Goal: Task Accomplishment & Management: Manage account settings

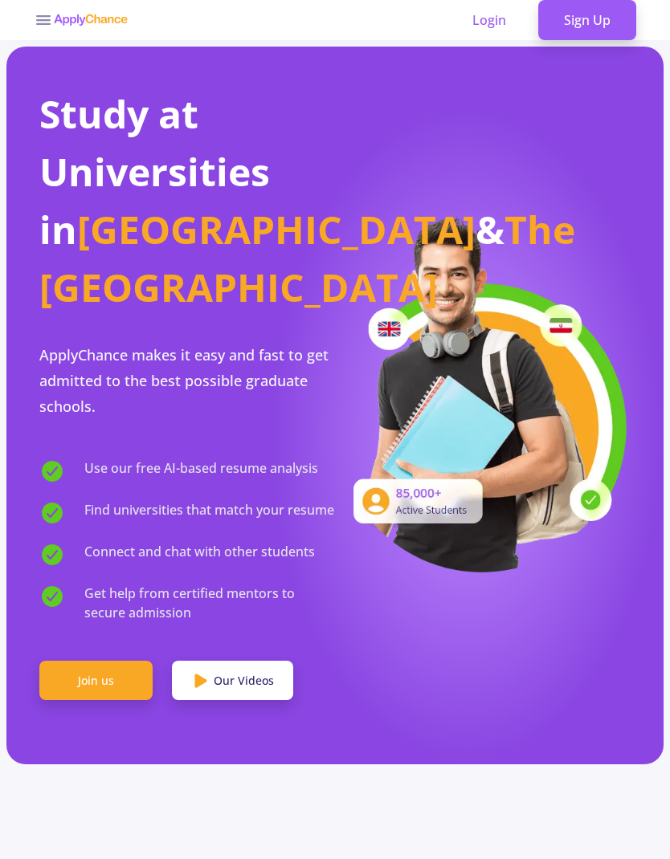
click at [111, 675] on link "Join us" at bounding box center [95, 681] width 113 height 40
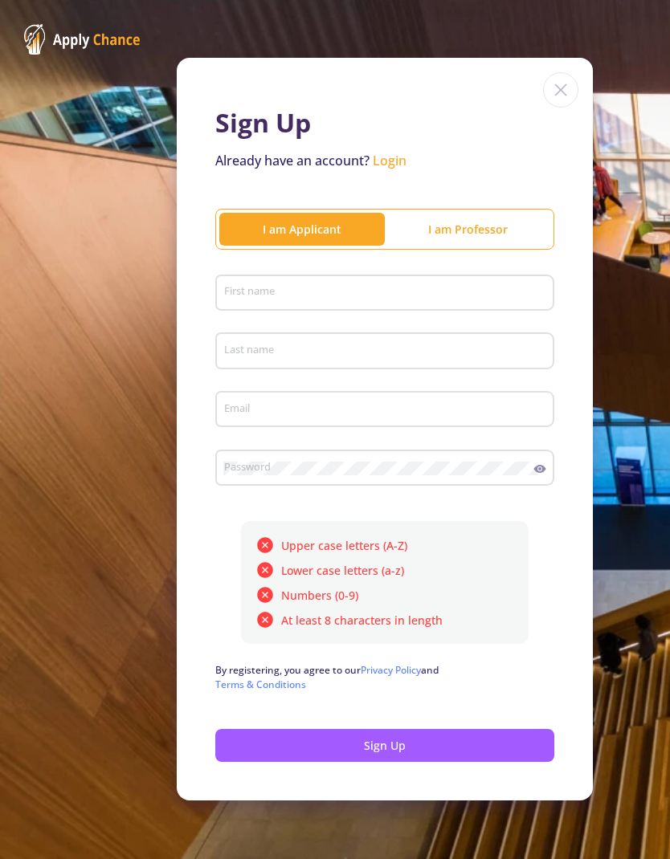
click at [413, 300] on input "First name" at bounding box center [387, 294] width 328 height 14
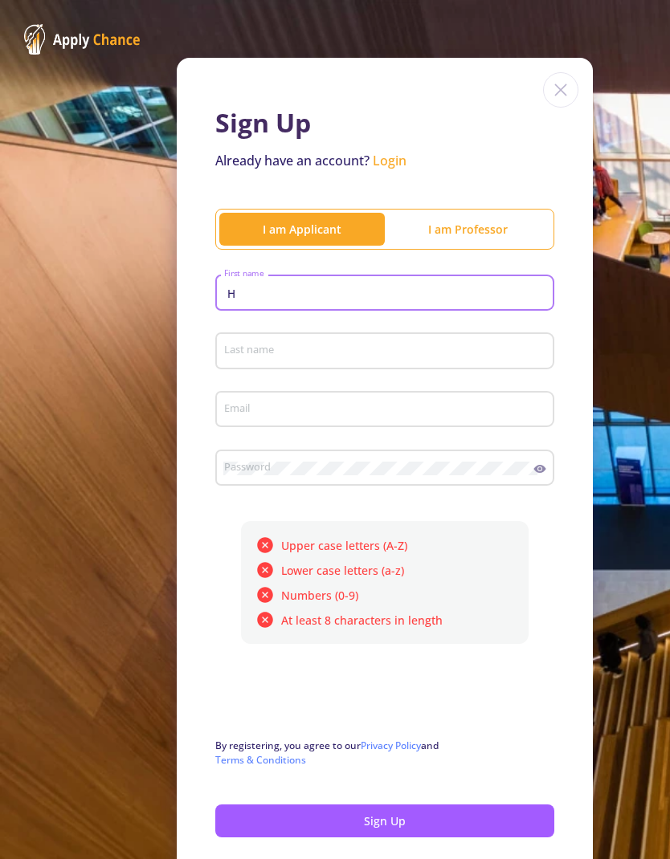
type input "H"
click at [391, 352] on input "Last name" at bounding box center [387, 352] width 328 height 14
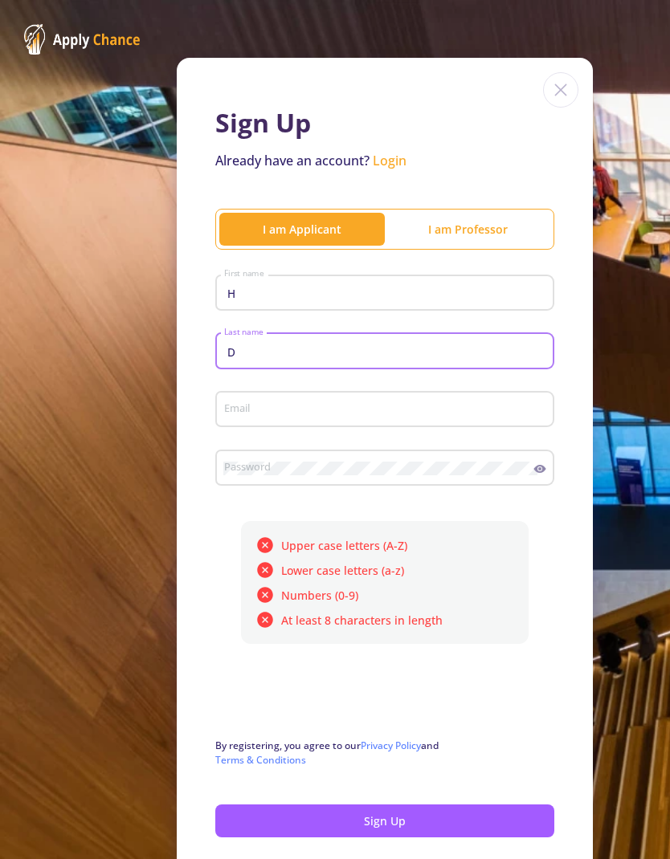
type input "D"
click at [341, 405] on input "Email" at bounding box center [387, 410] width 328 height 14
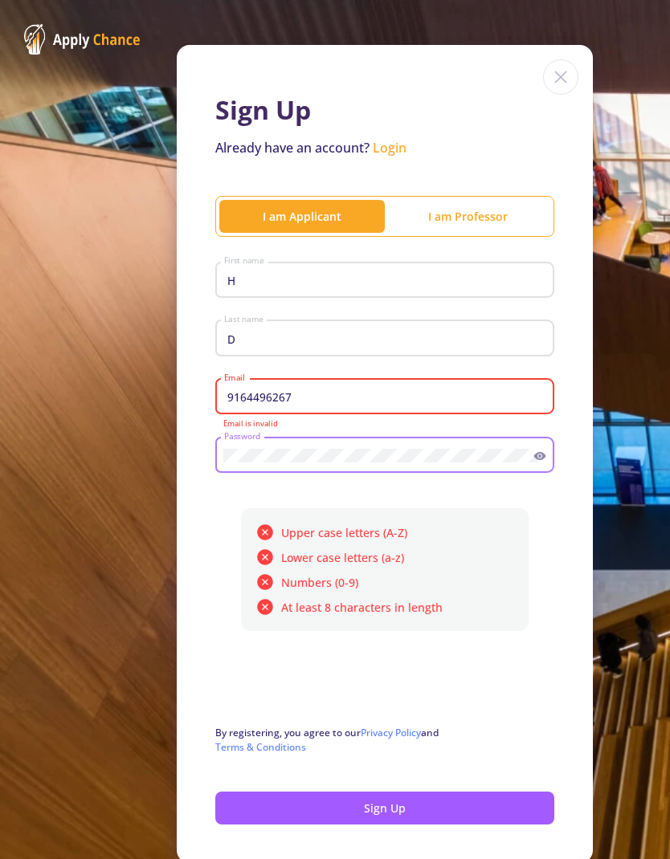
scroll to position [12, 0]
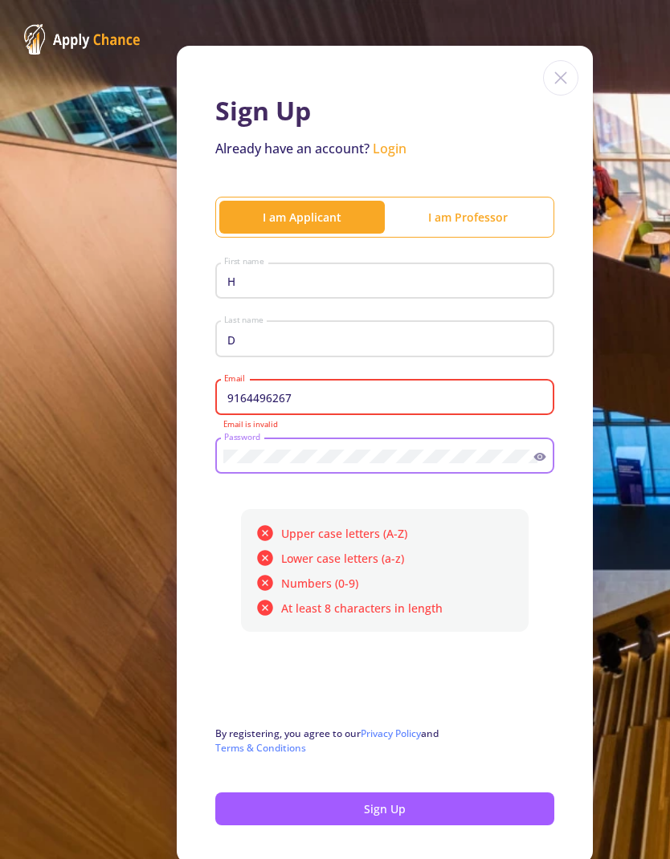
click at [345, 406] on input "9164496267" at bounding box center [387, 398] width 328 height 14
type input "[EMAIL_ADDRESS][DOMAIN_NAME]"
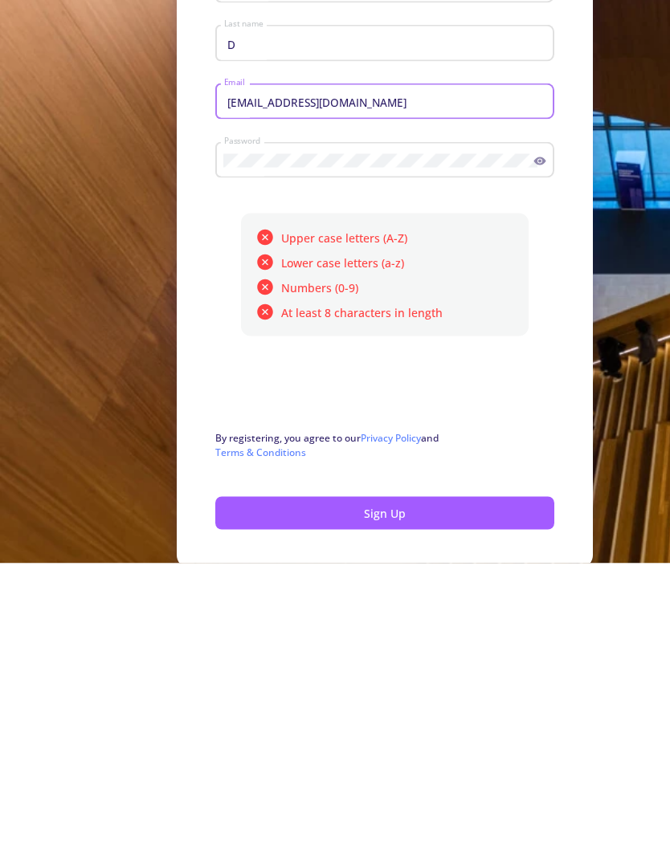
scroll to position [64, 0]
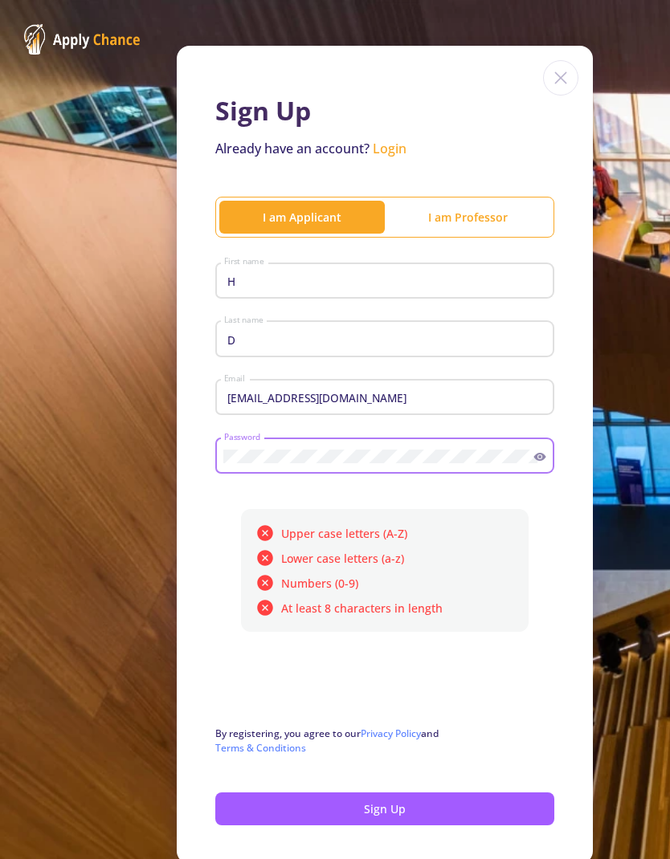
click at [536, 451] on icon at bounding box center [539, 457] width 13 height 13
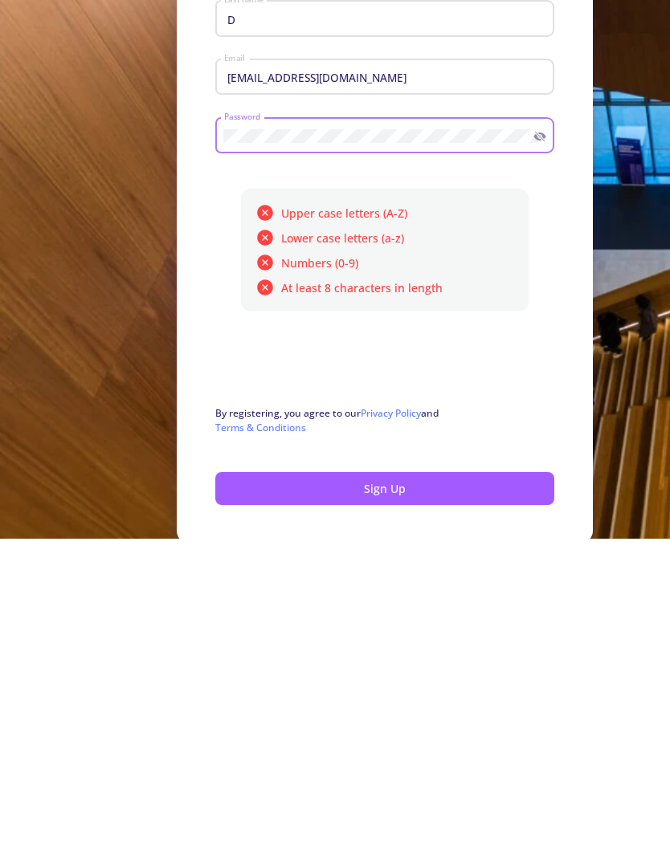
click at [462, 793] on button "Sign Up" at bounding box center [384, 809] width 339 height 33
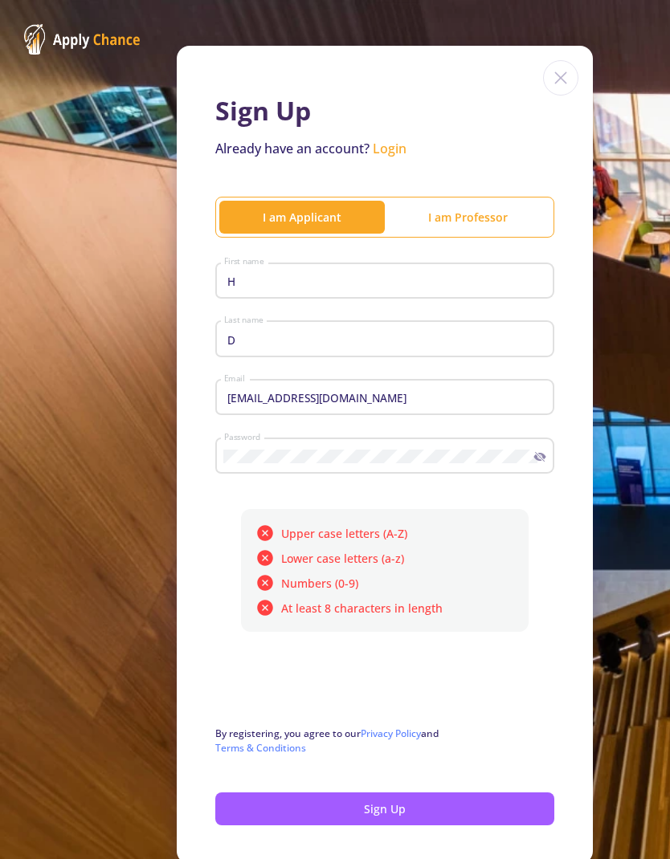
click at [479, 793] on button "Sign Up" at bounding box center [384, 809] width 339 height 33
click at [454, 793] on button "Sign Up" at bounding box center [384, 809] width 339 height 33
click at [452, 793] on button "Sign Up" at bounding box center [384, 809] width 339 height 33
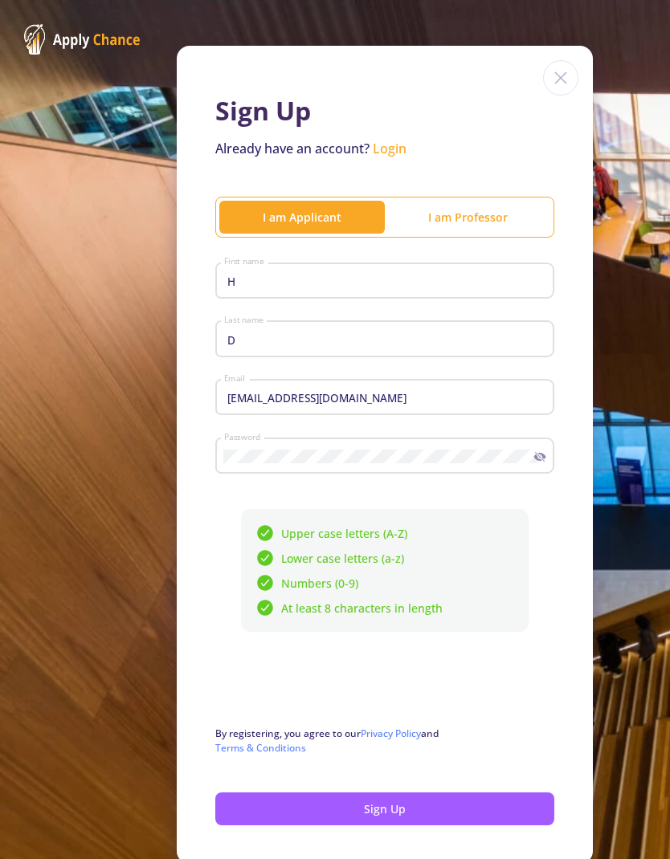
click at [430, 793] on button "Sign Up" at bounding box center [384, 809] width 339 height 33
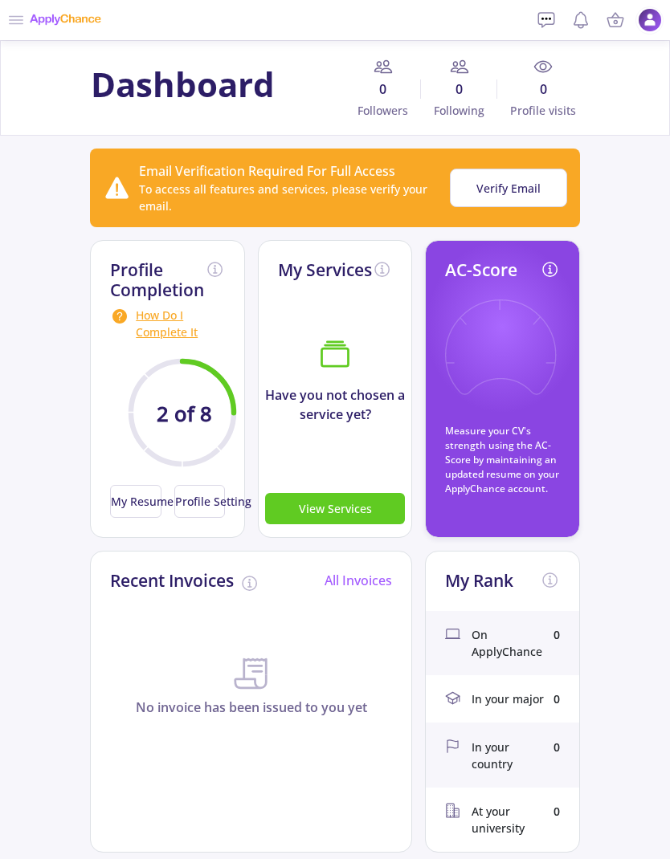
click at [648, 20] on img at bounding box center [650, 20] width 24 height 24
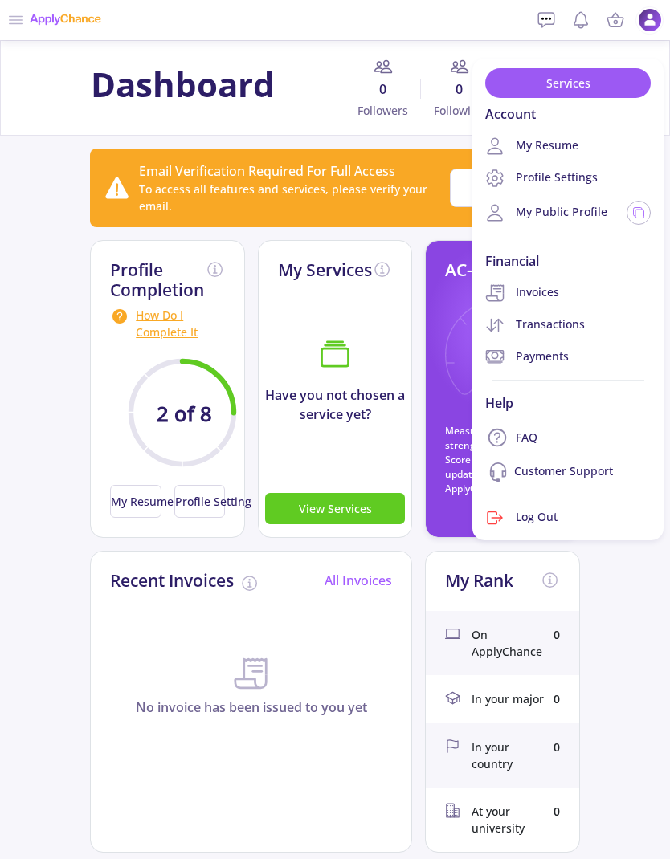
click at [591, 138] on link "My Resume" at bounding box center [567, 146] width 191 height 32
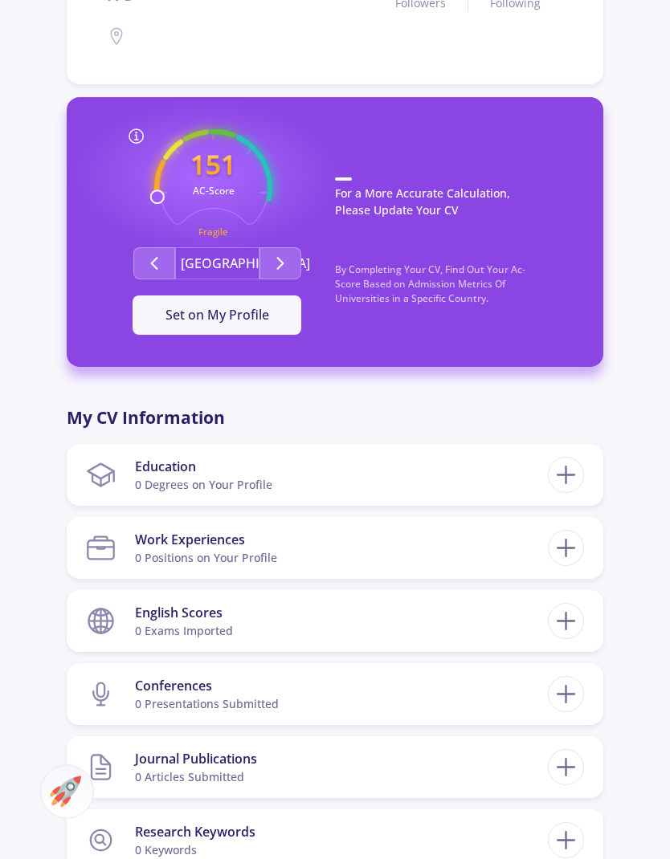
scroll to position [329, 0]
click at [580, 487] on icon at bounding box center [566, 474] width 30 height 30
checkbox input "false"
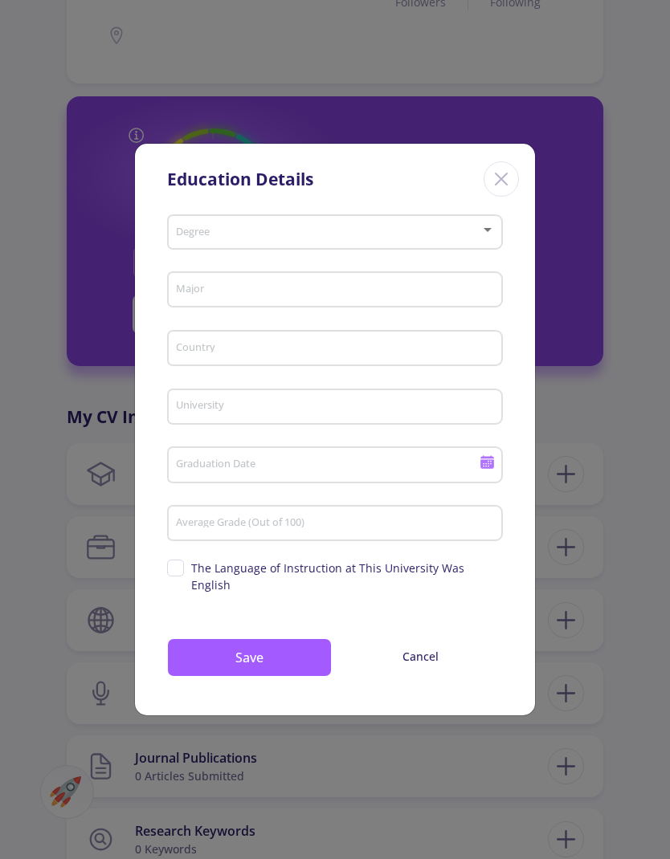
click at [402, 239] on span at bounding box center [330, 232] width 302 height 11
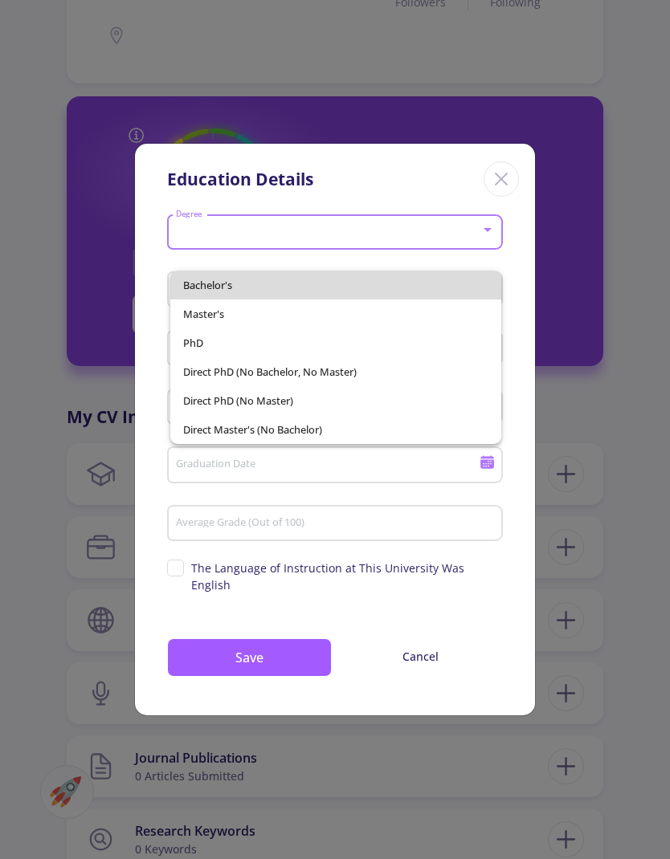
click at [333, 285] on span "Bachelor's" at bounding box center [336, 285] width 306 height 29
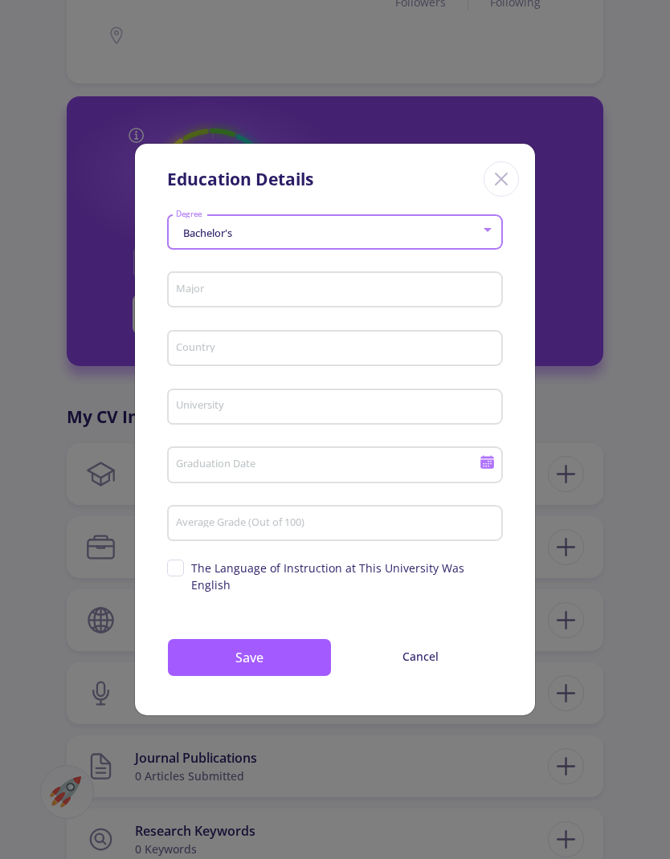
click at [310, 298] on input "Major" at bounding box center [337, 291] width 324 height 14
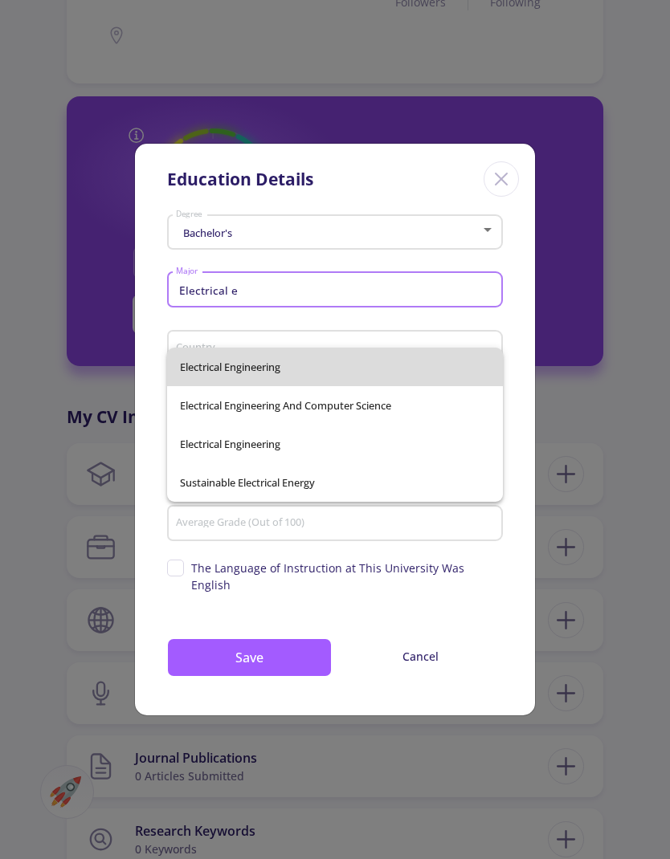
click at [192, 368] on span "Electrical Engineering" at bounding box center [335, 367] width 310 height 39
type input "Electrical Engineering"
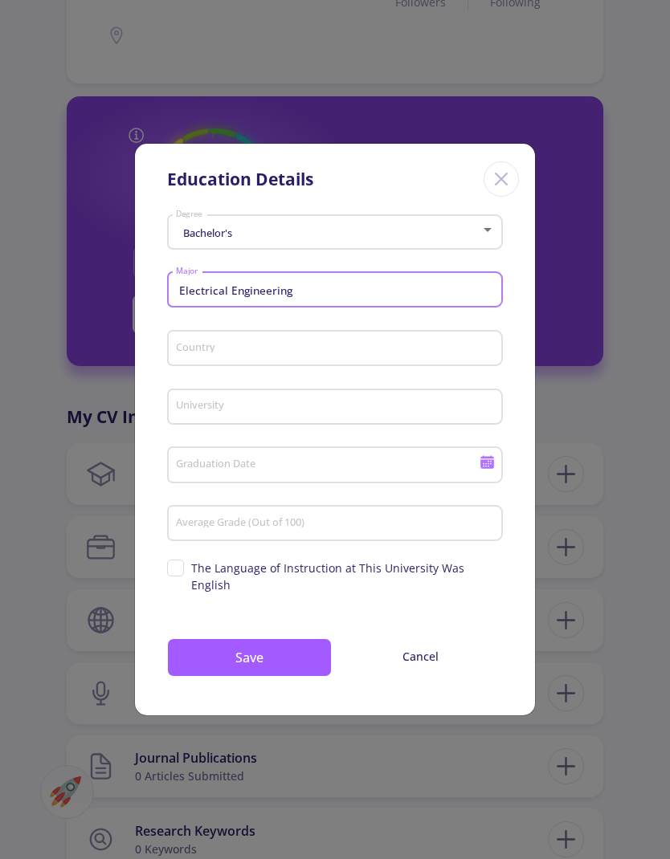
click at [195, 357] on input "Country" at bounding box center [337, 349] width 324 height 14
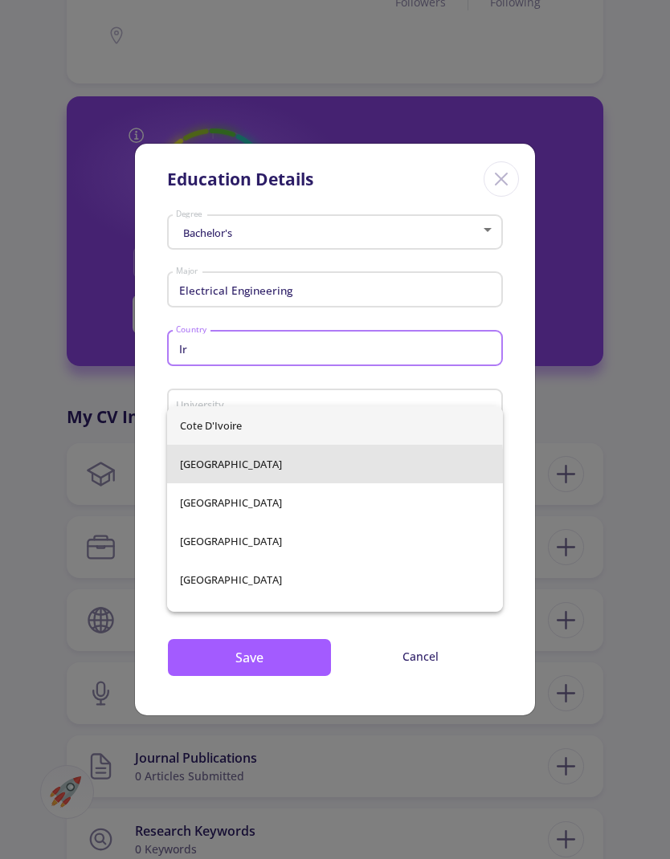
click at [186, 471] on span "[GEOGRAPHIC_DATA]" at bounding box center [335, 464] width 310 height 39
type input "[GEOGRAPHIC_DATA]"
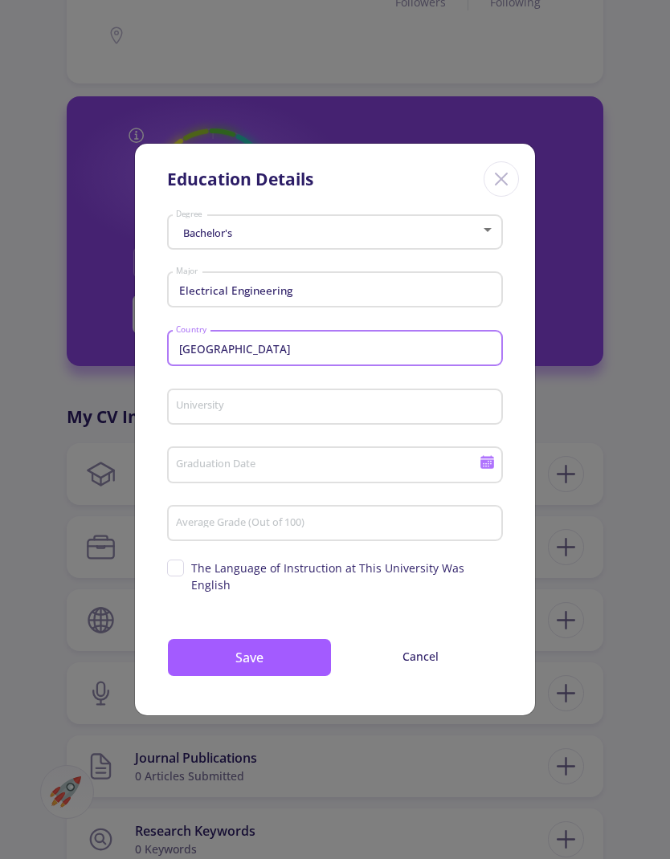
click at [191, 425] on div "University" at bounding box center [335, 404] width 320 height 42
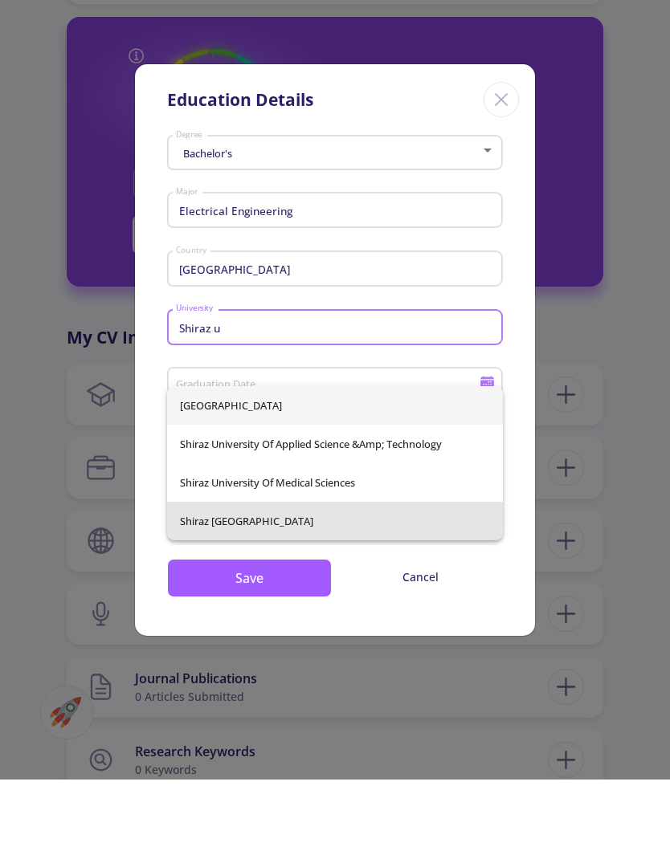
click at [208, 581] on span "Shiraz [GEOGRAPHIC_DATA]" at bounding box center [335, 600] width 310 height 39
type input "Shiraz [GEOGRAPHIC_DATA]"
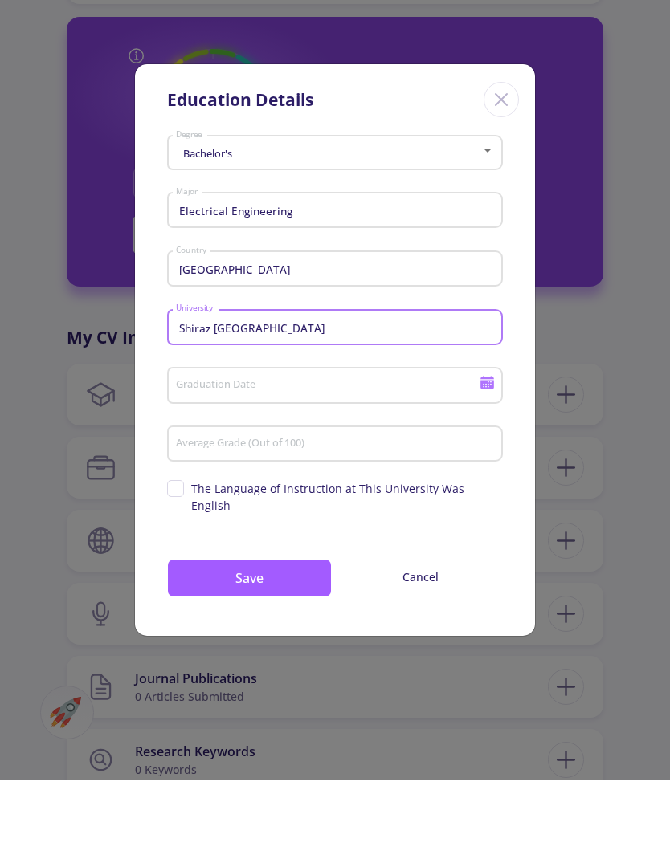
click at [186, 459] on input "Graduation Date" at bounding box center [329, 466] width 309 height 14
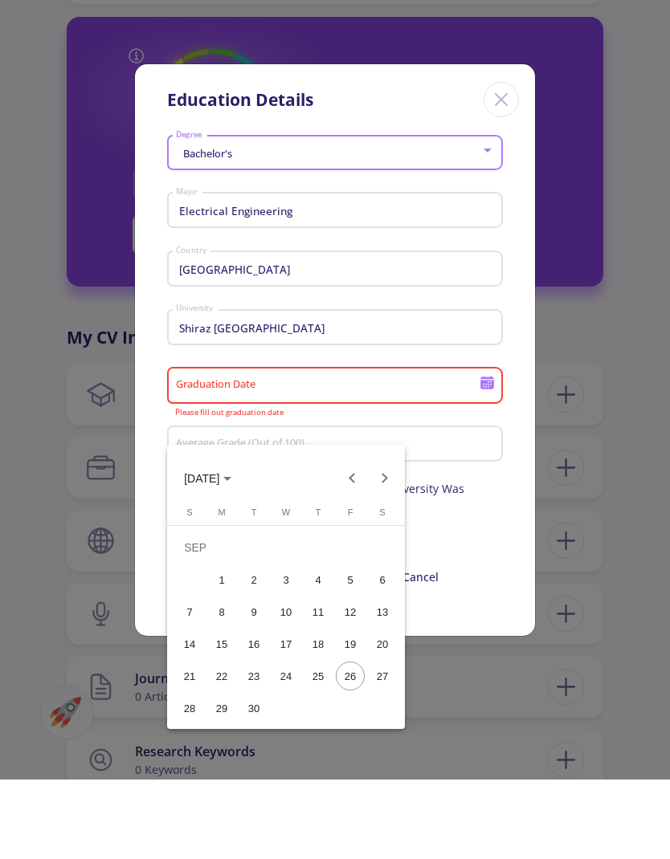
scroll to position [409, 0]
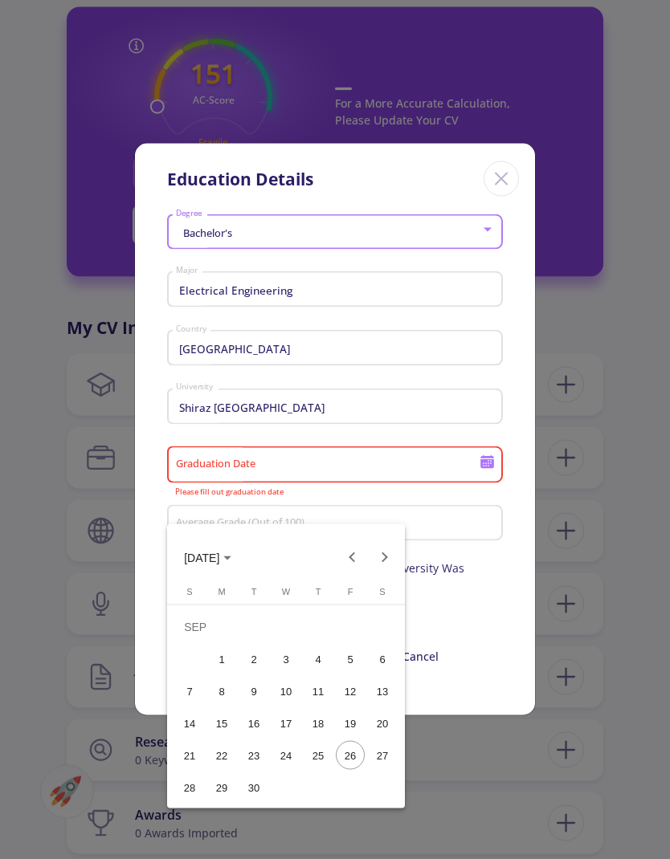
click at [353, 554] on button "Previous month" at bounding box center [353, 558] width 32 height 32
click at [350, 561] on button "Previous month" at bounding box center [353, 558] width 32 height 32
click at [352, 560] on button "Previous month" at bounding box center [353, 558] width 32 height 32
click at [352, 559] on button "Previous month" at bounding box center [353, 558] width 32 height 32
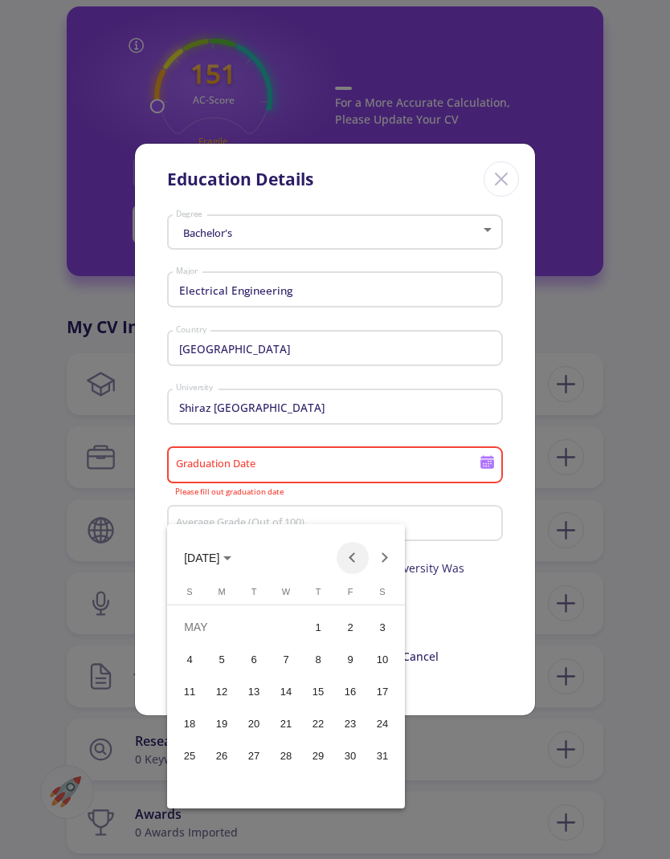
click at [350, 561] on button "Previous month" at bounding box center [353, 558] width 32 height 32
click at [349, 560] on button "Previous month" at bounding box center [353, 558] width 32 height 32
click at [350, 561] on button "Previous month" at bounding box center [353, 558] width 32 height 32
click at [350, 560] on button "Previous month" at bounding box center [353, 558] width 32 height 32
click at [351, 561] on button "Previous month" at bounding box center [353, 558] width 32 height 32
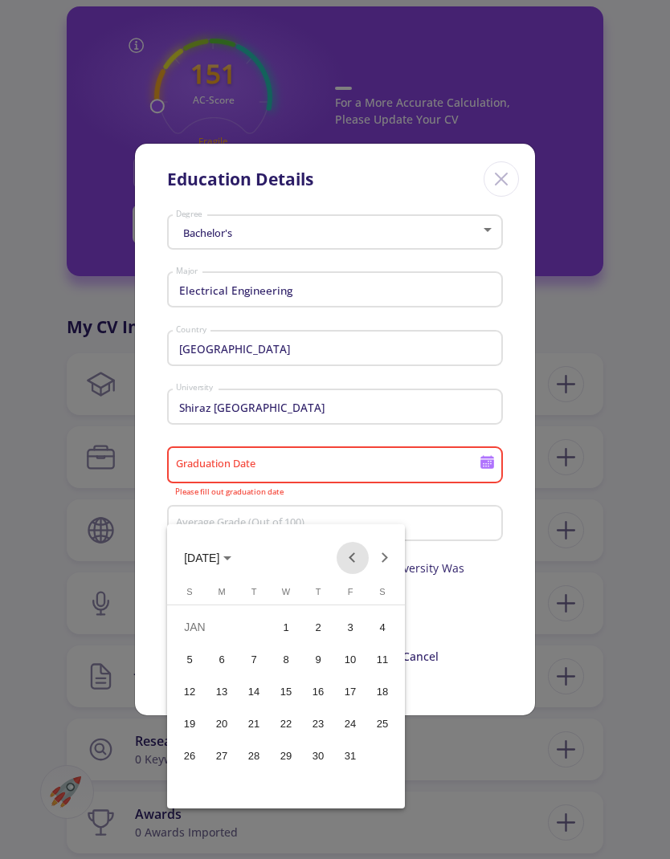
click at [350, 561] on button "Previous month" at bounding box center [353, 558] width 32 height 32
click at [352, 562] on button "Previous month" at bounding box center [353, 558] width 32 height 32
click at [384, 557] on button "Next month" at bounding box center [385, 558] width 32 height 32
click at [385, 557] on button "Next month" at bounding box center [385, 558] width 32 height 32
click at [384, 562] on button "Next month" at bounding box center [385, 558] width 32 height 32
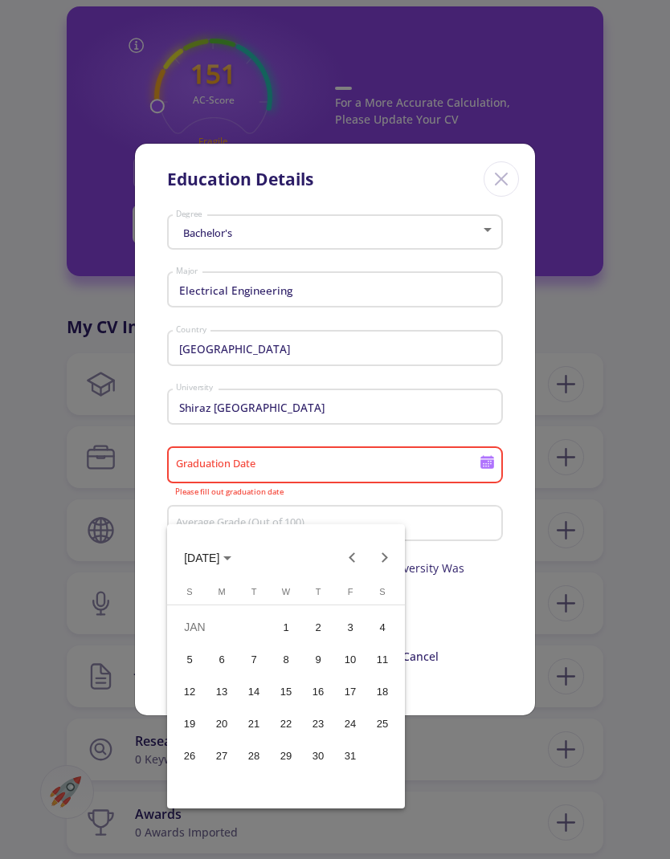
click at [342, 555] on button "Previous month" at bounding box center [353, 558] width 32 height 32
click at [342, 554] on button "Previous month" at bounding box center [353, 558] width 32 height 32
click at [346, 555] on button "Previous month" at bounding box center [353, 558] width 32 height 32
click at [251, 648] on div "1" at bounding box center [253, 659] width 29 height 29
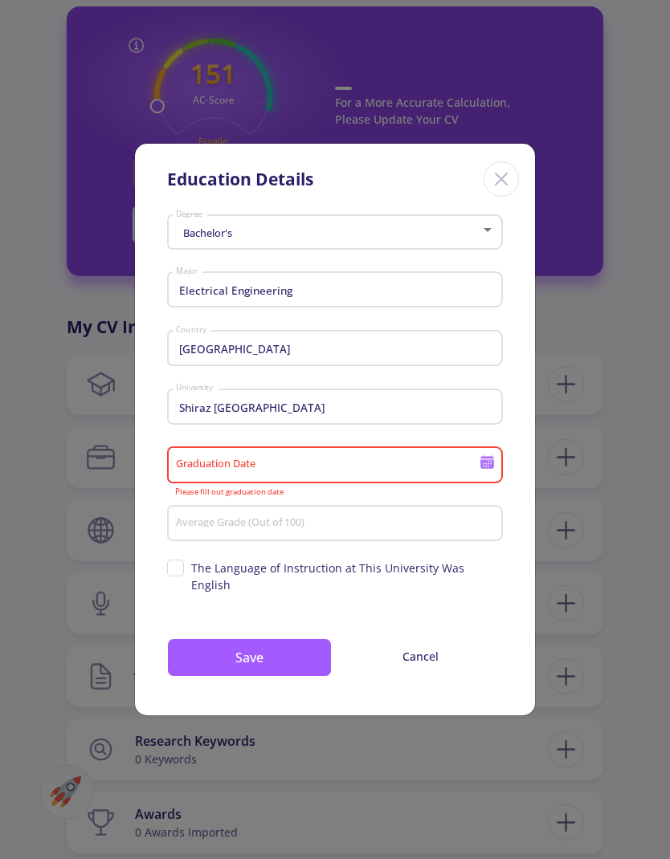
type input "[DATE]"
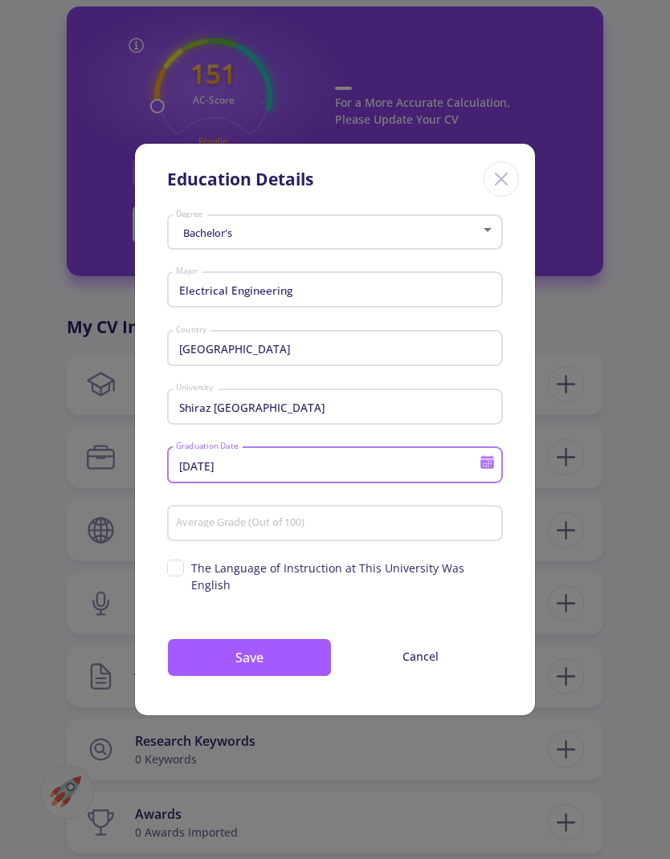
click at [340, 532] on input "Average Grade (Out of 100)" at bounding box center [337, 524] width 324 height 14
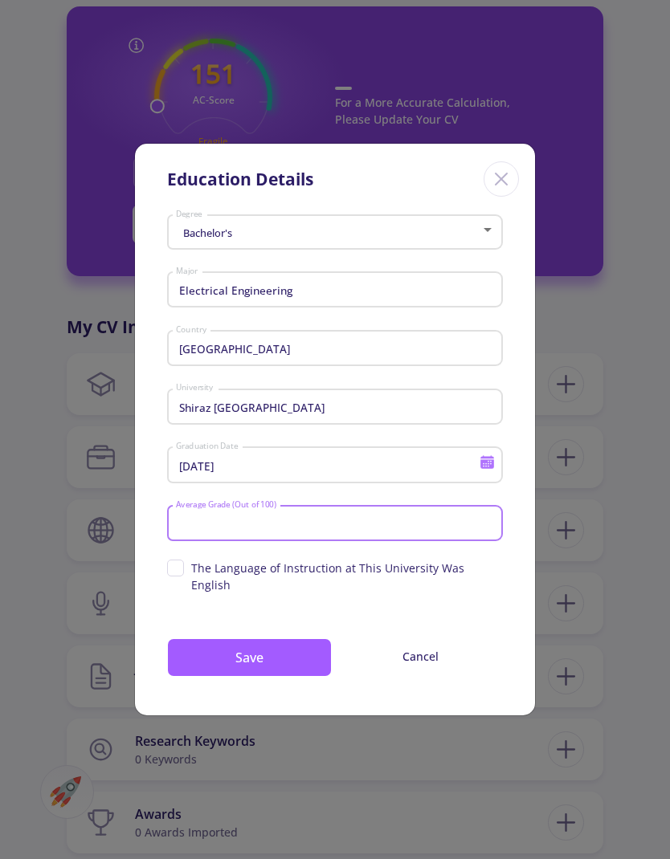
scroll to position [418, 0]
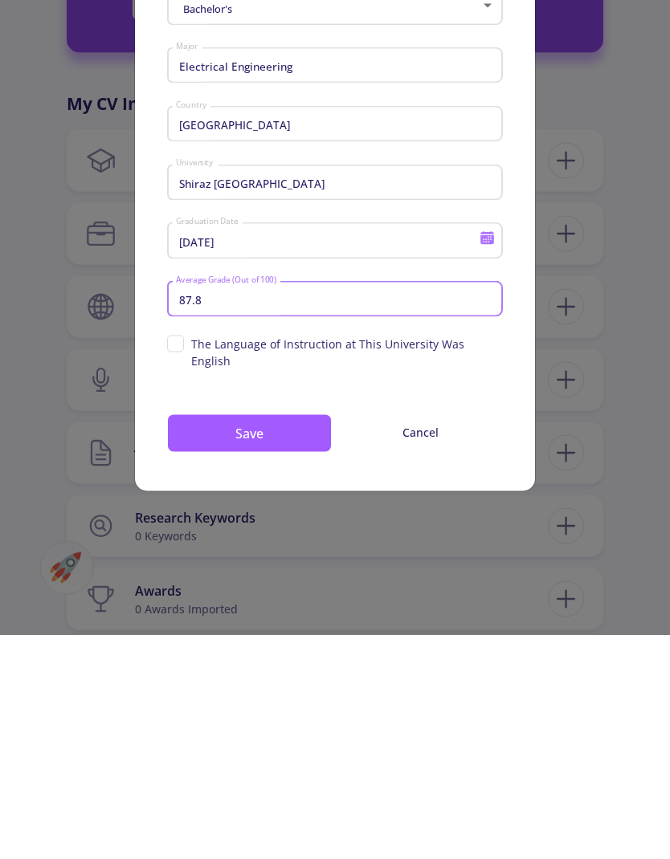
type input "87.8"
click at [247, 639] on button "Save" at bounding box center [249, 658] width 165 height 39
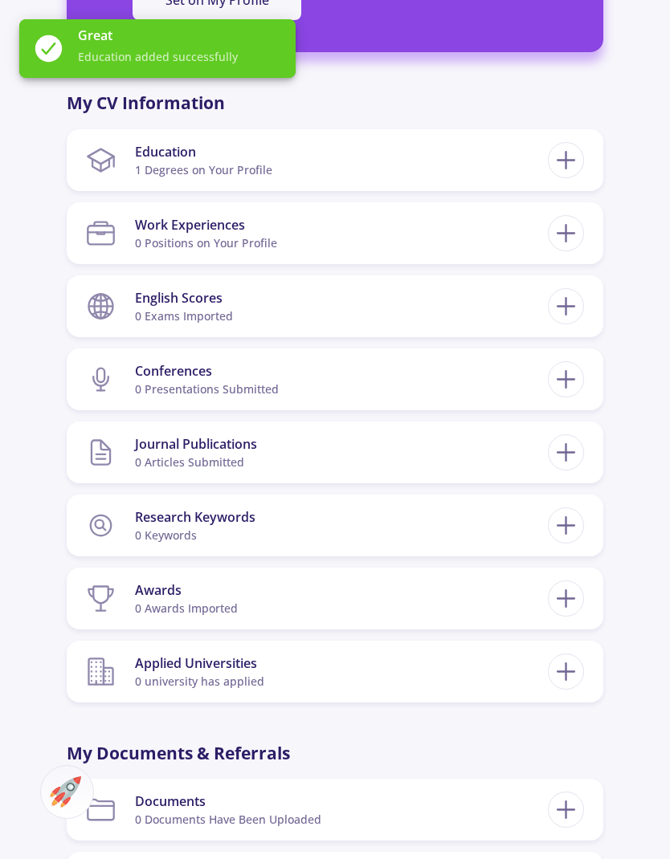
click at [562, 236] on icon at bounding box center [566, 233] width 30 height 30
checkbox input "false"
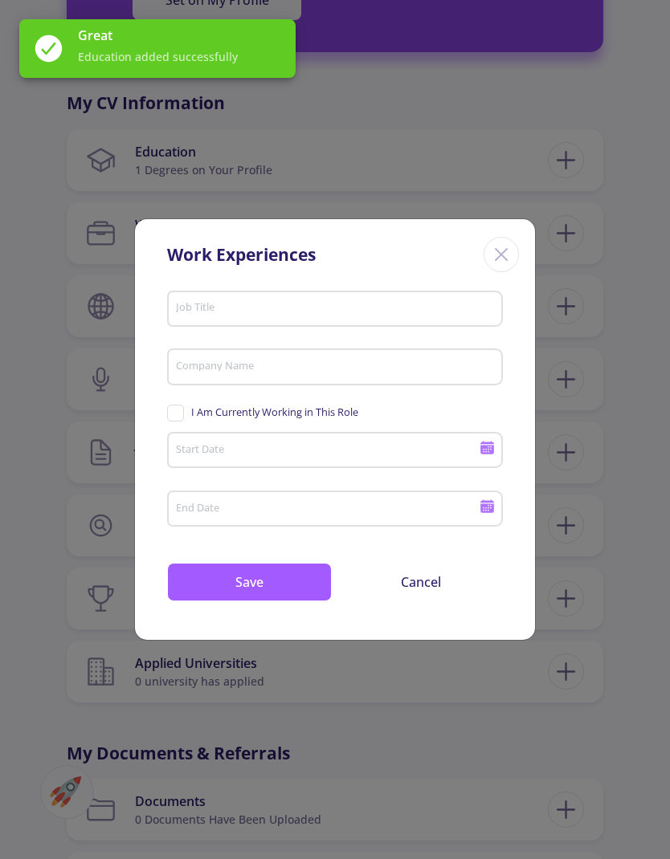
click at [364, 309] on input "Job Title" at bounding box center [337, 309] width 324 height 14
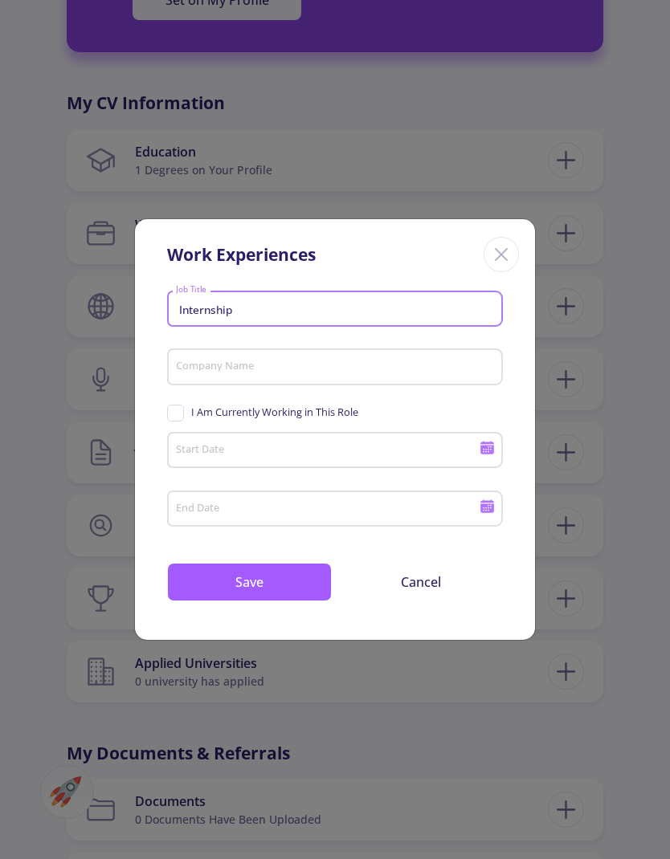
type input "Internship"
click at [418, 355] on div "Company Name" at bounding box center [335, 364] width 320 height 42
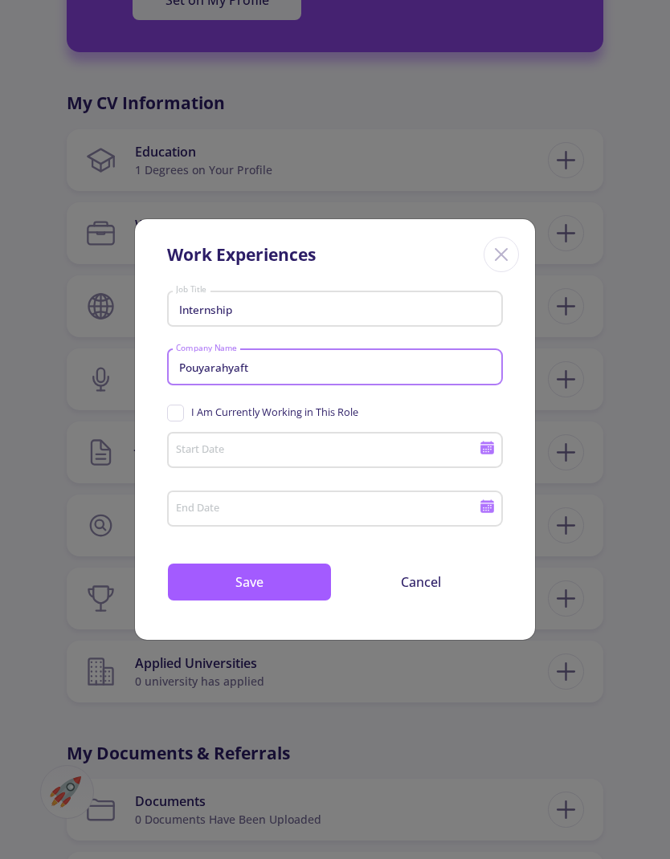
type input "Pouyarahyaft"
click at [491, 439] on div "Start Date" at bounding box center [335, 447] width 336 height 42
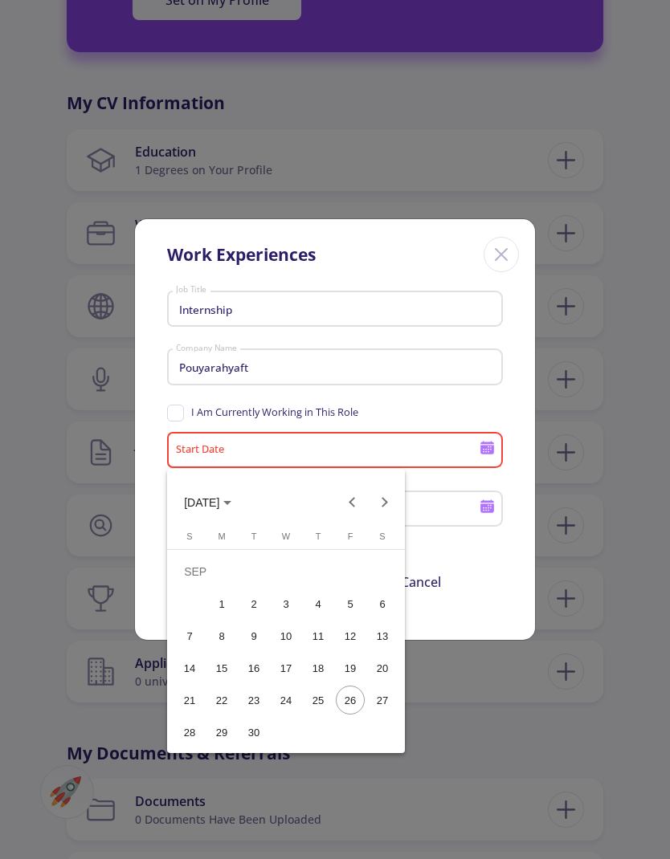
click at [351, 503] on button "Previous month" at bounding box center [353, 503] width 32 height 32
click at [351, 502] on button "Previous month" at bounding box center [353, 503] width 32 height 32
click at [356, 504] on button "Previous month" at bounding box center [353, 503] width 32 height 32
click at [355, 503] on button "Previous month" at bounding box center [353, 503] width 32 height 32
click at [356, 503] on button "Previous month" at bounding box center [353, 503] width 32 height 32
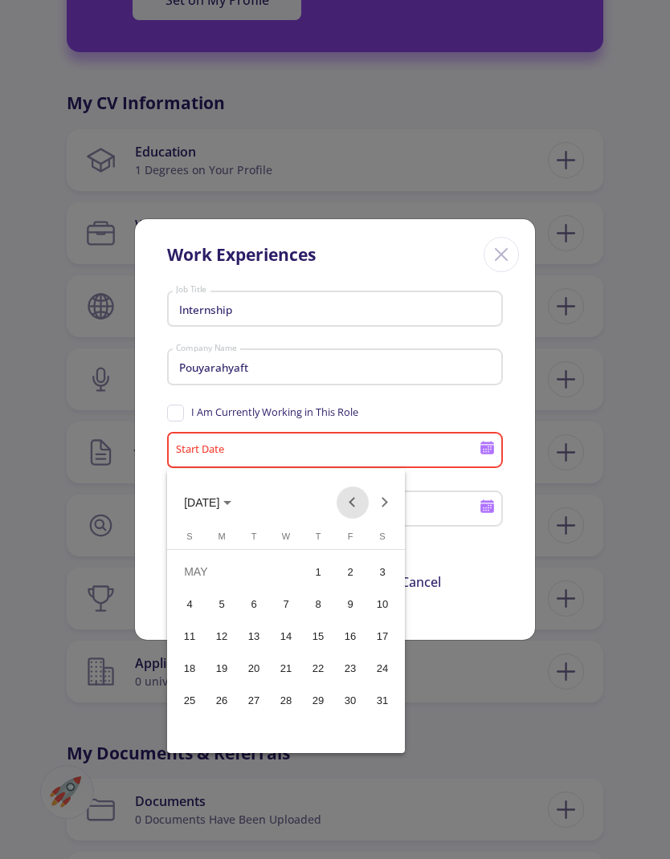
click at [356, 502] on button "Previous month" at bounding box center [353, 503] width 32 height 32
click at [357, 504] on button "Previous month" at bounding box center [353, 503] width 32 height 32
click at [357, 503] on button "Previous month" at bounding box center [353, 503] width 32 height 32
click at [359, 504] on button "Previous month" at bounding box center [353, 503] width 32 height 32
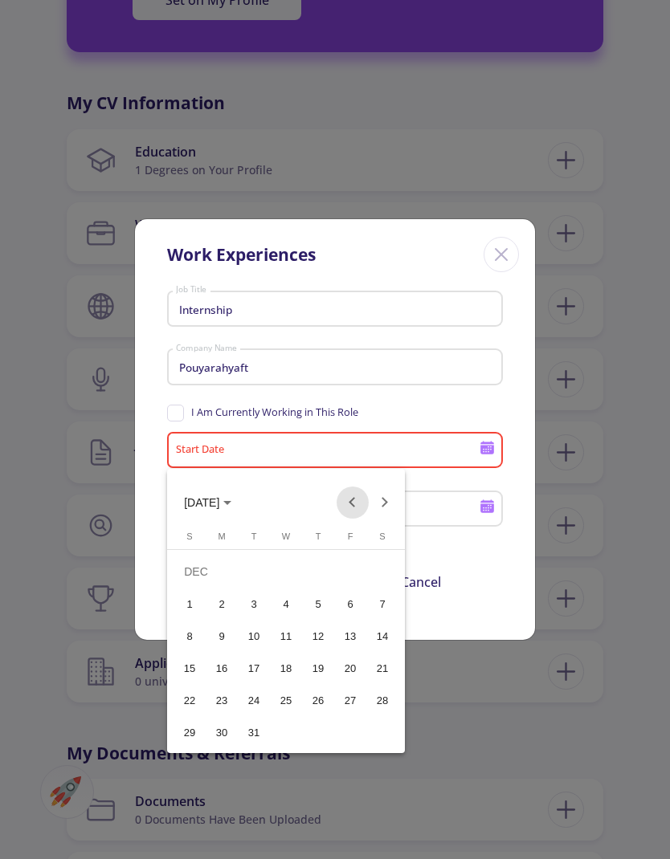
click at [361, 505] on button "Previous month" at bounding box center [353, 503] width 32 height 32
click at [315, 737] on div "31" at bounding box center [318, 732] width 29 height 29
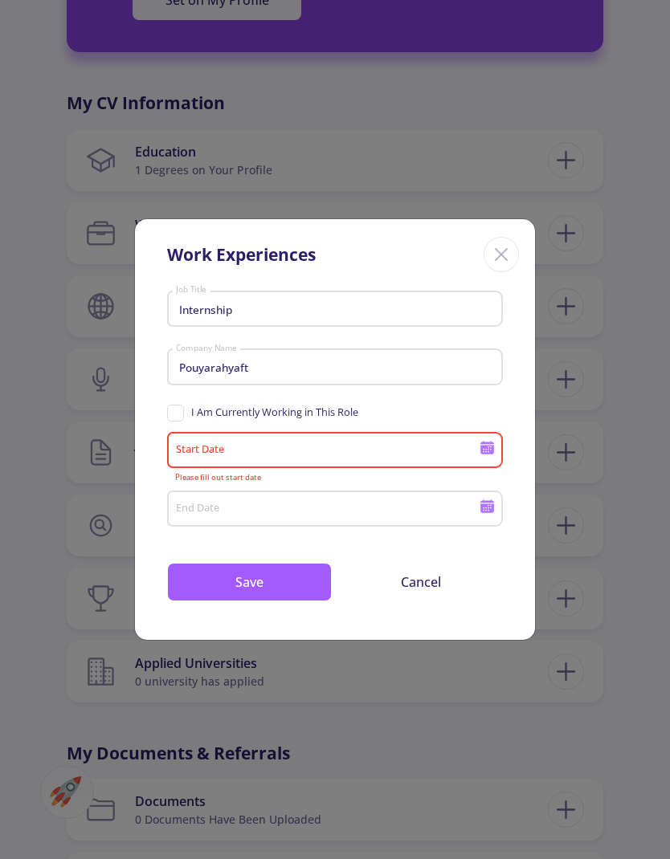
type input "[DATE]"
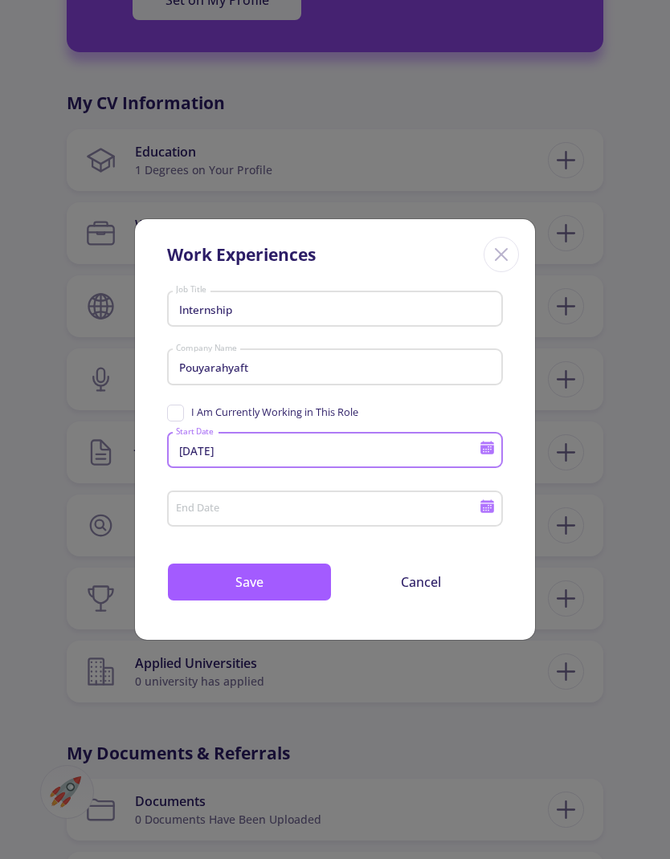
click at [364, 516] on input "End Date" at bounding box center [329, 510] width 309 height 14
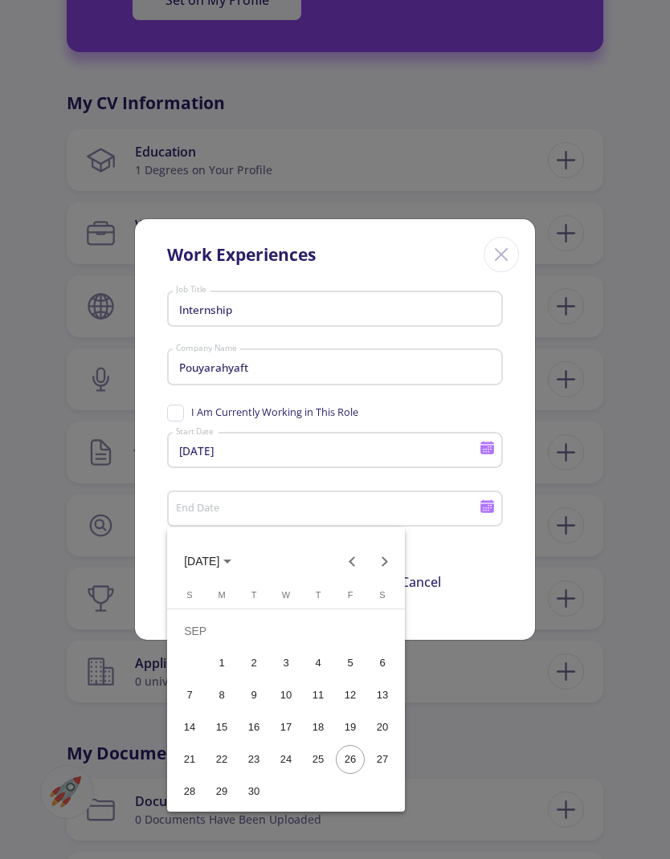
click at [353, 565] on button "Previous month" at bounding box center [353, 561] width 32 height 32
click at [352, 565] on button "Previous month" at bounding box center [353, 561] width 32 height 32
click at [353, 566] on button "Previous month" at bounding box center [353, 561] width 32 height 32
click at [353, 565] on button "Previous month" at bounding box center [353, 561] width 32 height 32
click at [352, 565] on button "Previous month" at bounding box center [353, 561] width 32 height 32
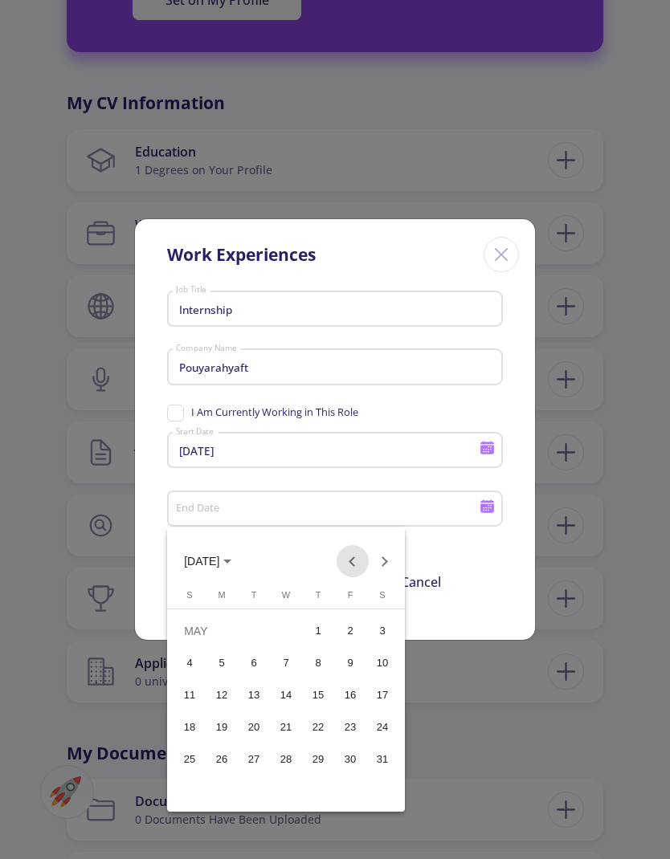
click at [351, 565] on button "Previous month" at bounding box center [353, 561] width 32 height 32
click at [351, 569] on button "Previous month" at bounding box center [353, 561] width 32 height 32
click at [350, 568] on button "Previous month" at bounding box center [353, 561] width 32 height 32
click at [349, 570] on button "Previous month" at bounding box center [353, 561] width 32 height 32
click at [349, 569] on button "Previous month" at bounding box center [353, 561] width 32 height 32
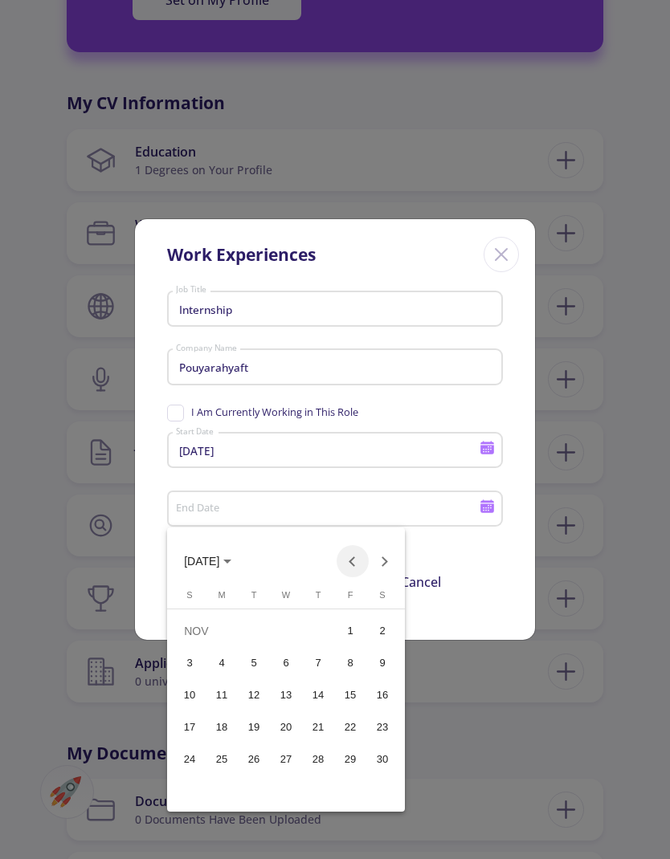
click at [351, 570] on button "Previous month" at bounding box center [353, 561] width 32 height 32
click at [350, 569] on button "Previous month" at bounding box center [353, 561] width 32 height 32
click at [345, 569] on button "Previous month" at bounding box center [353, 561] width 32 height 32
click at [344, 568] on button "Previous month" at bounding box center [353, 561] width 32 height 32
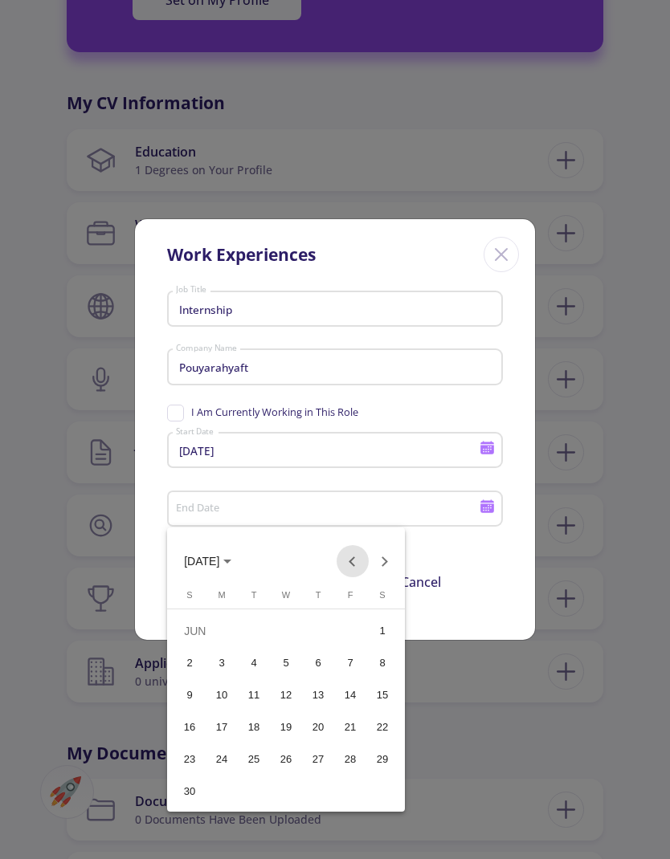
click at [343, 567] on button "Previous month" at bounding box center [353, 561] width 32 height 32
click at [341, 568] on button "Previous month" at bounding box center [353, 561] width 32 height 32
click at [339, 567] on button "Previous month" at bounding box center [353, 561] width 32 height 32
click at [338, 566] on button "Previous month" at bounding box center [353, 561] width 32 height 32
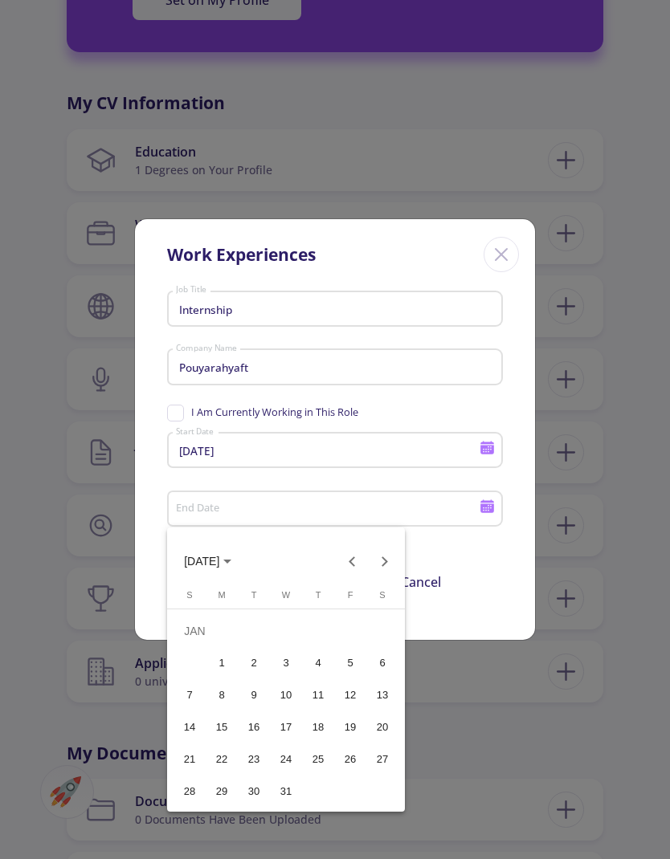
click at [391, 568] on button "Next month" at bounding box center [385, 561] width 32 height 32
click at [383, 564] on button "Next month" at bounding box center [385, 561] width 32 height 32
click at [382, 564] on button "Next month" at bounding box center [385, 561] width 32 height 32
click at [384, 565] on button "Next month" at bounding box center [385, 561] width 32 height 32
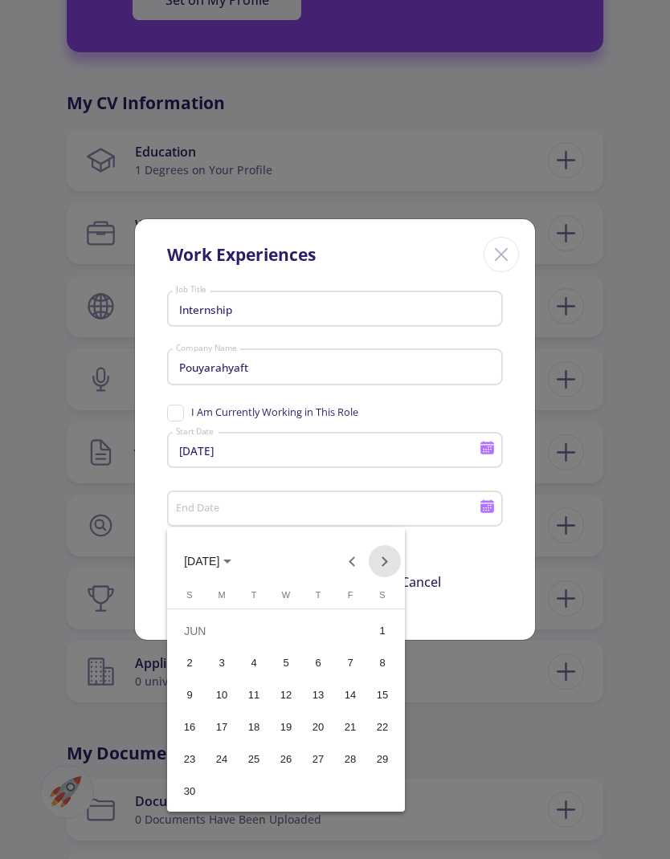
click at [383, 564] on button "Next month" at bounding box center [385, 561] width 32 height 32
click at [383, 565] on button "Next month" at bounding box center [385, 561] width 32 height 32
click at [385, 565] on button "Next month" at bounding box center [385, 561] width 32 height 32
click at [385, 567] on button "Next month" at bounding box center [385, 561] width 32 height 32
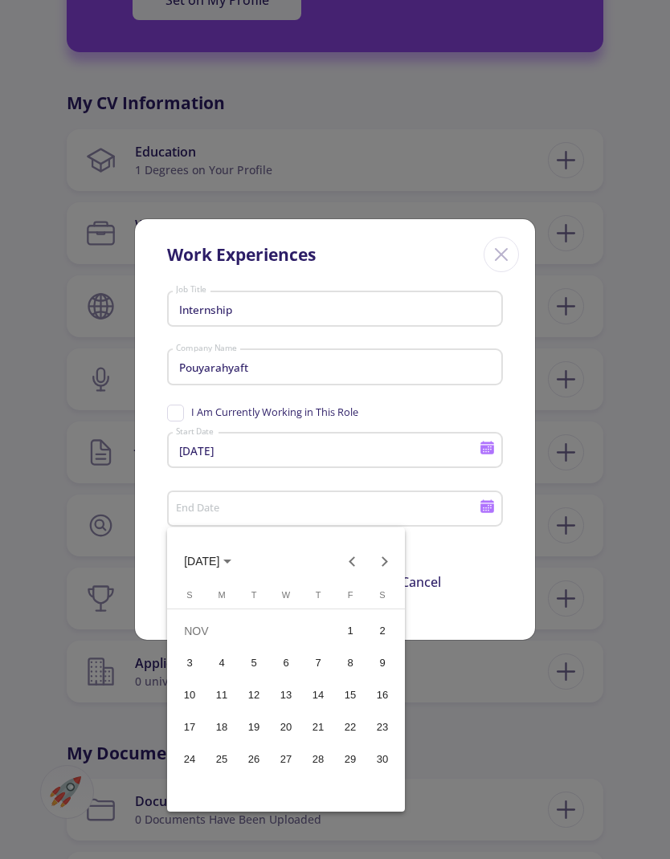
click at [387, 565] on button "Next month" at bounding box center [385, 561] width 32 height 32
click at [389, 561] on button "Next month" at bounding box center [385, 561] width 32 height 32
click at [388, 561] on button "Next month" at bounding box center [385, 561] width 32 height 32
click at [390, 562] on button "Next month" at bounding box center [385, 561] width 32 height 32
click at [389, 565] on button "Next month" at bounding box center [385, 561] width 32 height 32
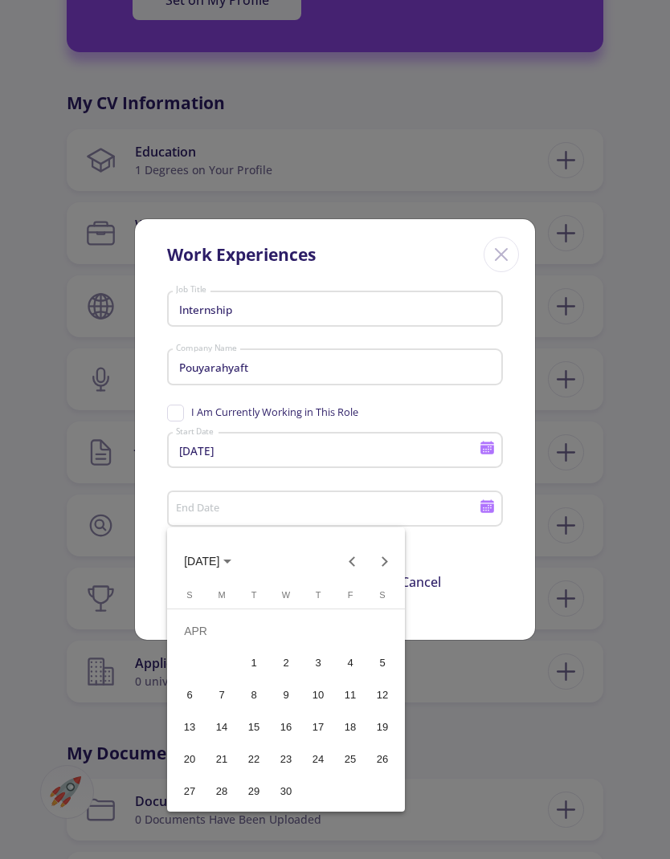
click at [289, 789] on div "30" at bounding box center [285, 791] width 29 height 29
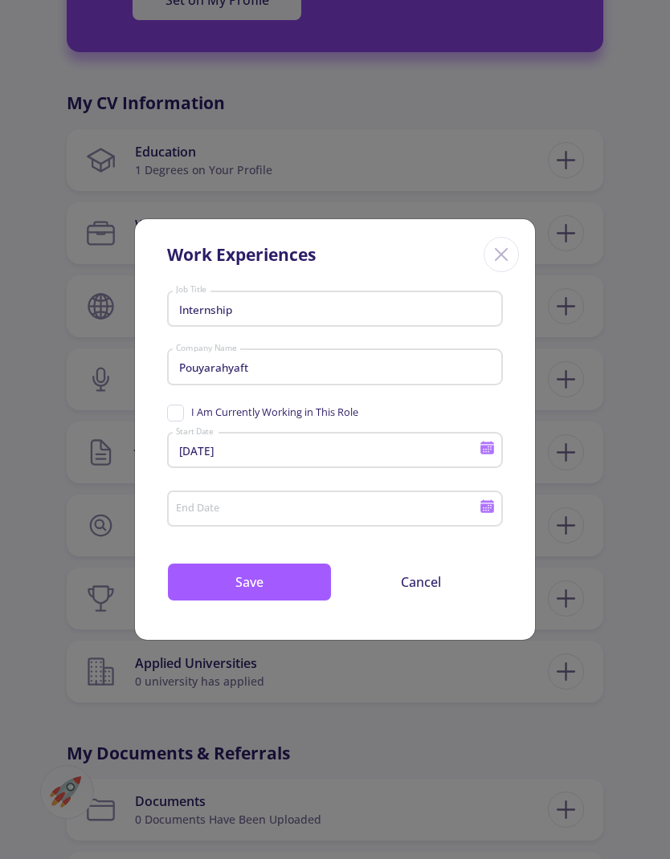
type input "[DATE]"
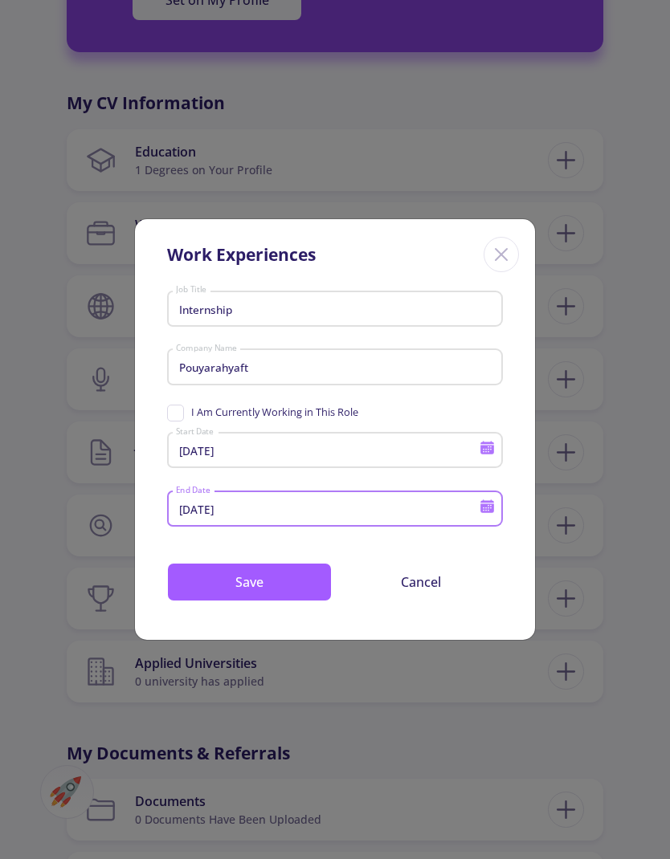
click at [299, 586] on button "Save" at bounding box center [249, 582] width 165 height 39
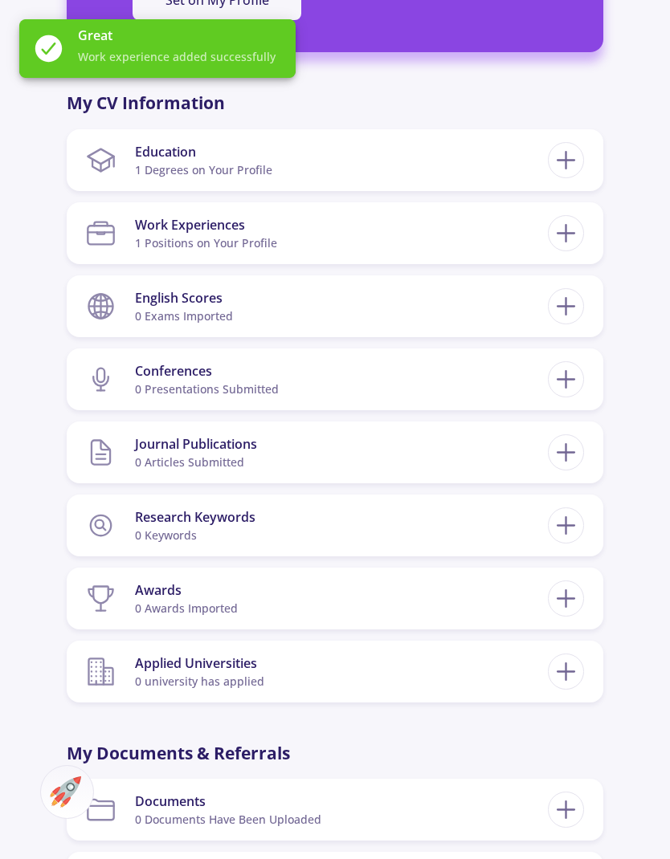
click at [284, 312] on section "English Scores 0 exams imported" at bounding box center [316, 306] width 461 height 49
click at [564, 306] on line at bounding box center [565, 306] width 17 height 0
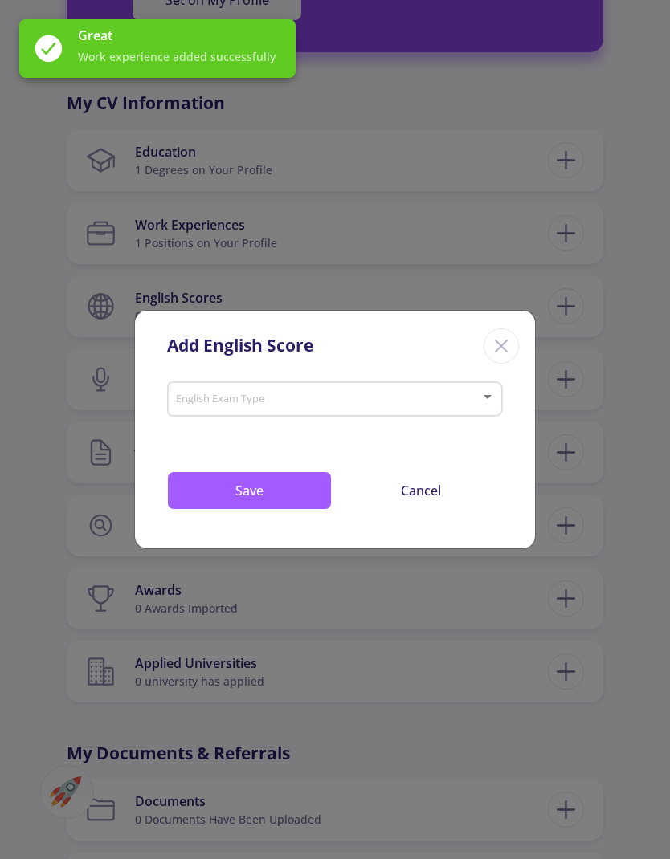
click at [406, 402] on span at bounding box center [330, 399] width 302 height 11
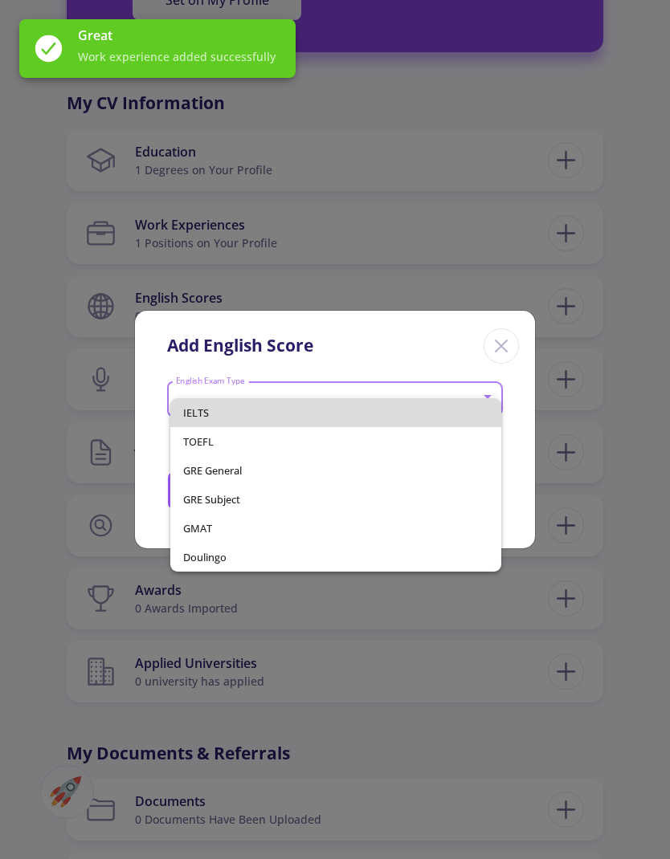
click at [362, 406] on span "IELTS" at bounding box center [336, 412] width 306 height 29
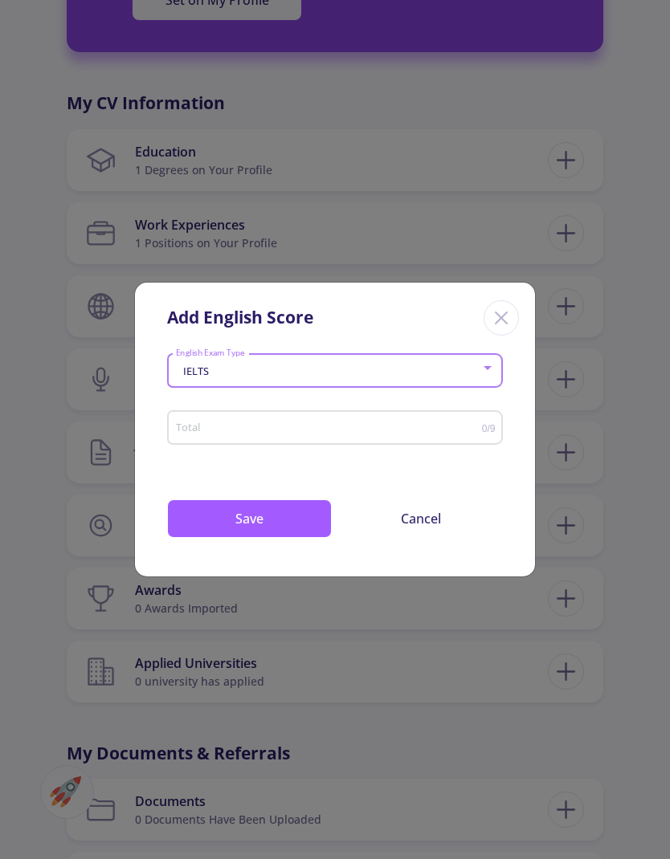
click at [376, 427] on input "Total" at bounding box center [328, 428] width 307 height 12
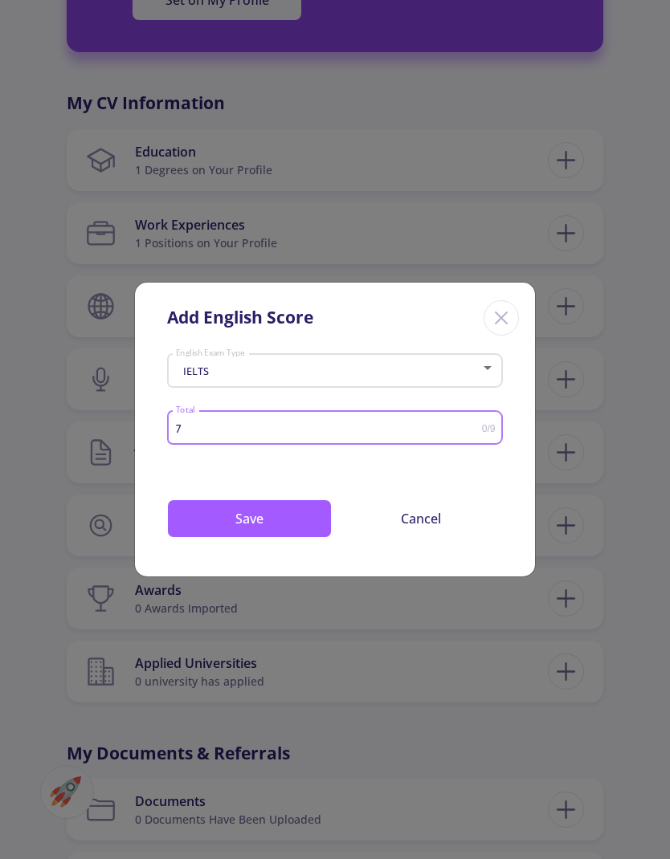
type input "7"
click at [289, 519] on button "Save" at bounding box center [249, 519] width 165 height 39
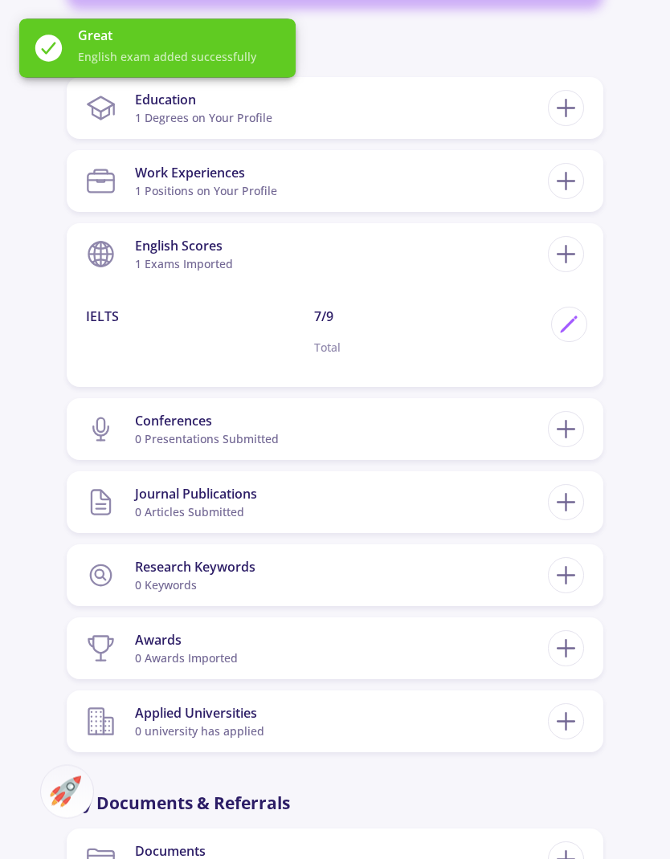
scroll to position [697, 0]
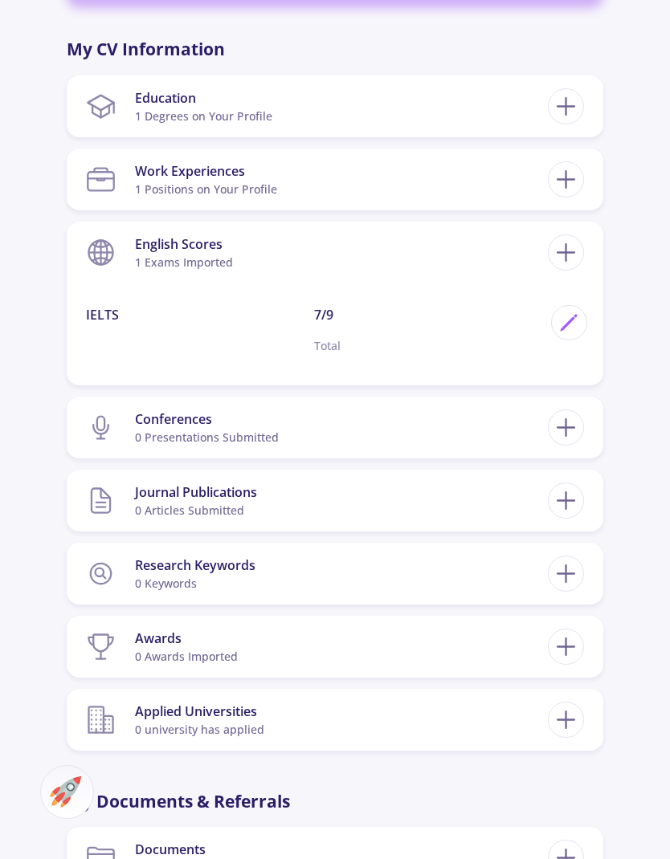
click at [558, 659] on icon at bounding box center [566, 647] width 30 height 30
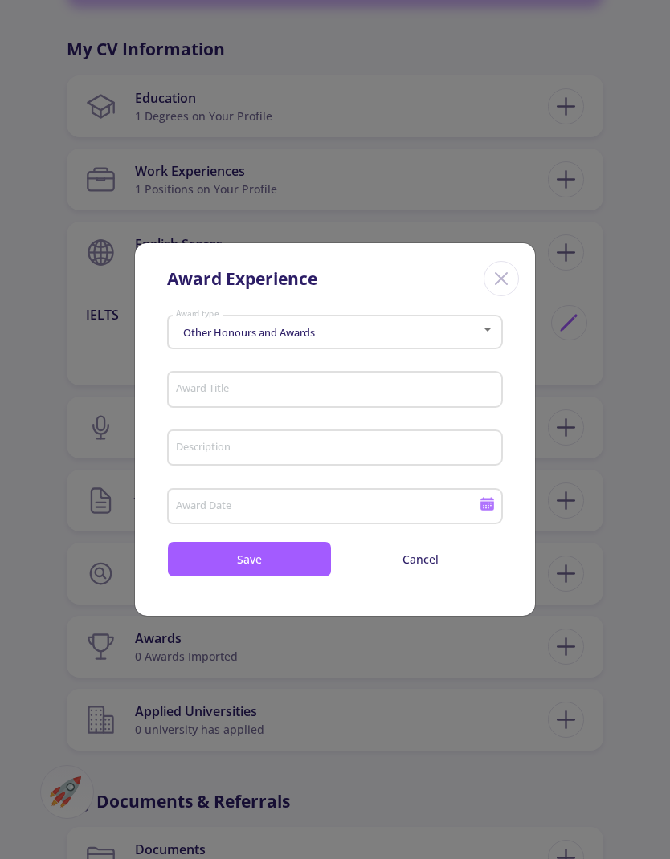
click at [463, 339] on div "Other Honours and Awards" at bounding box center [328, 333] width 306 height 12
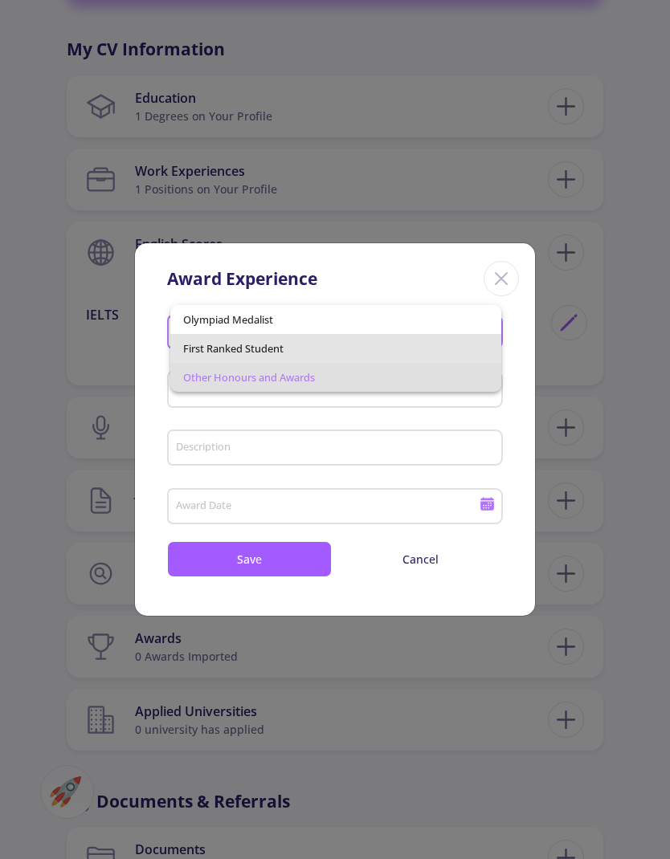
click at [379, 357] on span "First Ranked Student" at bounding box center [336, 348] width 306 height 29
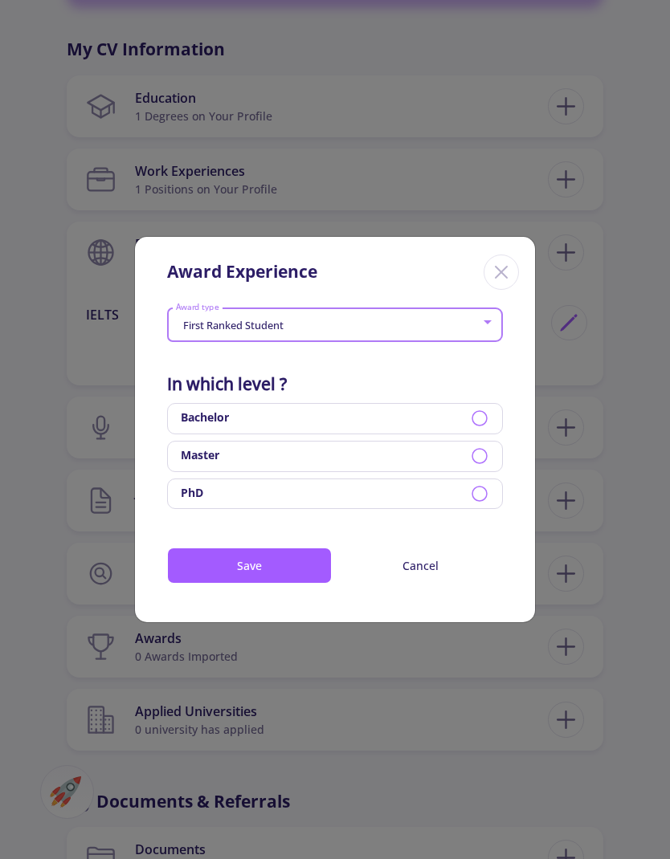
click at [469, 435] on div "Bachelor" at bounding box center [335, 418] width 336 height 31
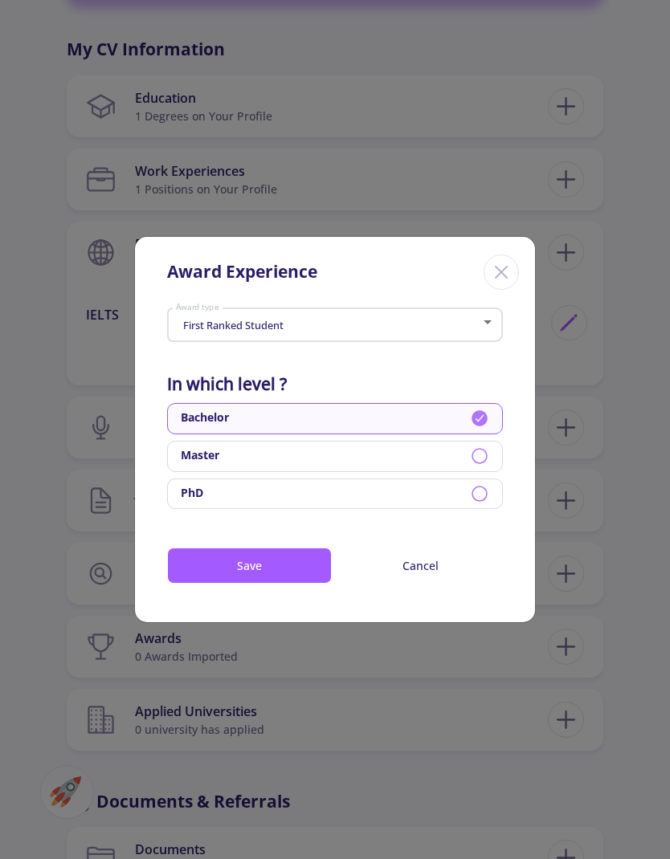
click at [291, 584] on button "Save" at bounding box center [249, 566] width 165 height 36
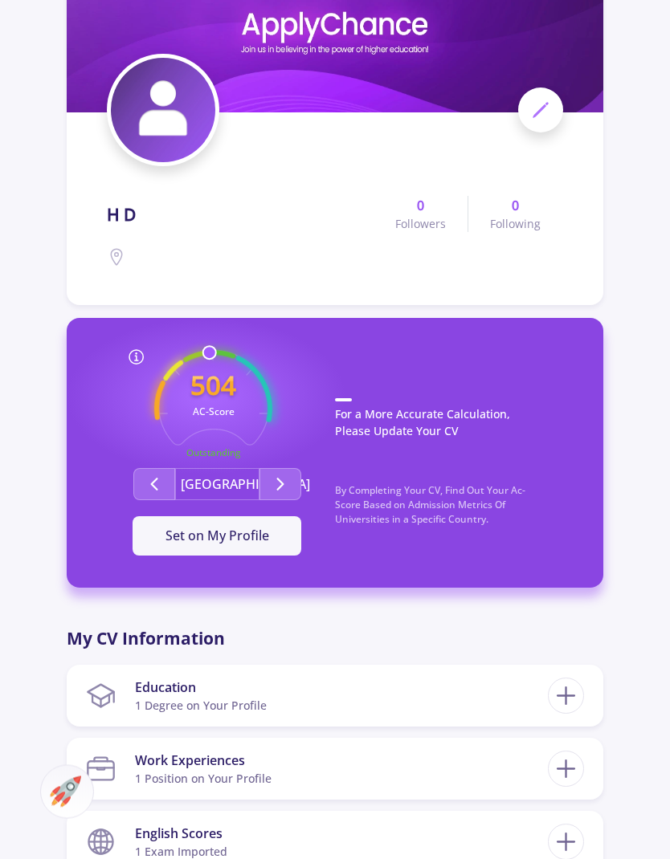
scroll to position [0, 0]
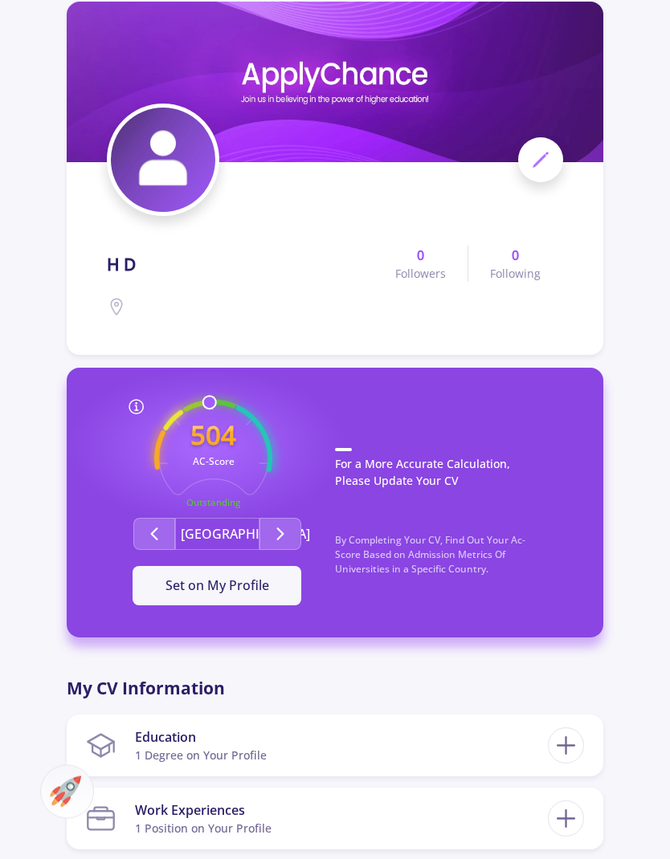
click at [279, 533] on icon "Second group" at bounding box center [280, 534] width 19 height 19
click at [291, 537] on button "Second group" at bounding box center [280, 534] width 42 height 32
click at [286, 534] on icon "Second group" at bounding box center [280, 533] width 19 height 19
click at [283, 532] on polyline "Second group" at bounding box center [280, 533] width 6 height 11
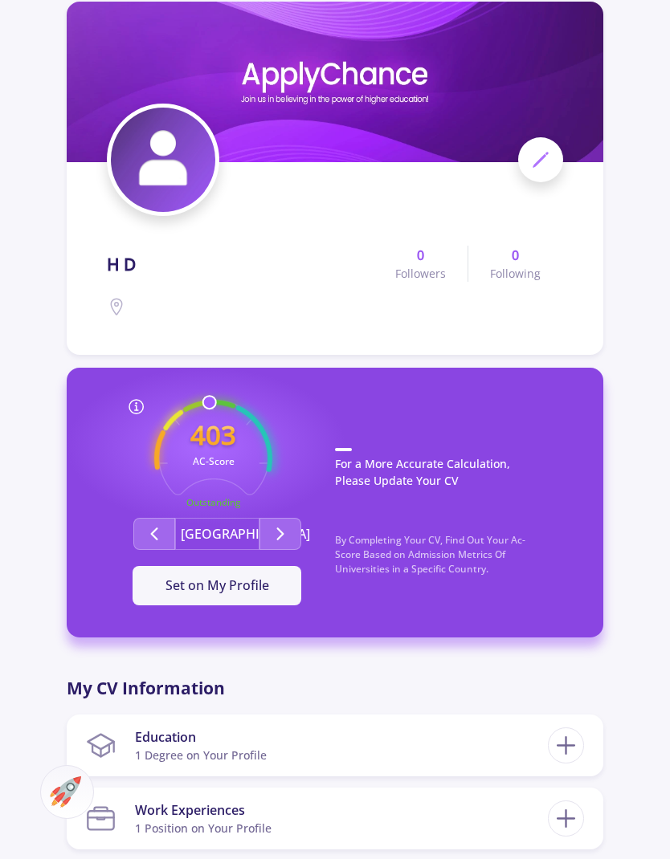
click at [282, 532] on polyline "Second group" at bounding box center [280, 533] width 6 height 11
click at [287, 529] on icon "Second group" at bounding box center [280, 533] width 19 height 19
click at [286, 529] on icon "Second group" at bounding box center [280, 533] width 19 height 19
click at [283, 532] on icon "Second group" at bounding box center [280, 533] width 19 height 19
click at [282, 532] on polyline "Second group" at bounding box center [280, 533] width 6 height 11
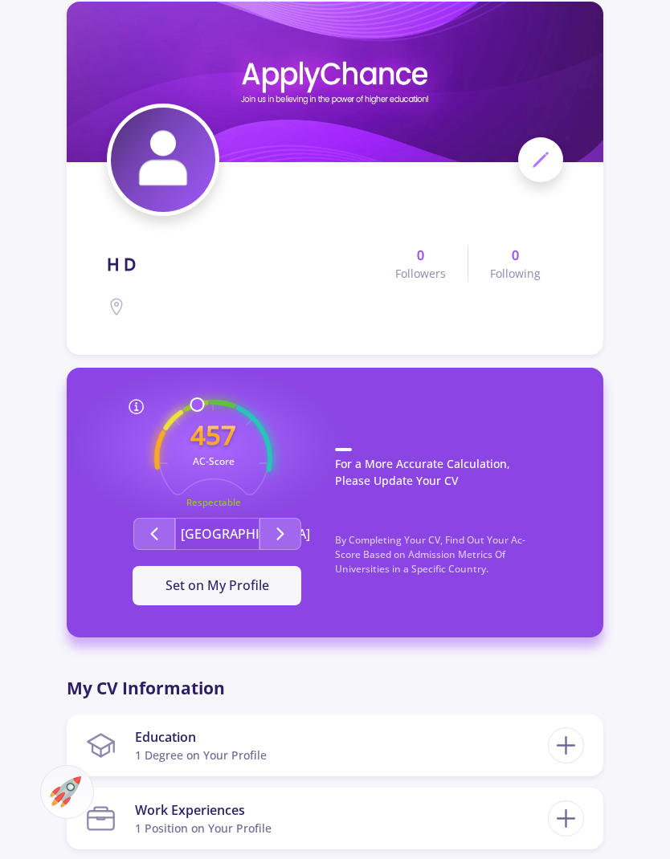
click at [282, 532] on polyline "Second group" at bounding box center [280, 533] width 6 height 11
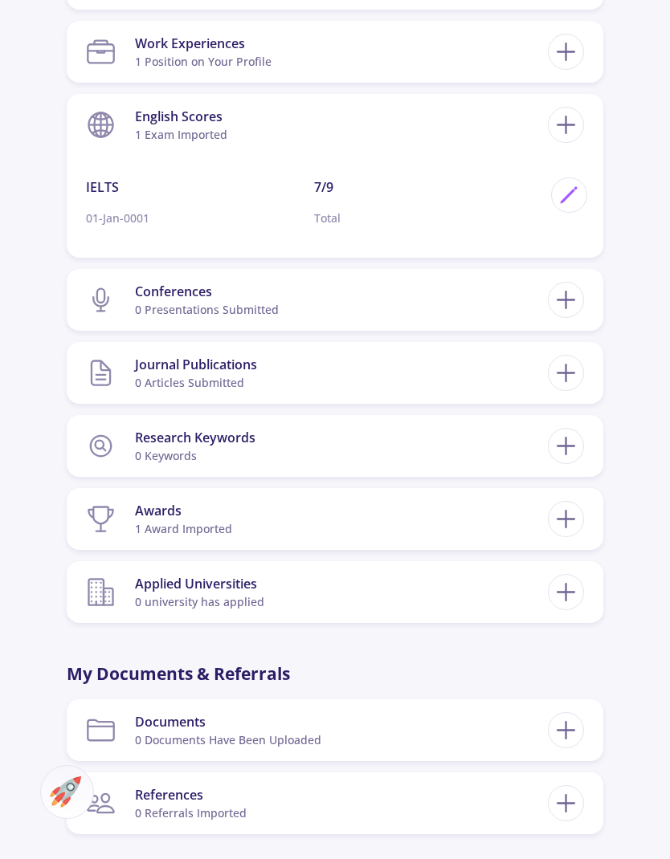
scroll to position [824, 0]
click at [326, 515] on section "Awards 1 award imported" at bounding box center [316, 520] width 461 height 49
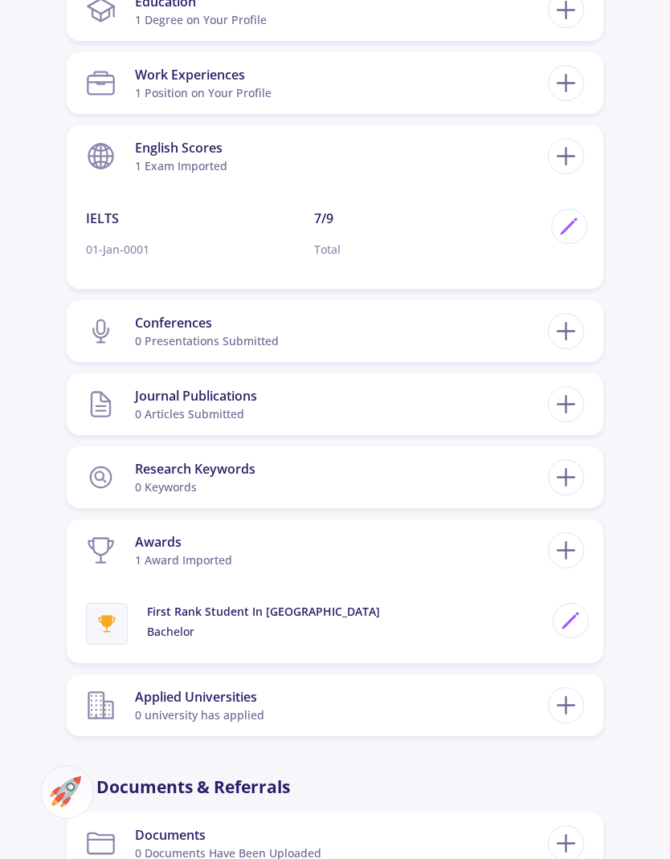
scroll to position [799, 0]
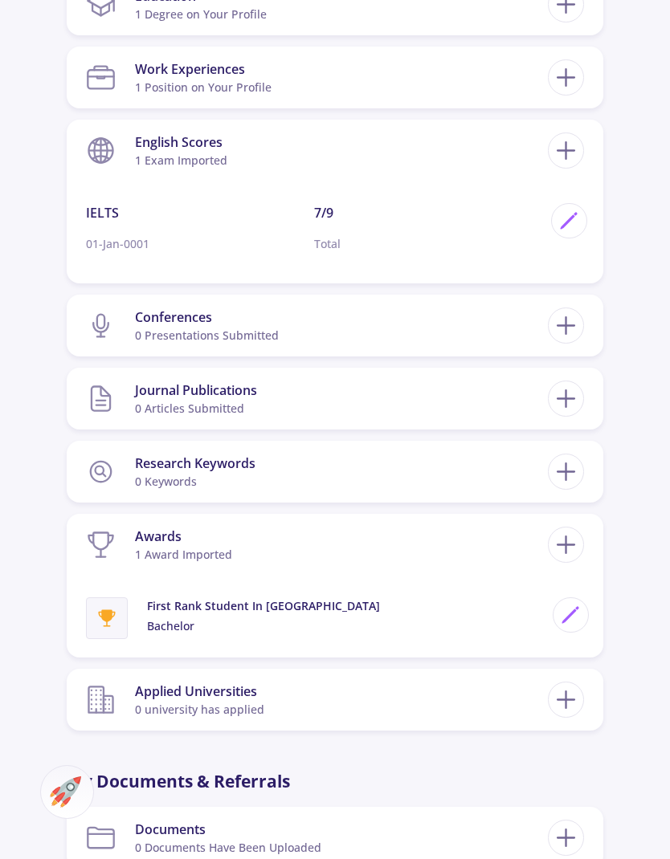
click at [409, 606] on p "First Rank Student in [GEOGRAPHIC_DATA]" at bounding box center [354, 606] width 414 height 17
click at [279, 605] on p "First Rank Student in [GEOGRAPHIC_DATA]" at bounding box center [354, 606] width 414 height 17
click at [249, 606] on p "First Rank Student in [GEOGRAPHIC_DATA]" at bounding box center [354, 606] width 414 height 17
click at [120, 618] on div at bounding box center [107, 619] width 42 height 42
click at [581, 620] on icon at bounding box center [571, 616] width 22 height 22
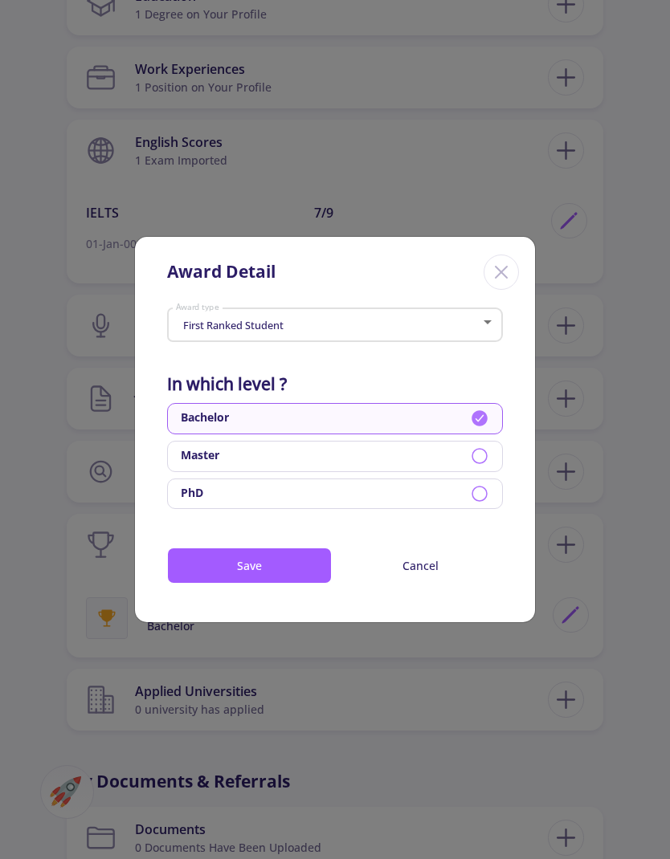
click at [451, 332] on div "First Ranked Student" at bounding box center [328, 326] width 306 height 12
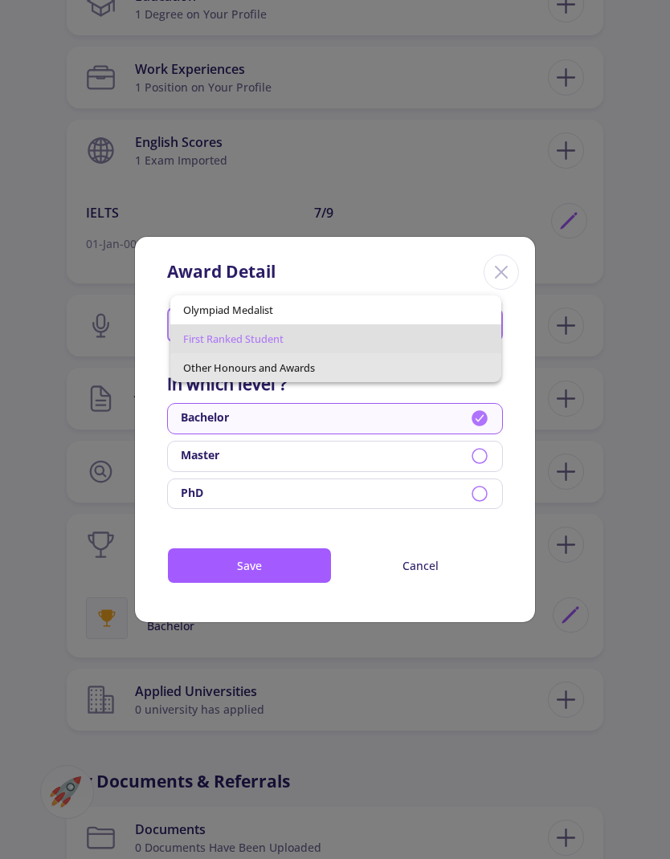
click at [419, 377] on span "Other Honours and Awards" at bounding box center [336, 367] width 306 height 29
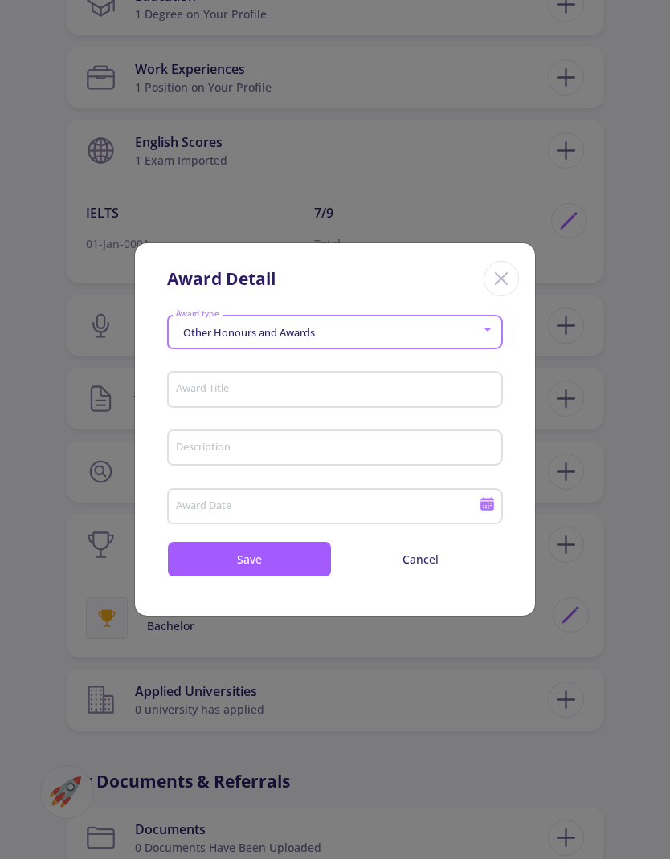
click at [397, 389] on input "Award Title" at bounding box center [337, 390] width 324 height 14
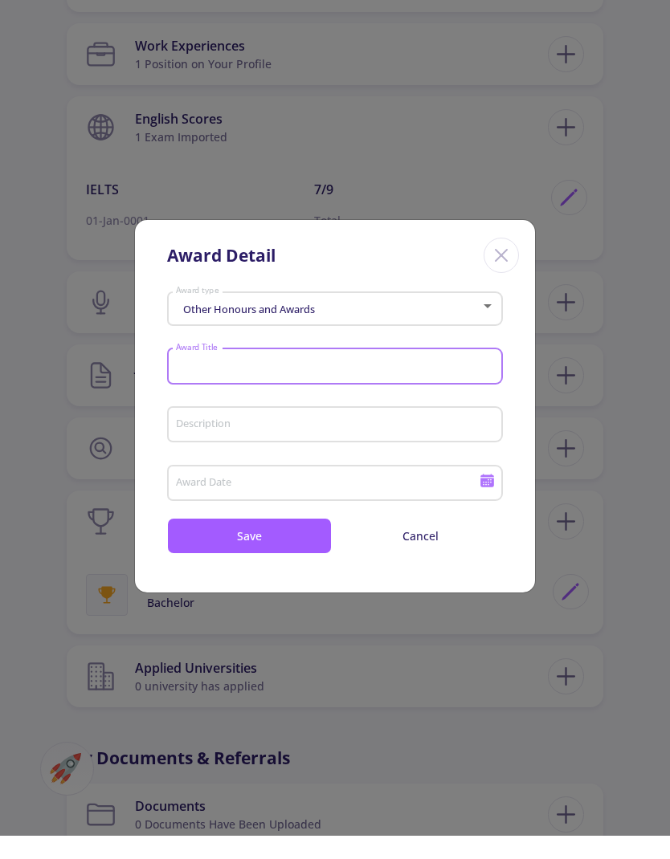
click at [418, 577] on button "Cancel" at bounding box center [420, 559] width 165 height 36
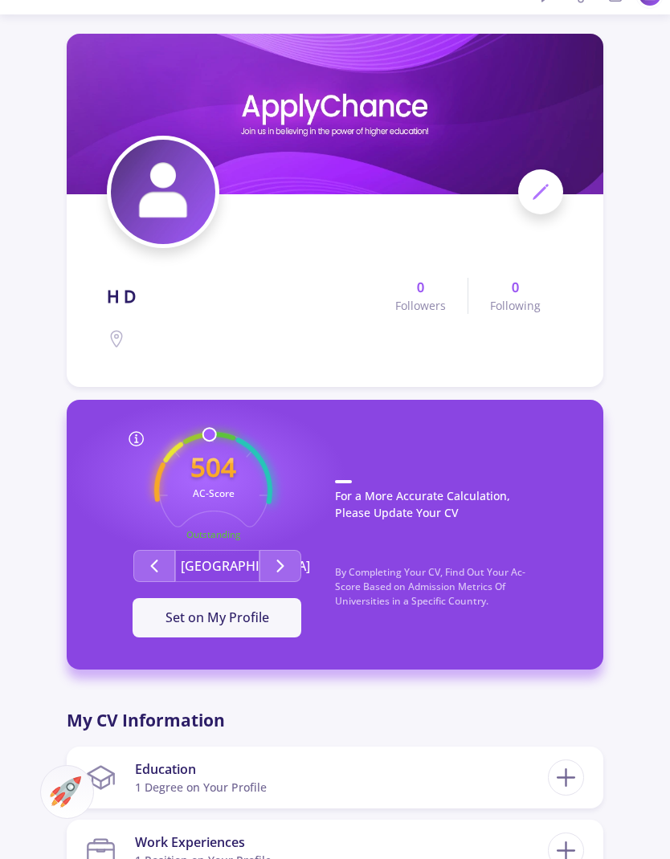
scroll to position [0, 0]
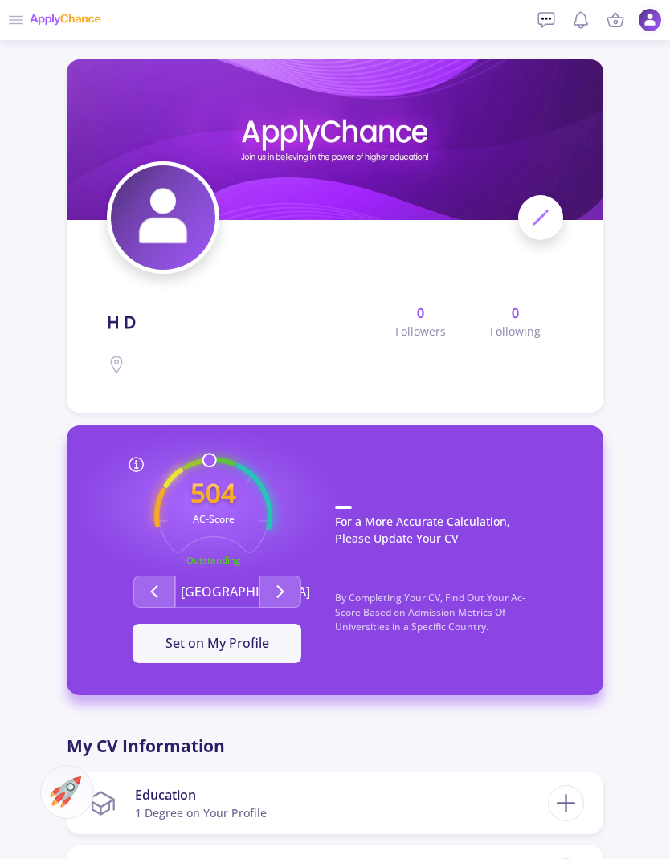
click at [439, 316] on span "0 Followers" at bounding box center [420, 322] width 95 height 36
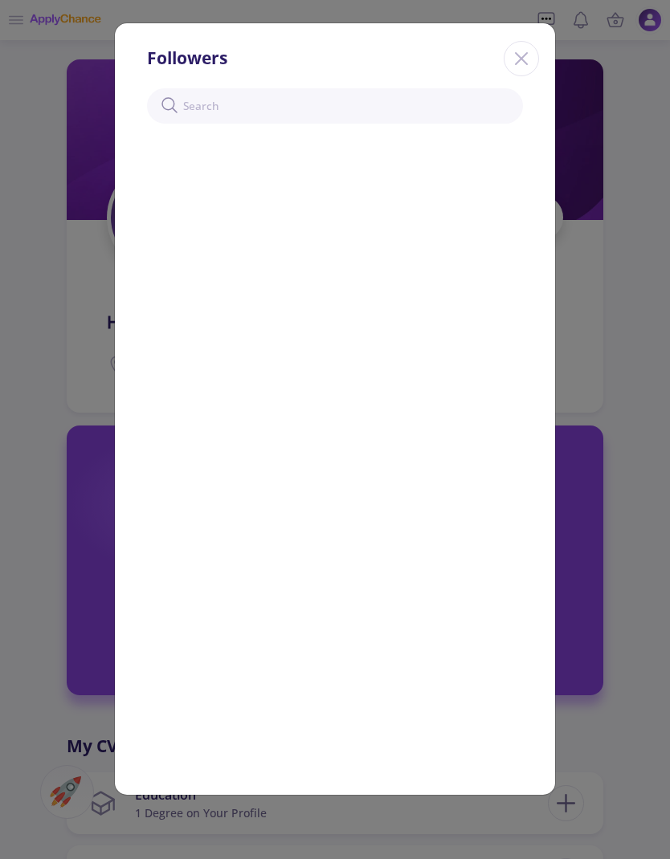
scroll to position [17, 0]
click at [570, 337] on div "followers You have not any followers" at bounding box center [335, 429] width 670 height 859
click at [570, 336] on div "followers You have not any followers" at bounding box center [335, 429] width 670 height 859
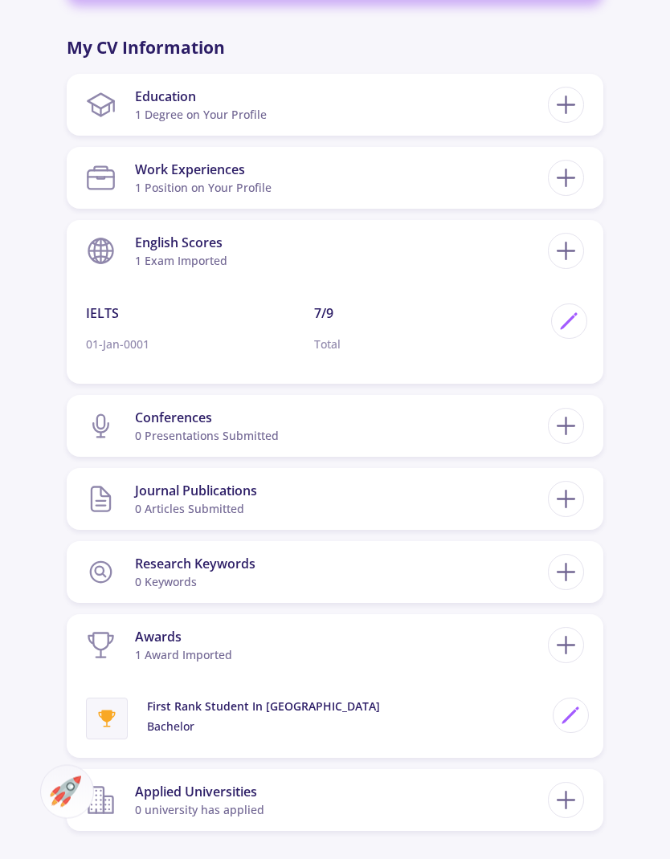
scroll to position [696, 0]
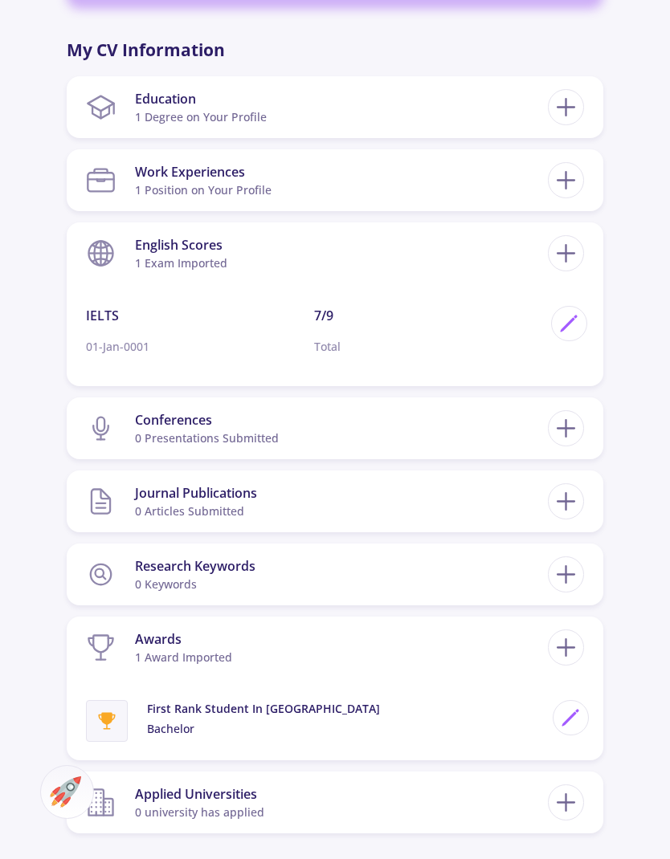
click at [565, 428] on line at bounding box center [565, 428] width 17 height 0
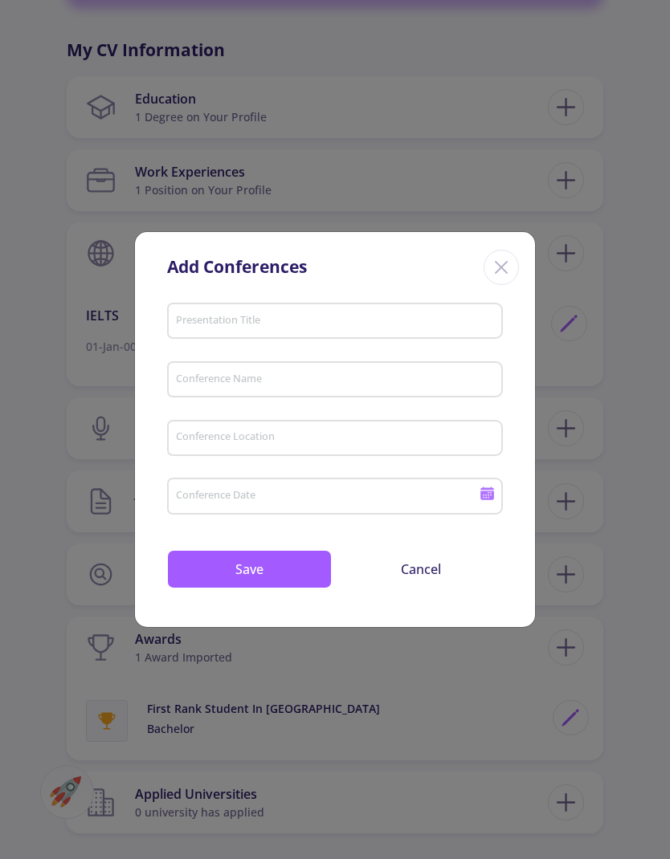
click at [452, 317] on input "Presentation Title" at bounding box center [337, 322] width 324 height 14
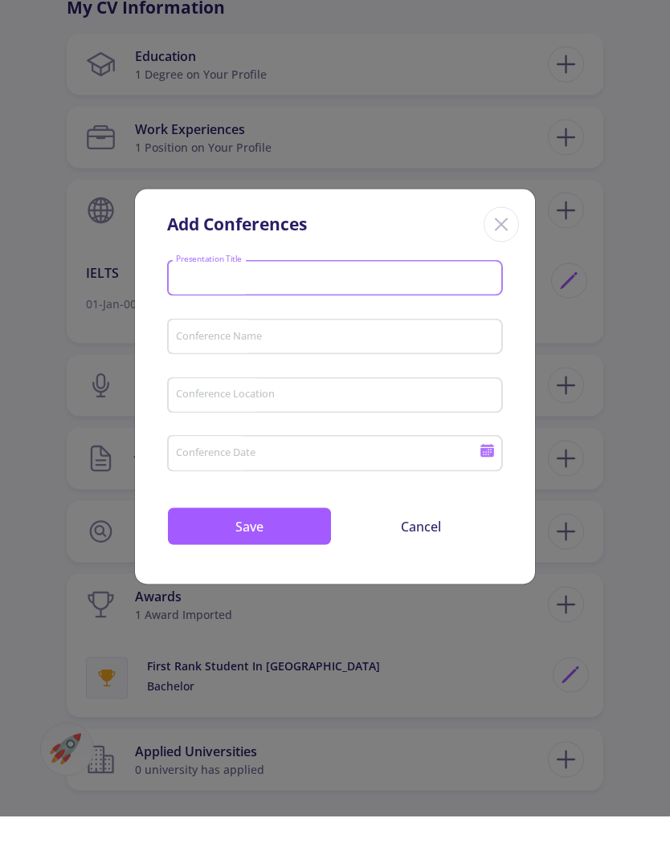
click at [429, 374] on input "Conference Name" at bounding box center [337, 380] width 324 height 14
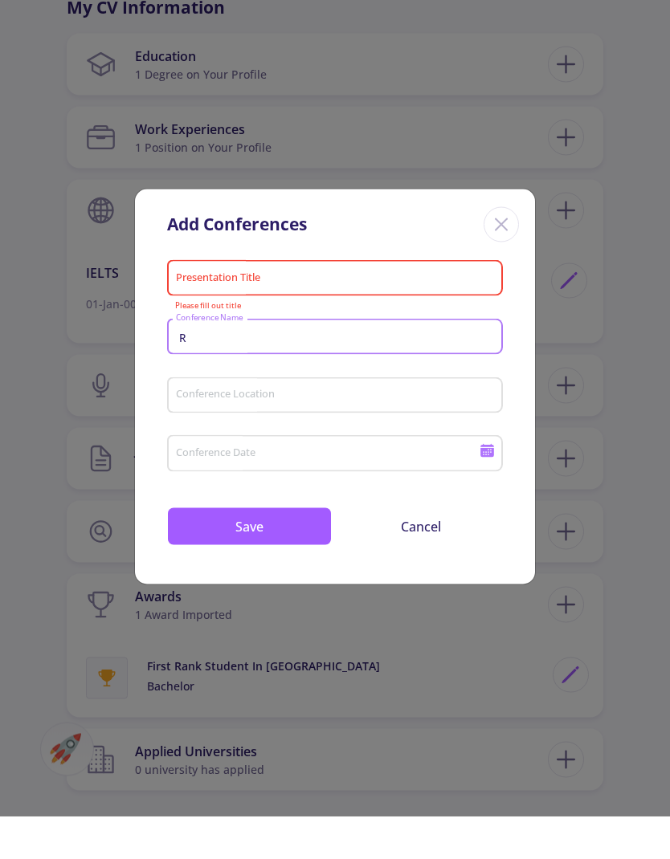
type input "R"
click at [383, 315] on input "Presentation Title" at bounding box center [337, 322] width 324 height 14
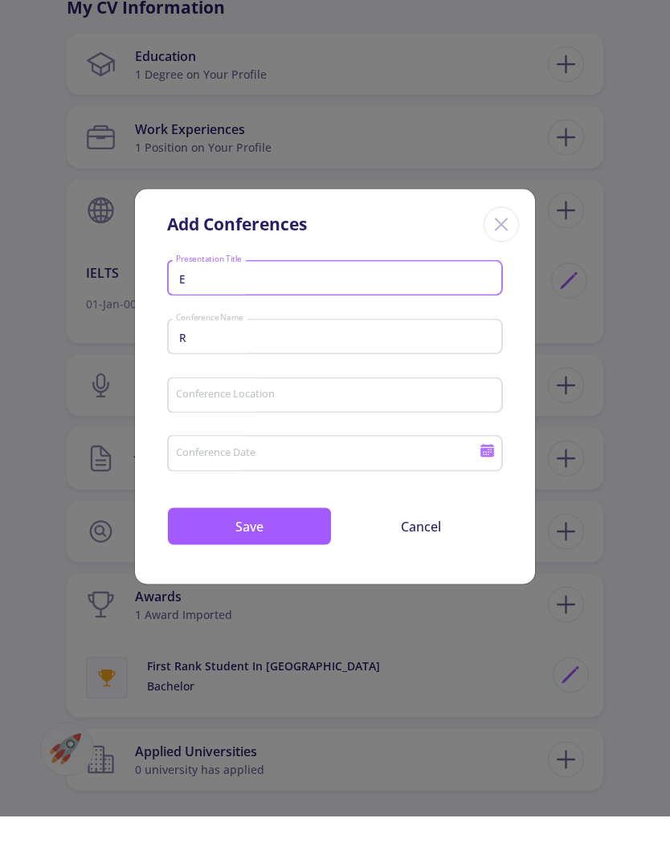
type input "E"
click at [359, 432] on input "Conference Location" at bounding box center [337, 438] width 324 height 14
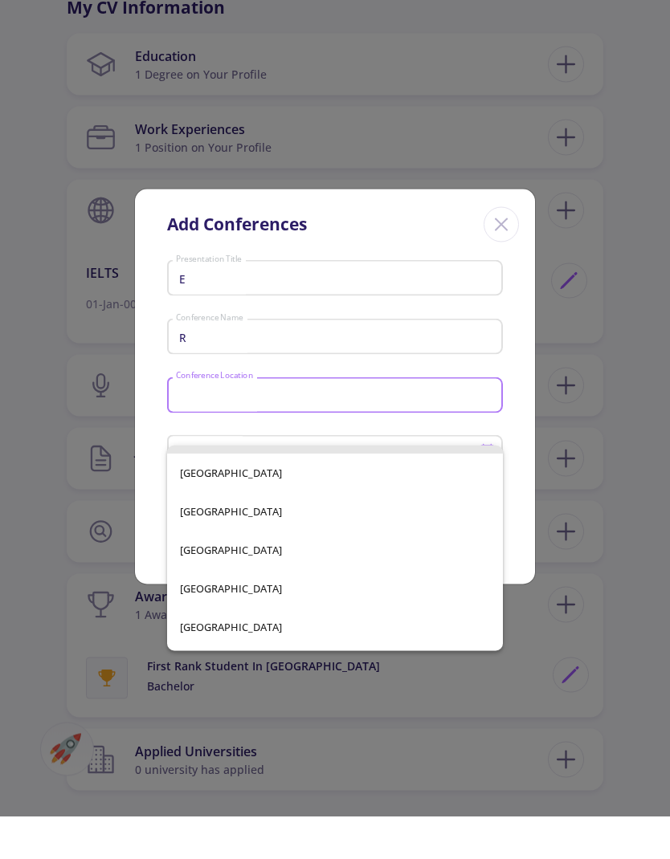
scroll to position [379, 0]
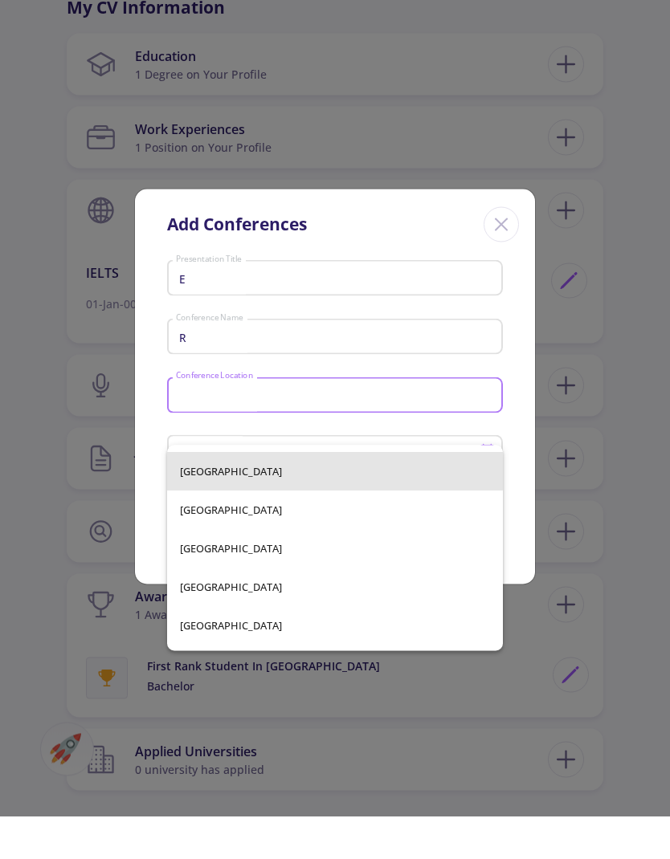
click at [269, 495] on span "[GEOGRAPHIC_DATA]" at bounding box center [335, 514] width 310 height 39
type input "[GEOGRAPHIC_DATA]"
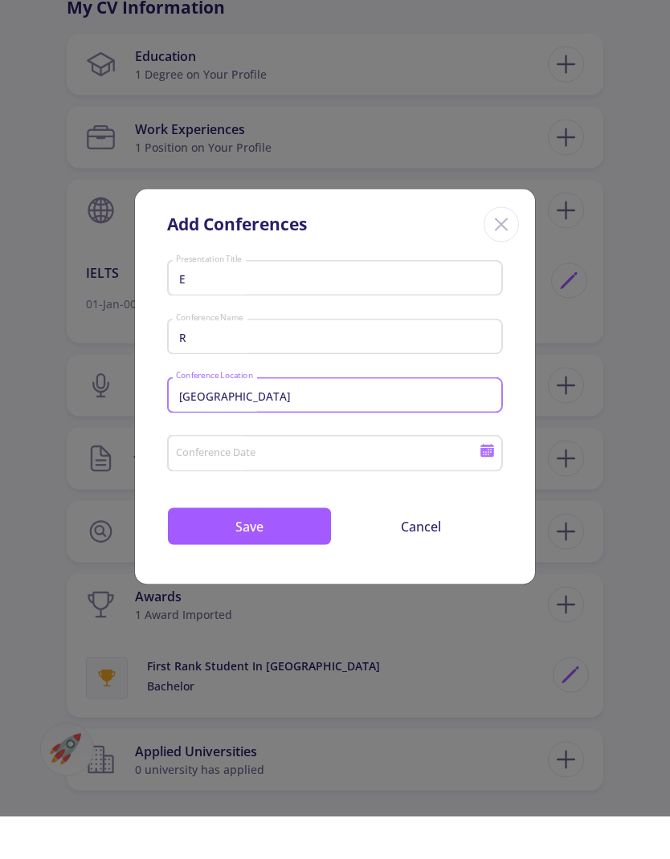
scroll to position [739, 0]
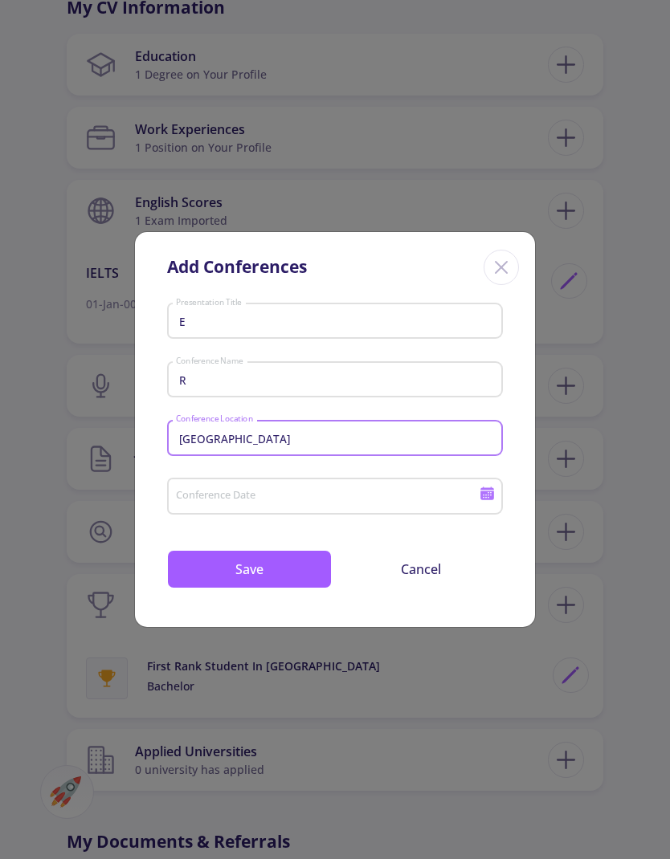
click at [280, 504] on input "Conference Date" at bounding box center [329, 497] width 309 height 14
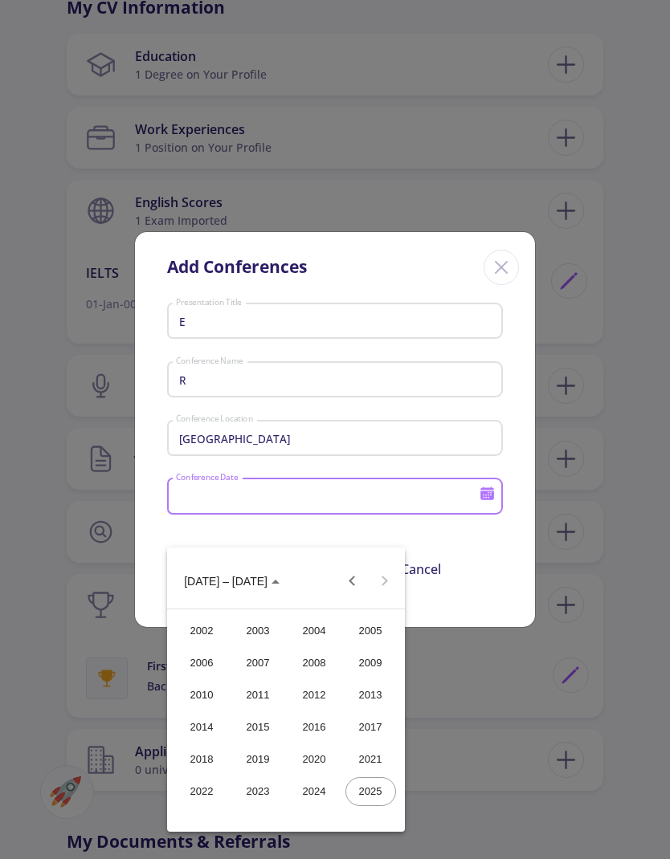
scroll to position [740, 0]
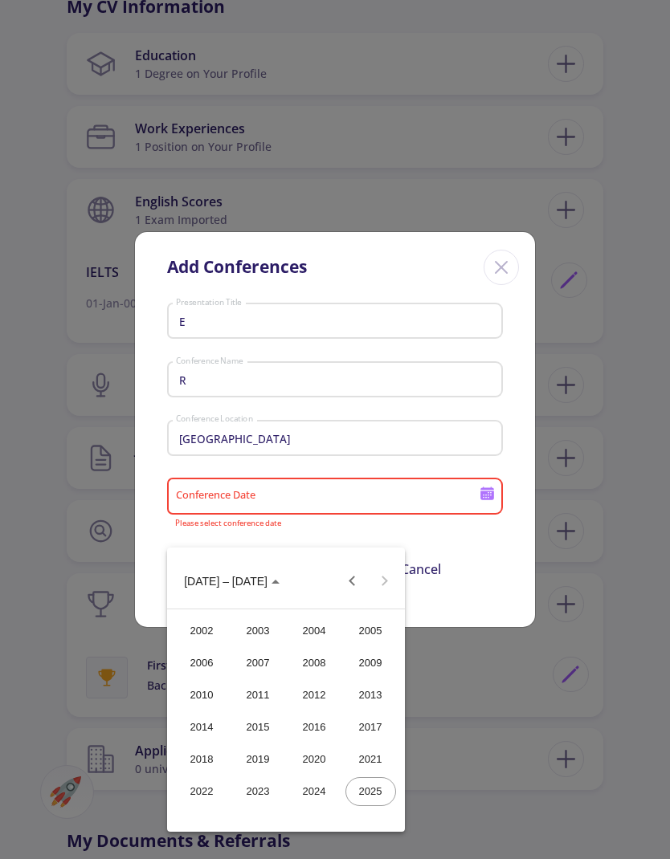
click at [312, 734] on div "2016" at bounding box center [314, 727] width 51 height 29
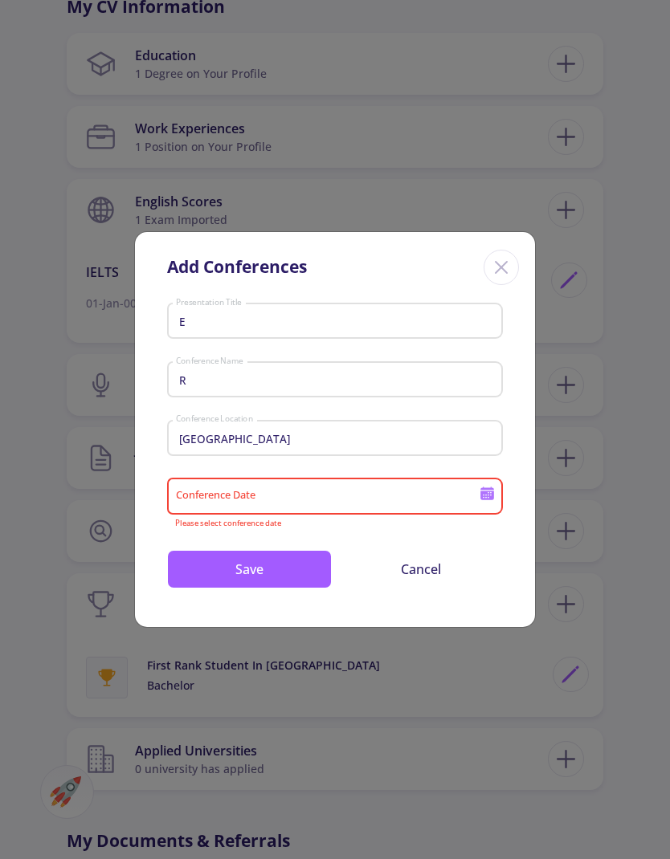
type input "2016"
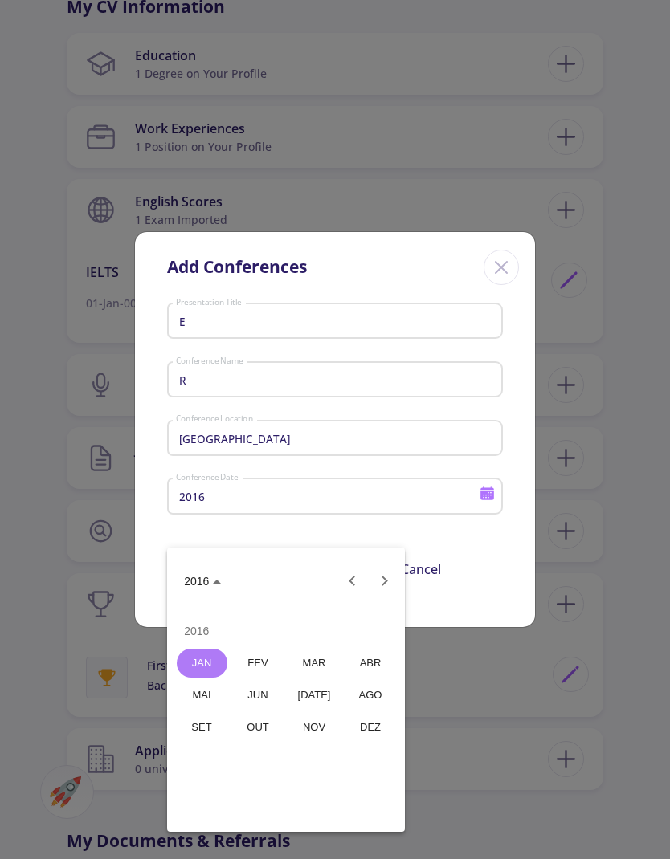
scroll to position [739, 0]
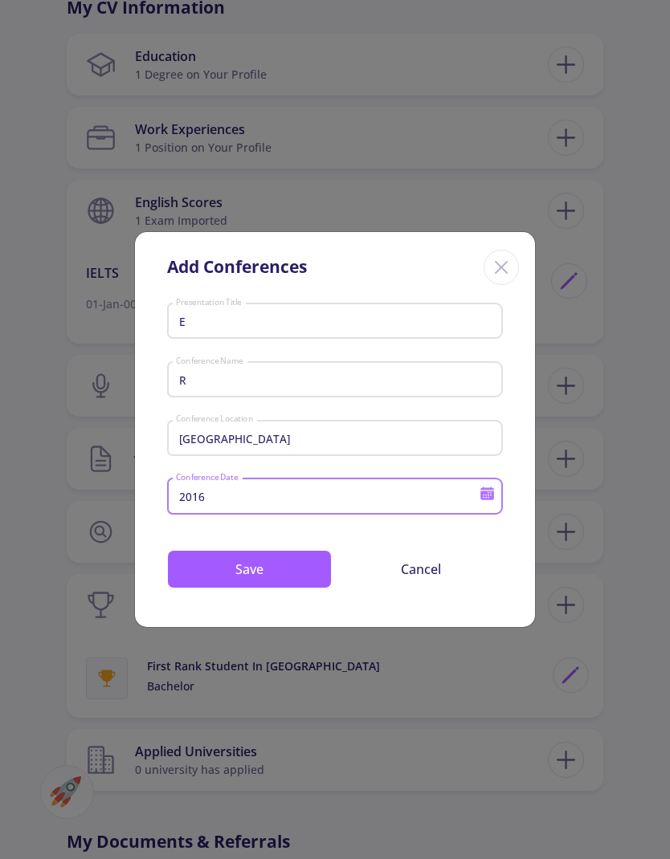
click at [296, 589] on button "Save" at bounding box center [249, 569] width 165 height 39
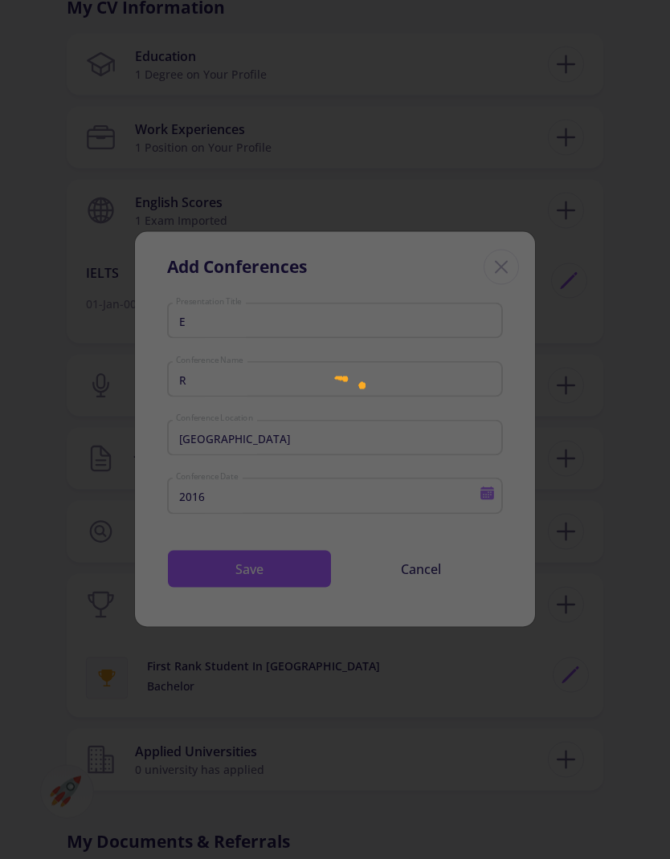
scroll to position [740, 0]
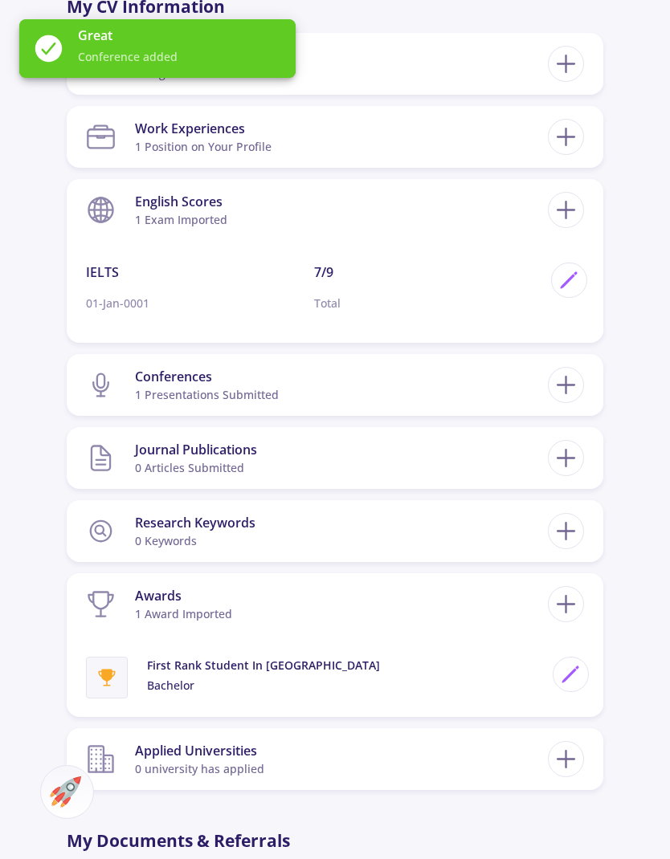
click at [308, 527] on section "Research Keywords 0 keywords" at bounding box center [316, 531] width 461 height 49
click at [577, 535] on icon at bounding box center [566, 531] width 30 height 30
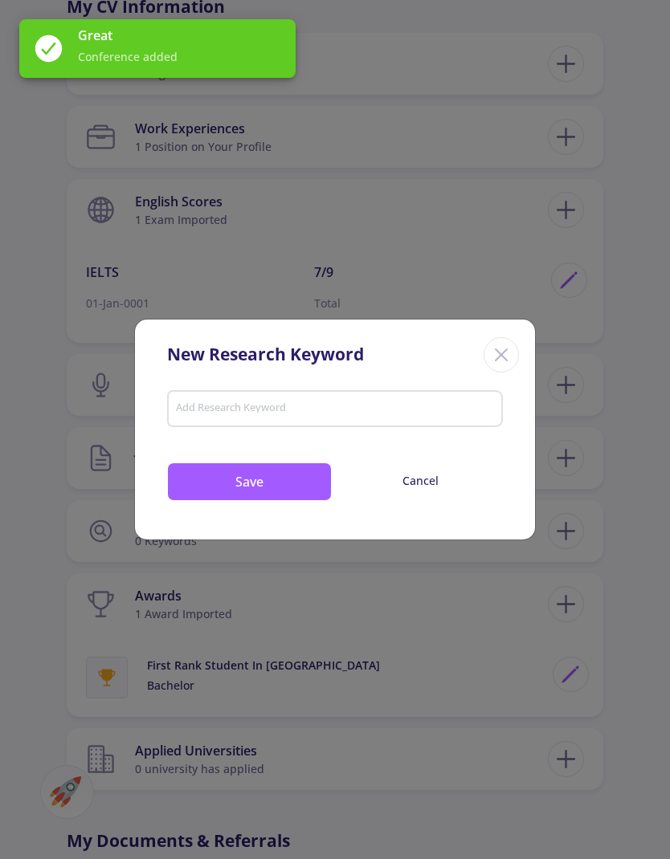
click at [405, 418] on input "Add Research Keyword" at bounding box center [335, 410] width 320 height 14
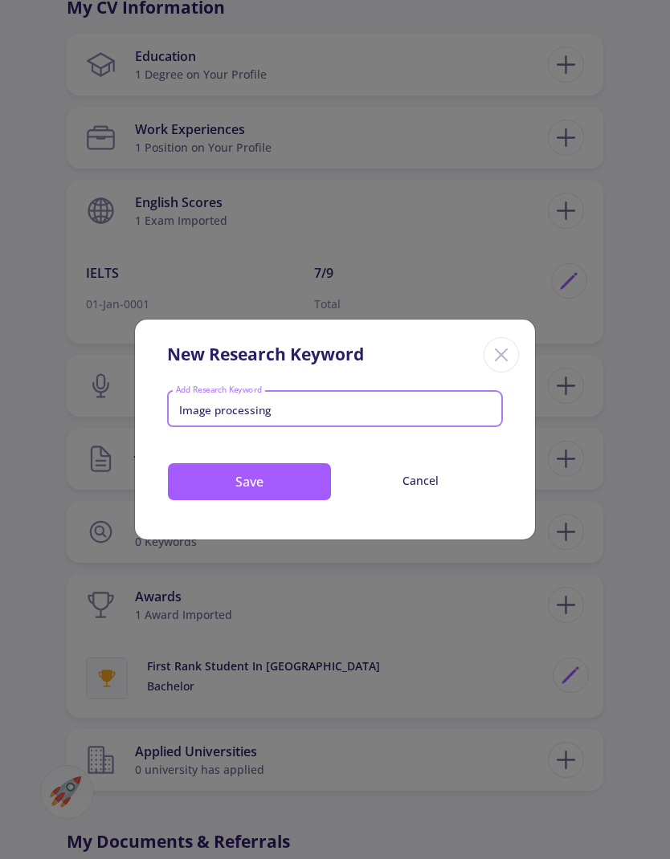
type input "Image processing"
click at [278, 501] on button "Save" at bounding box center [249, 482] width 165 height 39
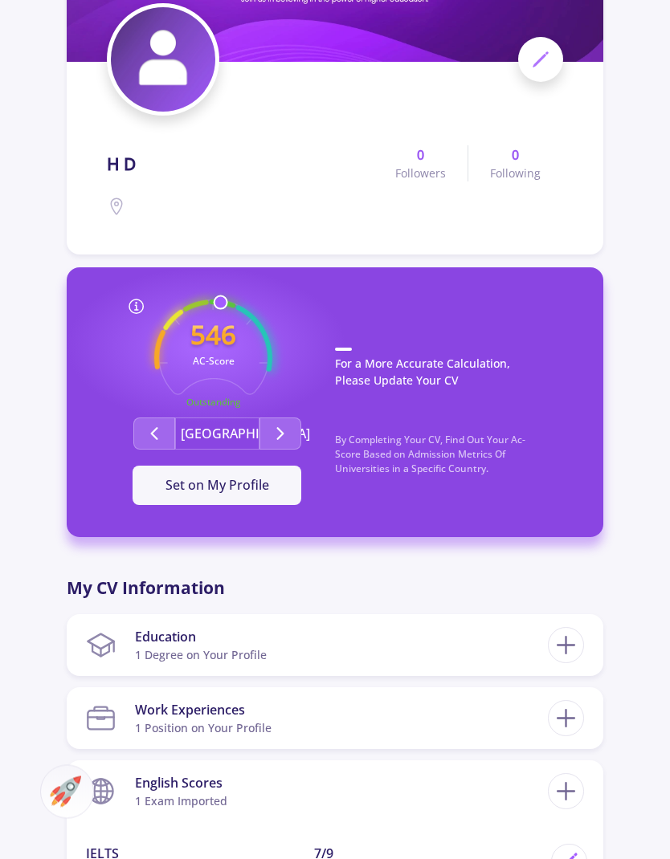
scroll to position [0, 0]
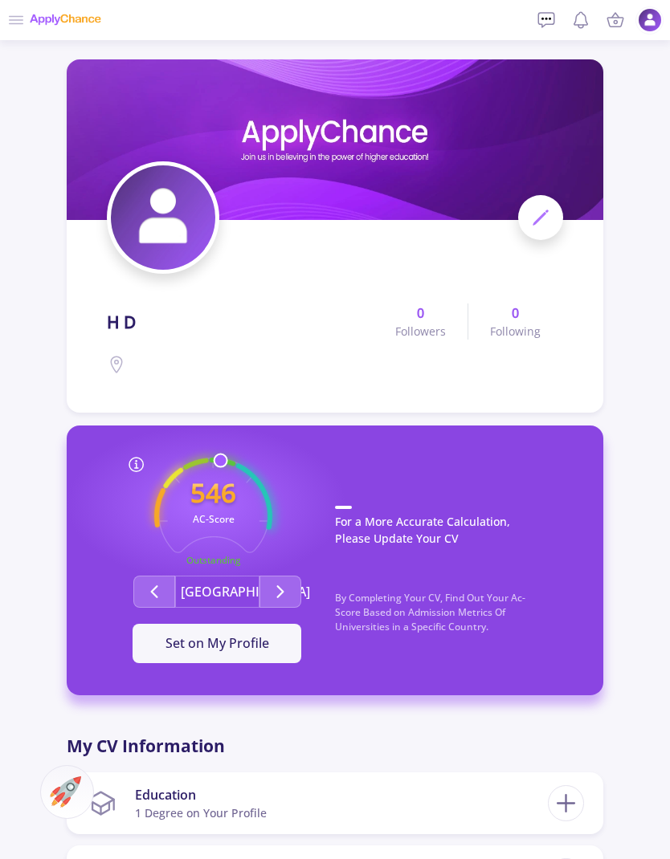
click at [156, 594] on icon "Second group" at bounding box center [154, 591] width 19 height 19
click at [285, 594] on icon "Second group" at bounding box center [280, 591] width 19 height 19
click at [146, 581] on button "Second group" at bounding box center [154, 592] width 42 height 32
click at [298, 576] on button "Second group" at bounding box center [280, 592] width 42 height 32
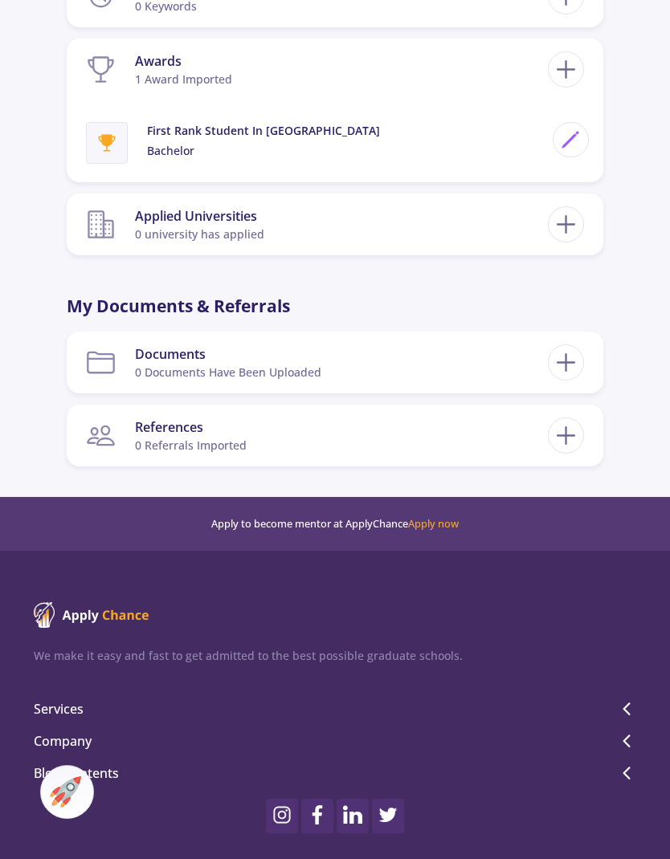
scroll to position [933, 0]
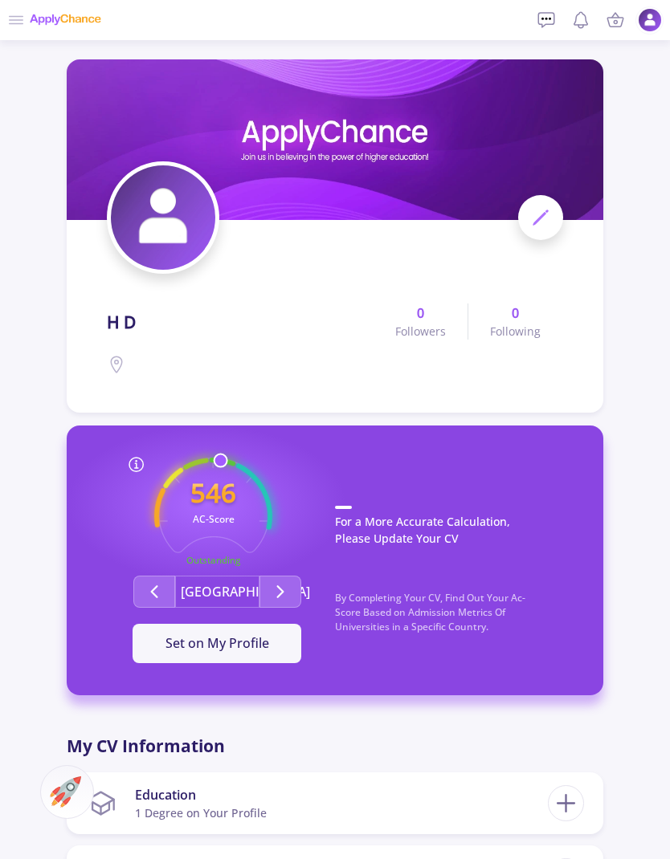
click at [660, 18] on img at bounding box center [650, 20] width 24 height 24
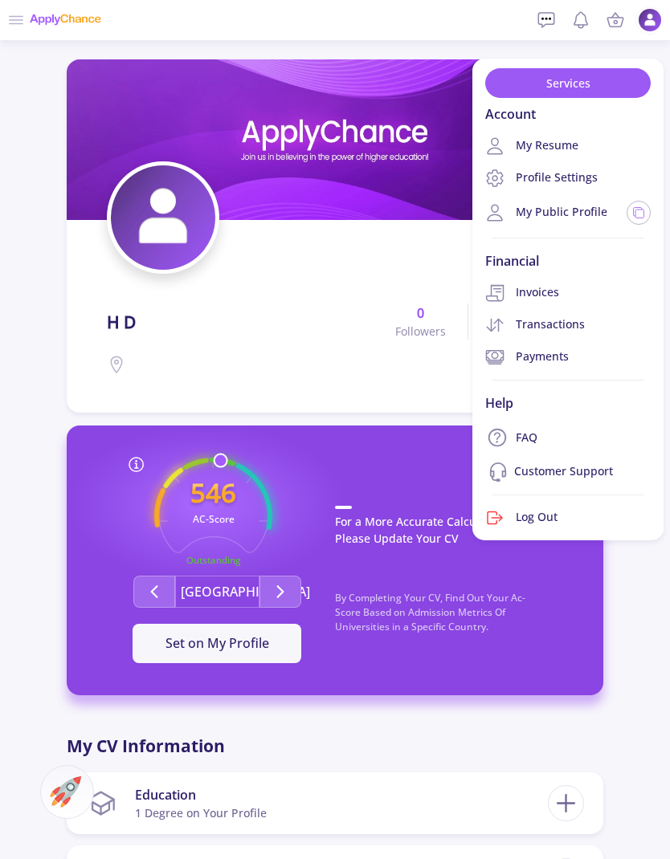
click at [504, 149] on icon at bounding box center [494, 146] width 19 height 19
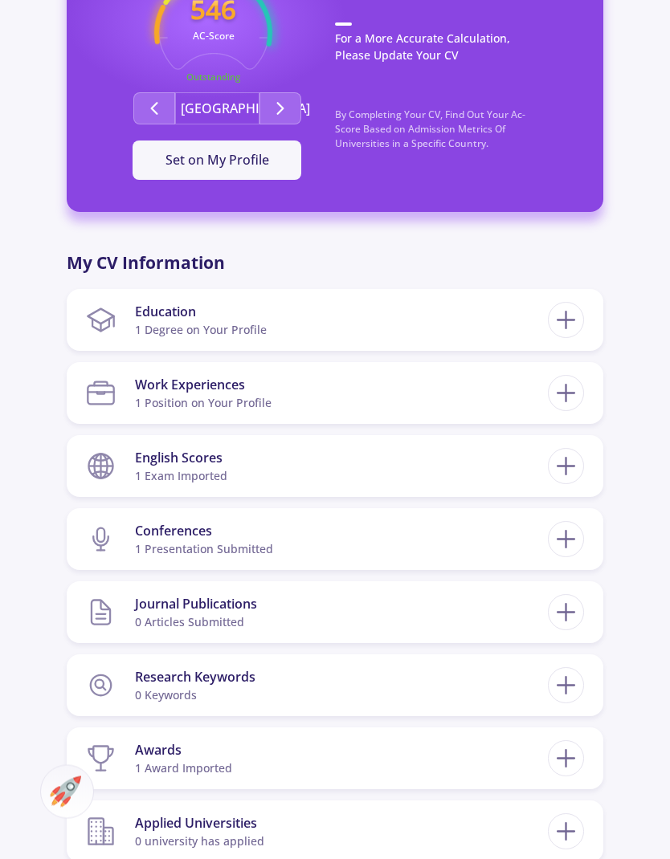
scroll to position [484, 0]
click at [506, 527] on section "Conferences 1 presentation submitted" at bounding box center [316, 539] width 461 height 49
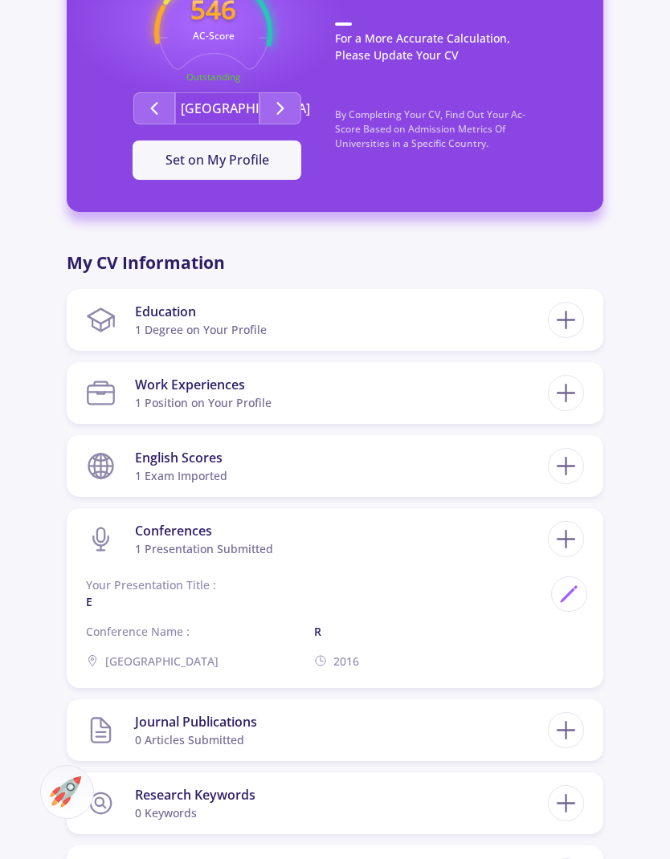
click at [570, 580] on div at bounding box center [569, 595] width 36 height 36
type input "E"
type input "R"
type input "[GEOGRAPHIC_DATA]"
type input "2016"
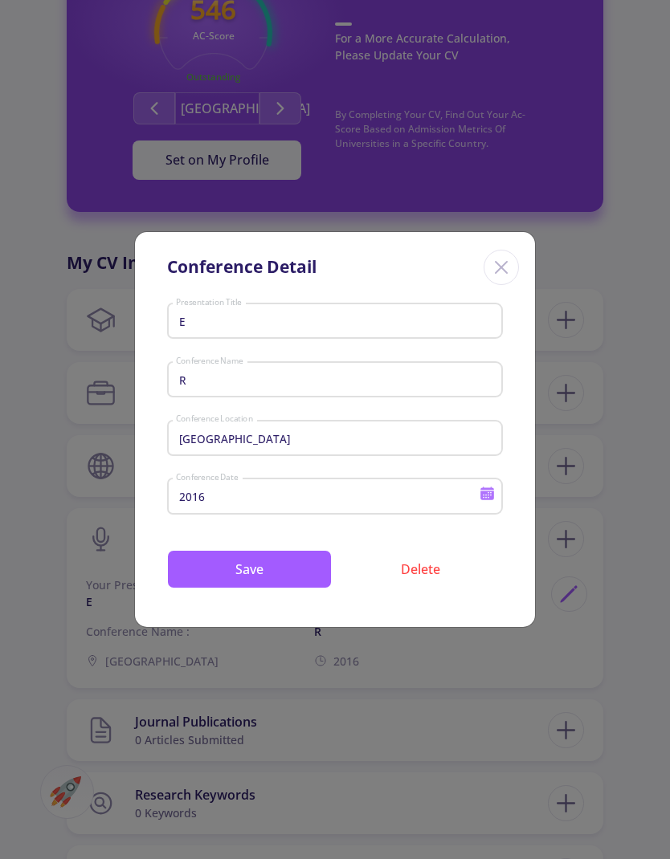
click at [416, 589] on button "Delete" at bounding box center [420, 569] width 165 height 39
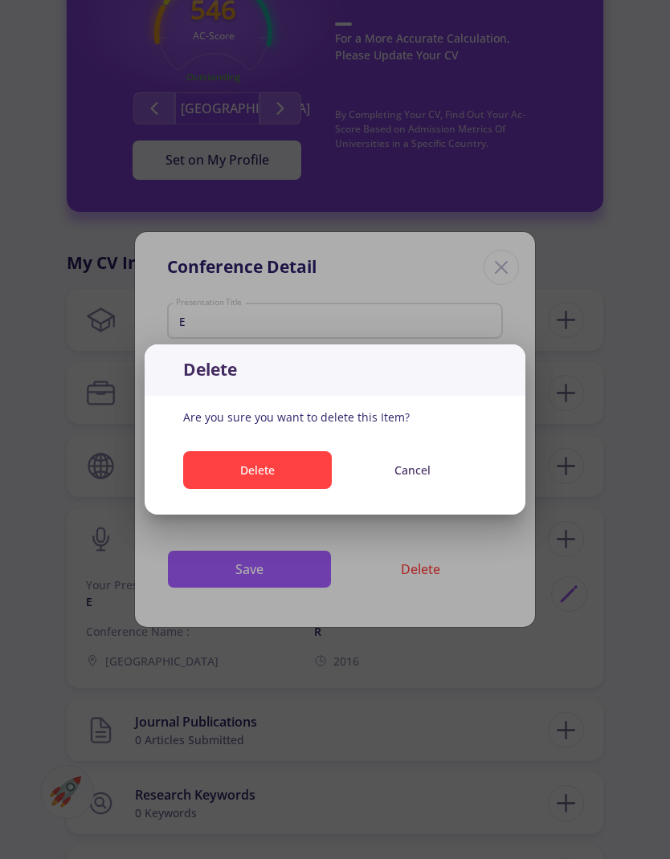
click at [264, 478] on button "Delete" at bounding box center [257, 470] width 149 height 38
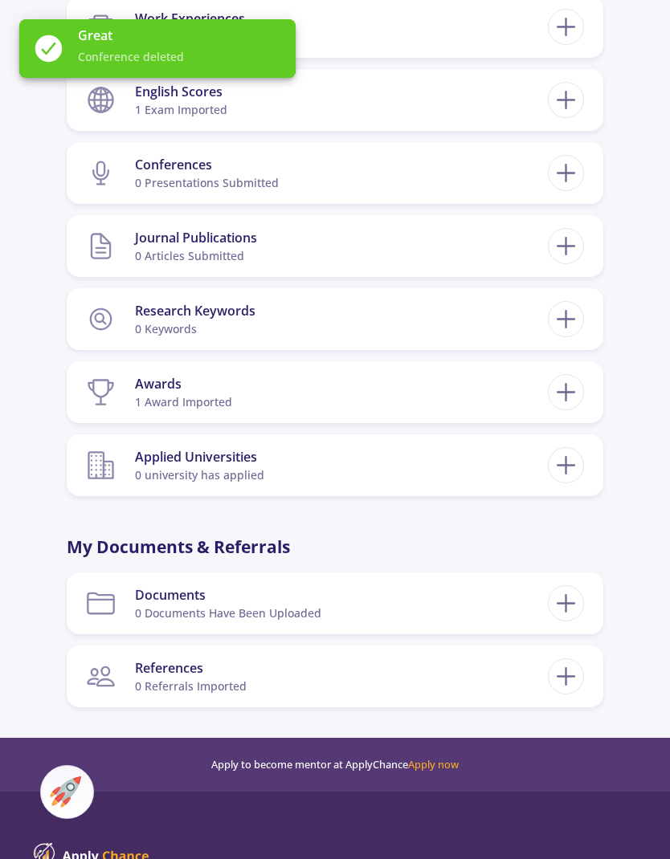
scroll to position [822, 0]
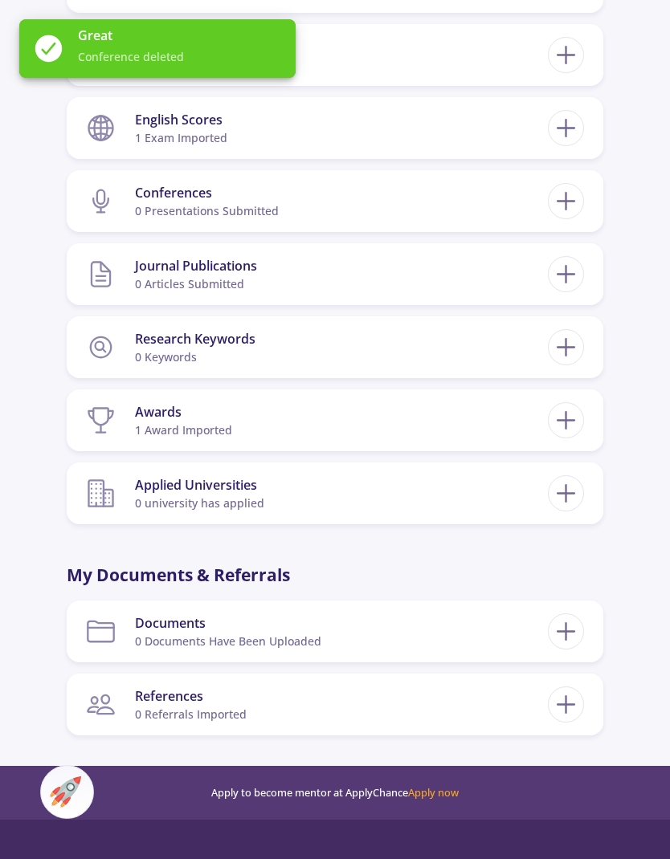
click at [236, 502] on span "0 university has applied" at bounding box center [199, 503] width 129 height 15
click at [560, 495] on icon at bounding box center [566, 494] width 30 height 30
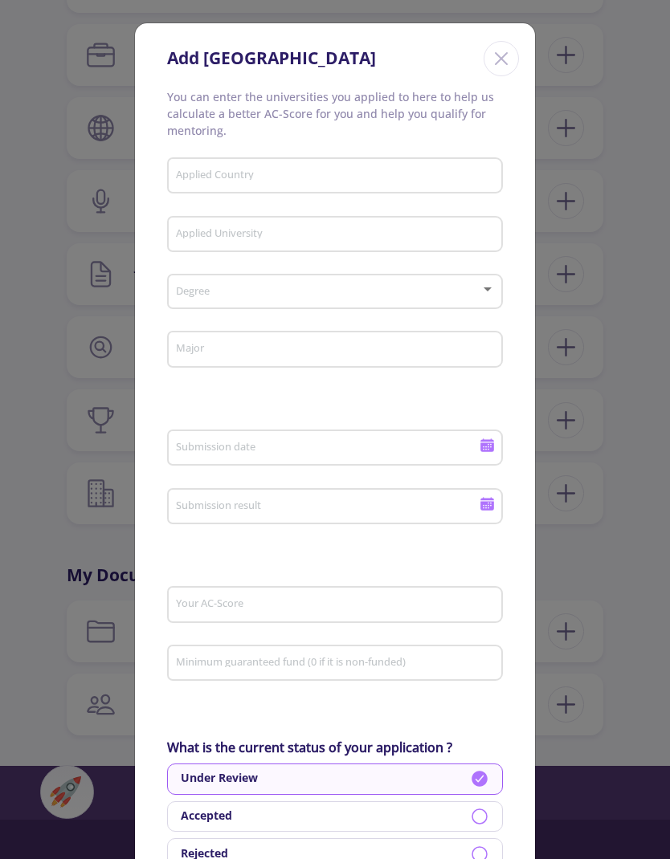
click at [84, 459] on div "Add New University You can enter the universities you applied to here to help u…" at bounding box center [335, 429] width 670 height 859
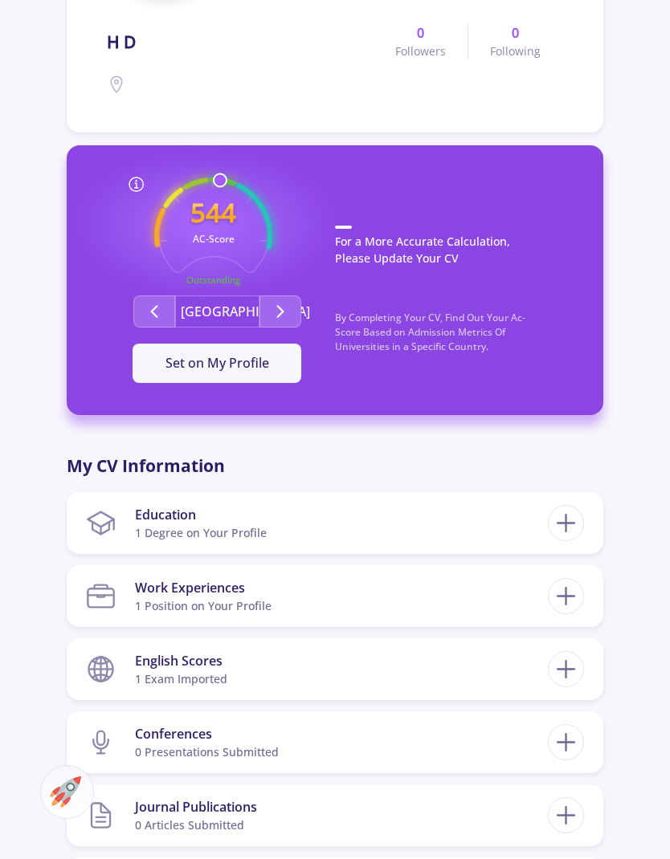
scroll to position [0, 0]
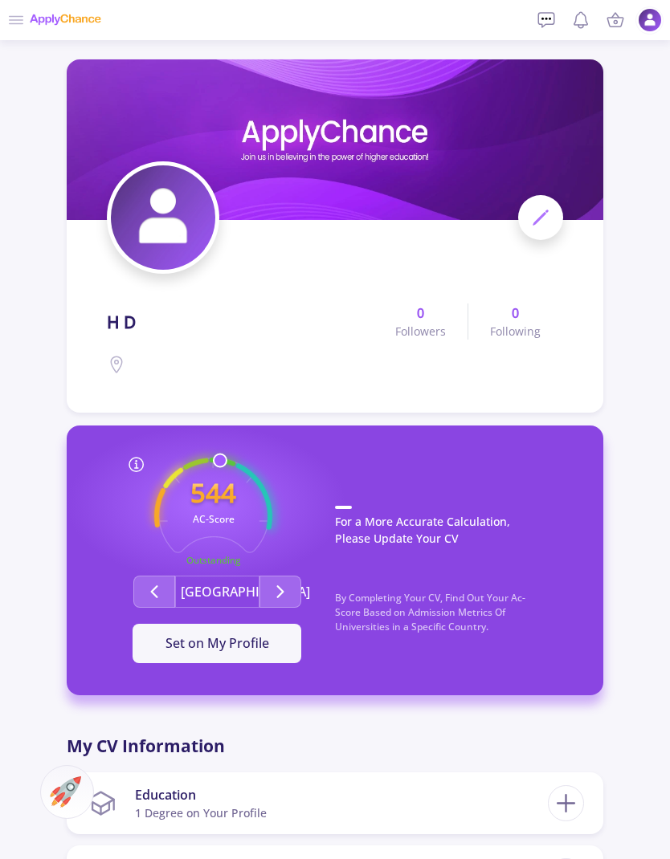
click at [644, 31] on img at bounding box center [650, 20] width 24 height 24
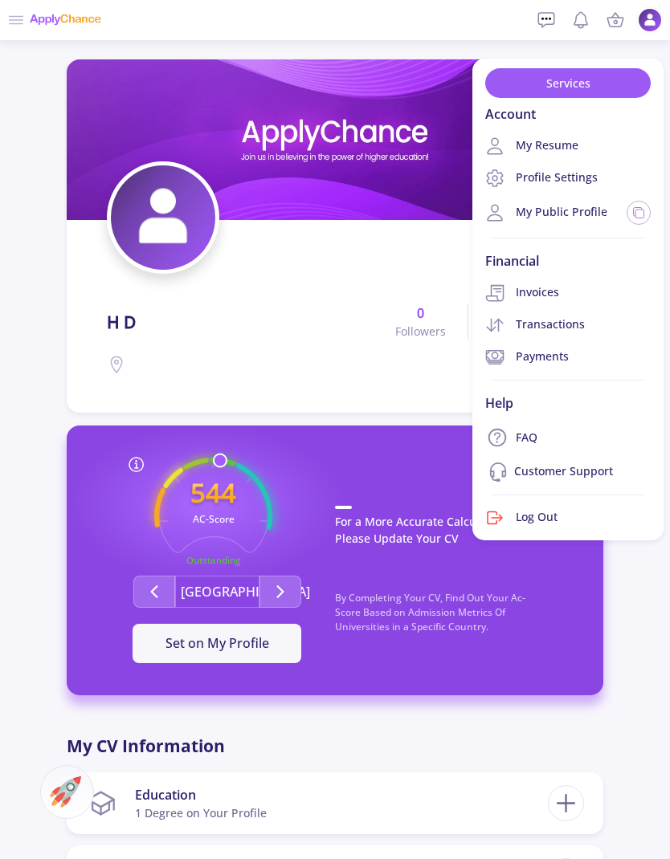
click at [515, 78] on link "Services" at bounding box center [567, 83] width 165 height 30
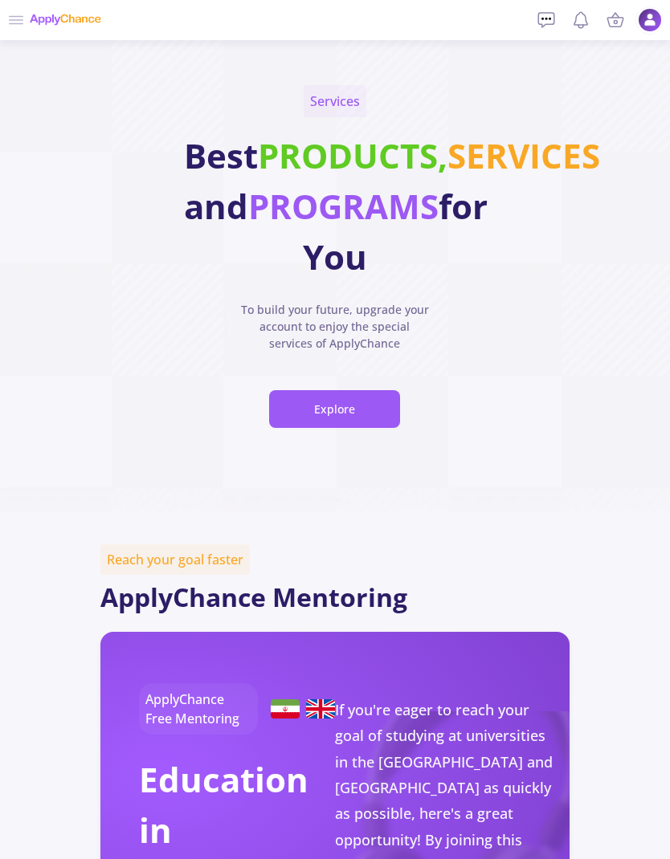
click at [544, 17] on icon at bounding box center [546, 19] width 19 height 19
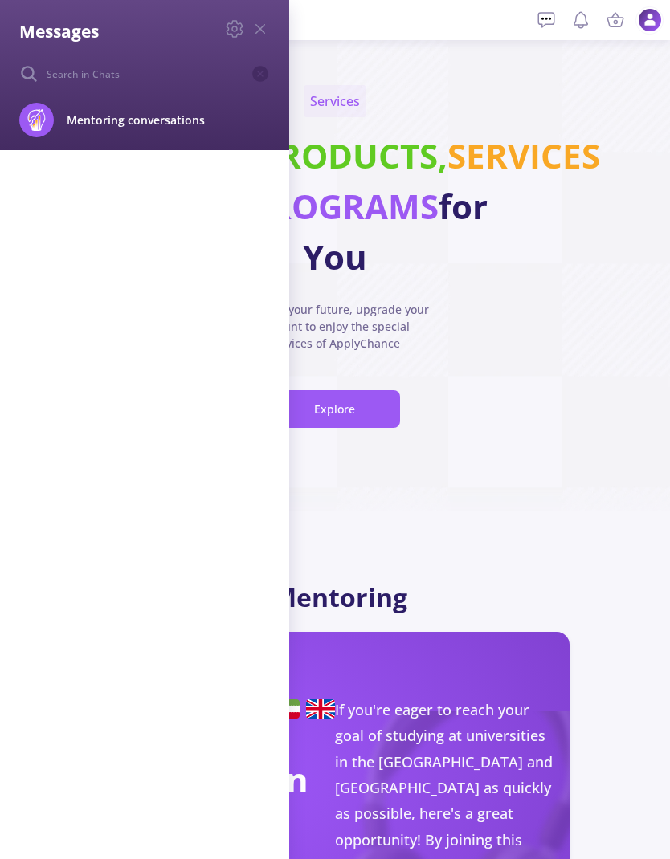
click at [536, 18] on div "Messages Mentoring conversations Block" at bounding box center [335, 429] width 670 height 859
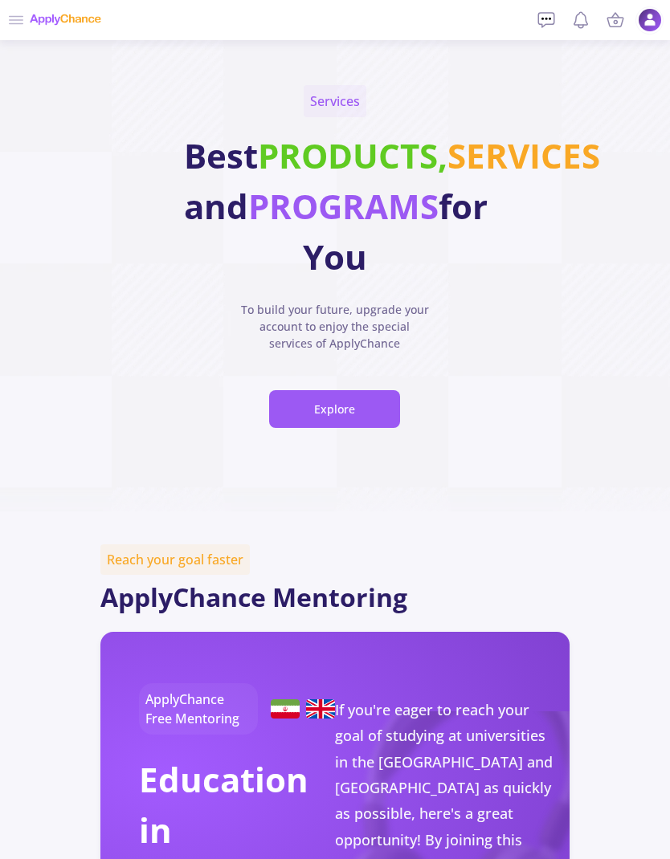
click at [43, 19] on div at bounding box center [65, 20] width 72 height 40
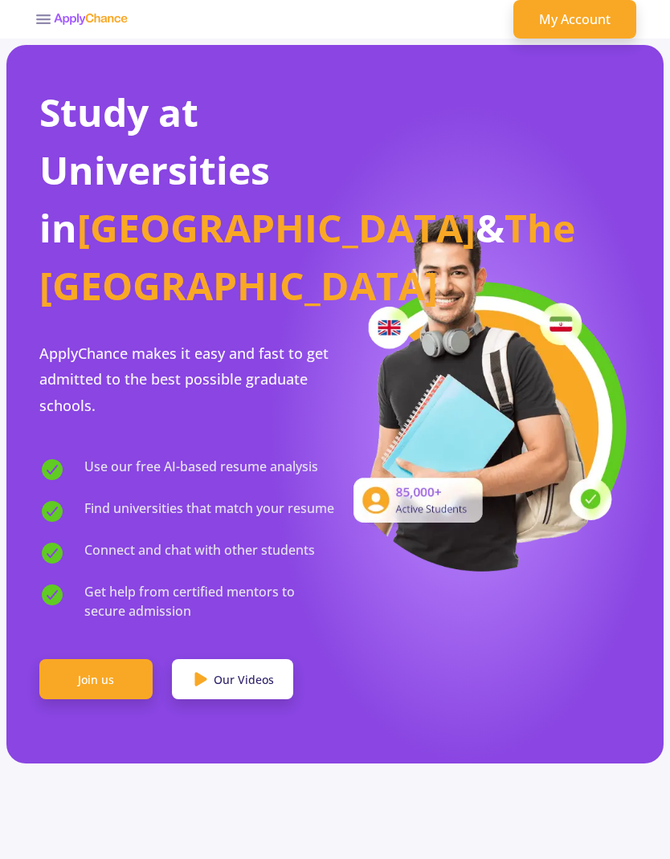
click at [19, 15] on header "Home Mentors Services Blog FAQ My Account" at bounding box center [335, 19] width 670 height 39
click at [27, 22] on header "Home Mentors Services Blog FAQ My Account" at bounding box center [335, 19] width 670 height 39
click at [44, 23] on line at bounding box center [43, 23] width 13 height 0
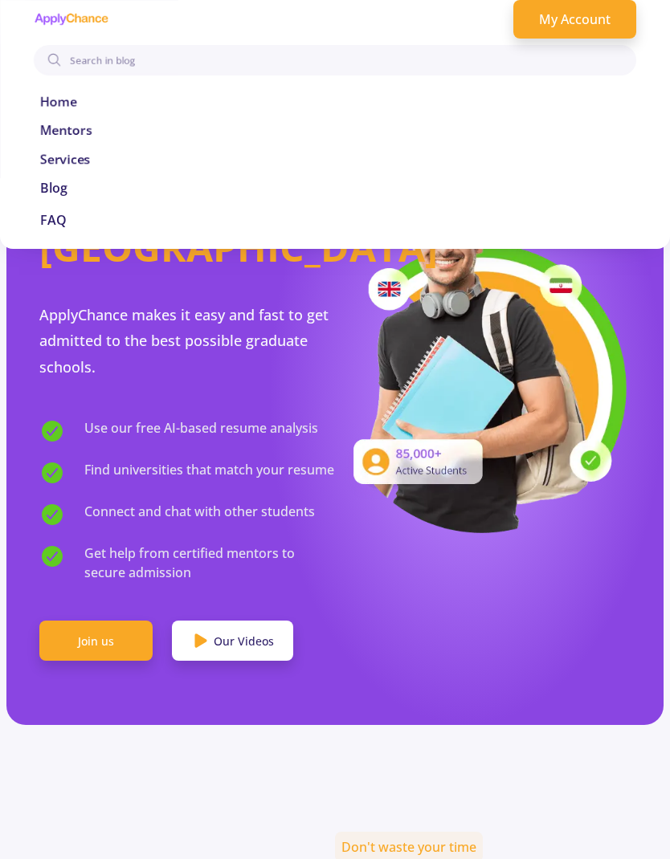
click at [43, 23] on img at bounding box center [71, 19] width 75 height 13
click at [47, 95] on link "Home" at bounding box center [335, 101] width 590 height 19
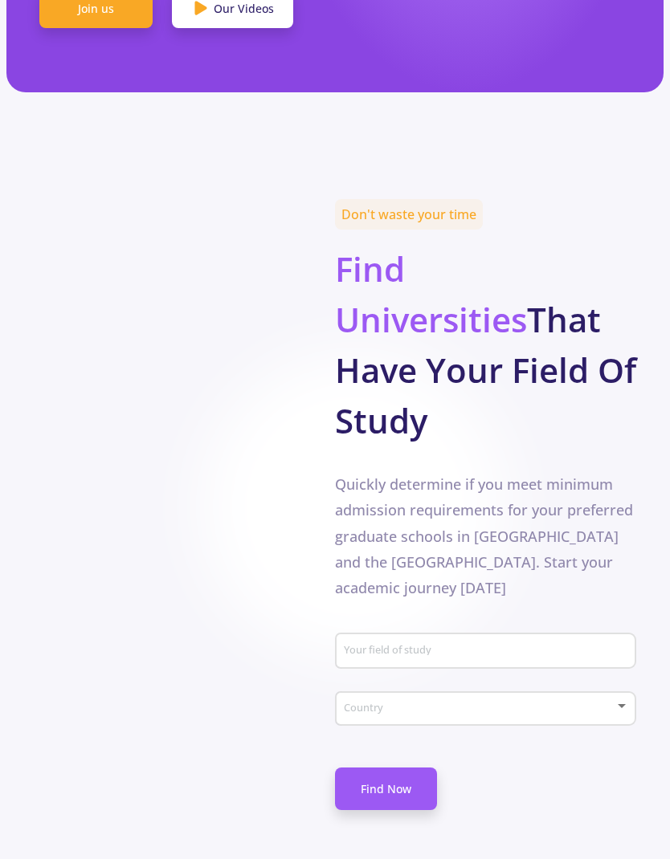
scroll to position [672, 0]
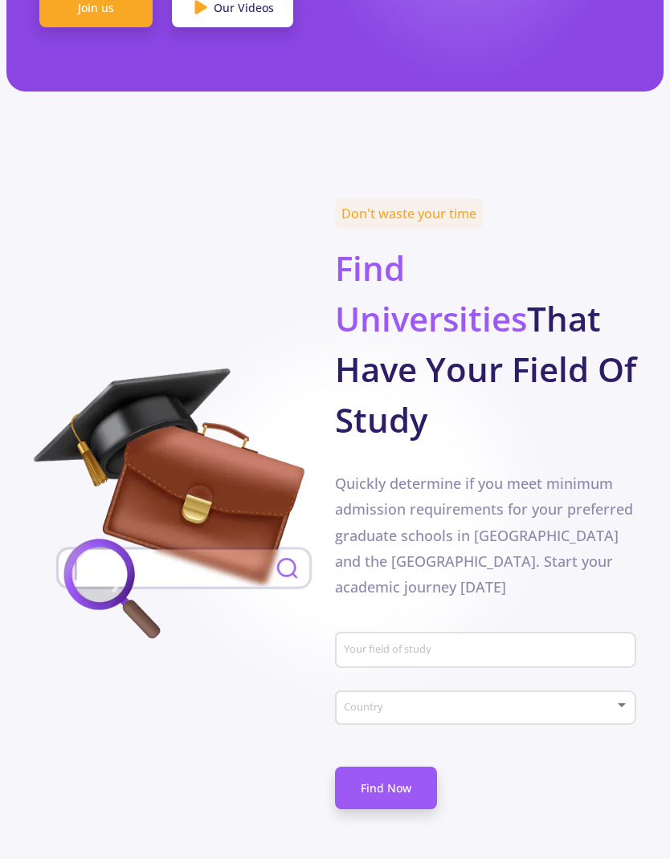
click at [401, 644] on input "Your field of study" at bounding box center [488, 651] width 290 height 14
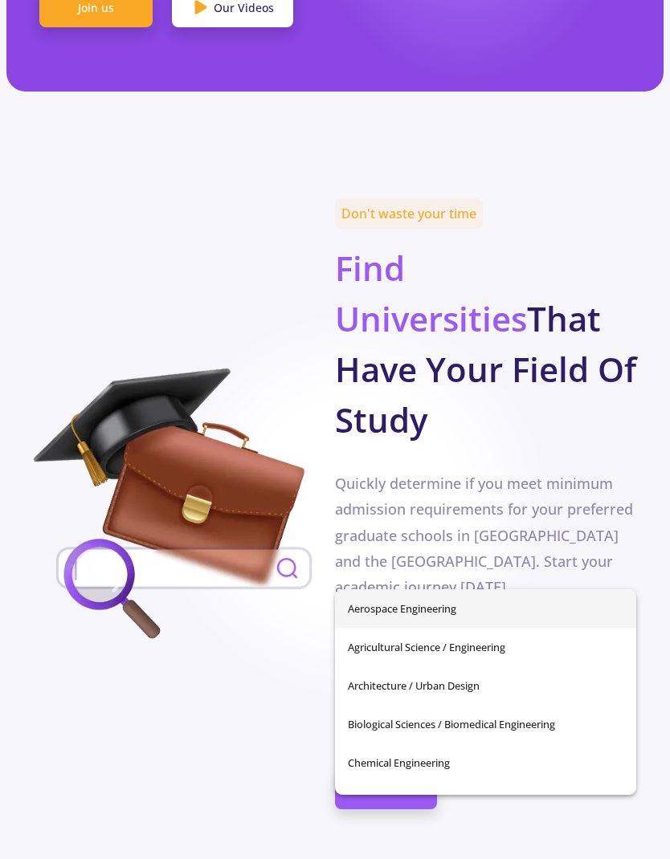
scroll to position [672, 22]
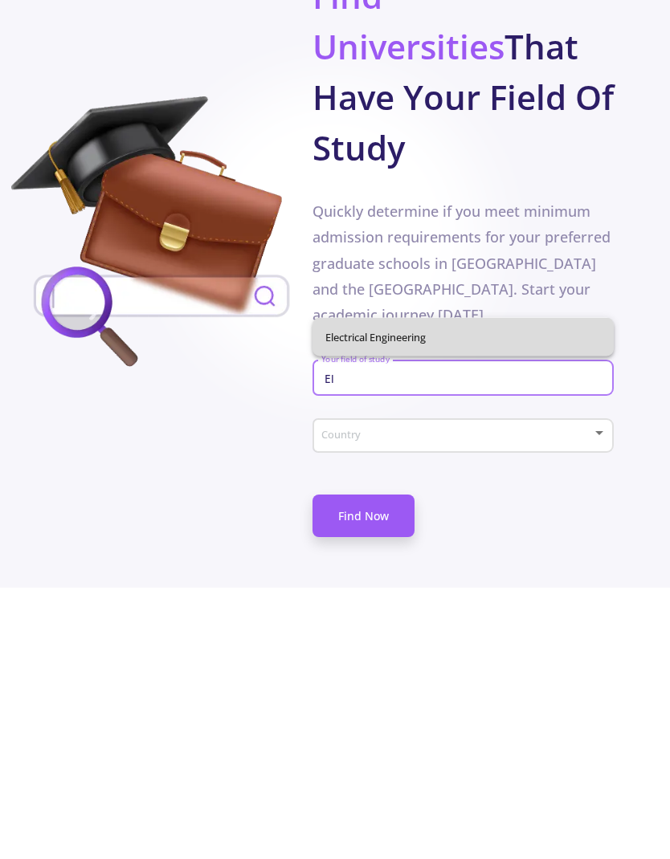
click at [347, 590] on span "Electrical Engineering" at bounding box center [462, 609] width 275 height 39
type input "Electrical Engineering"
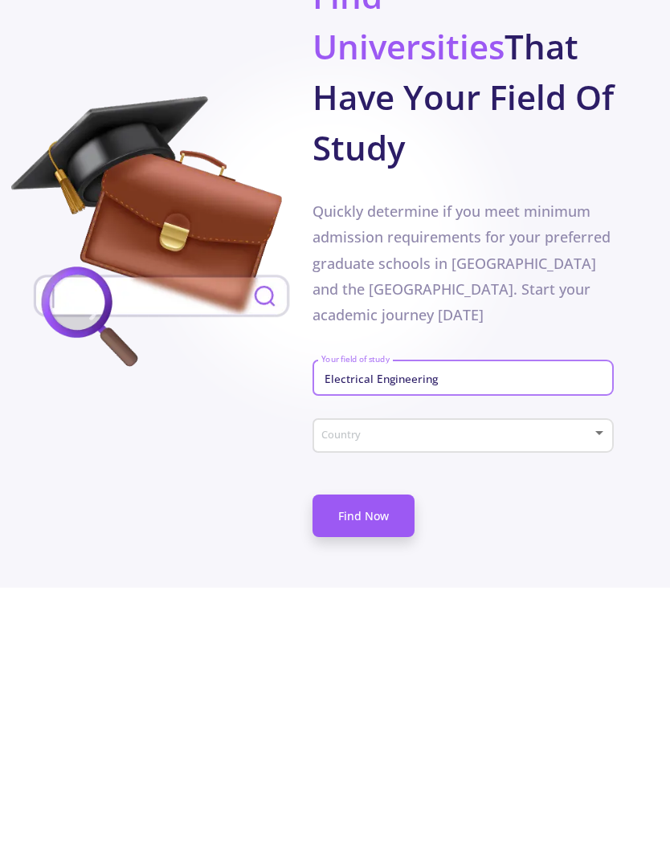
click at [371, 703] on span at bounding box center [457, 708] width 267 height 11
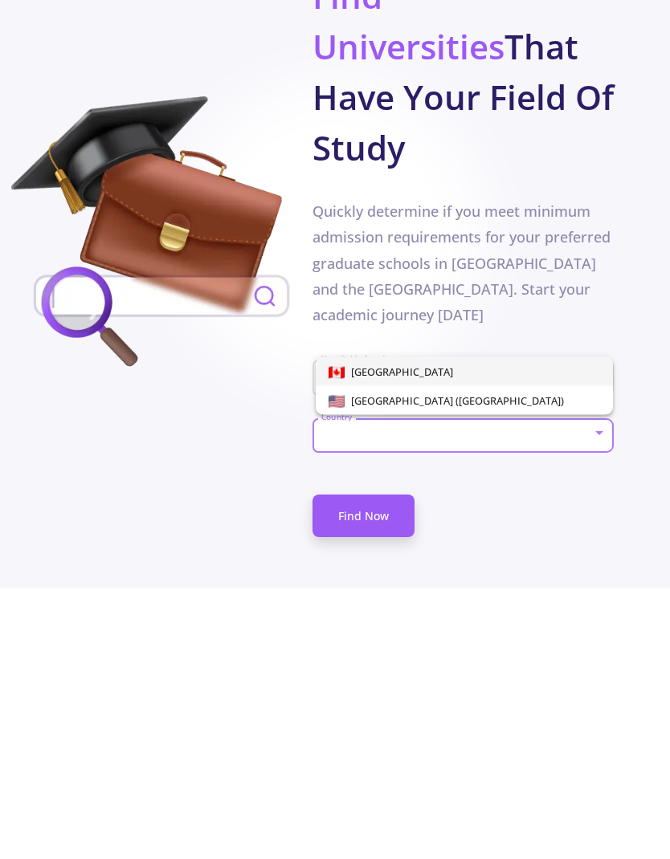
scroll to position [945, 22]
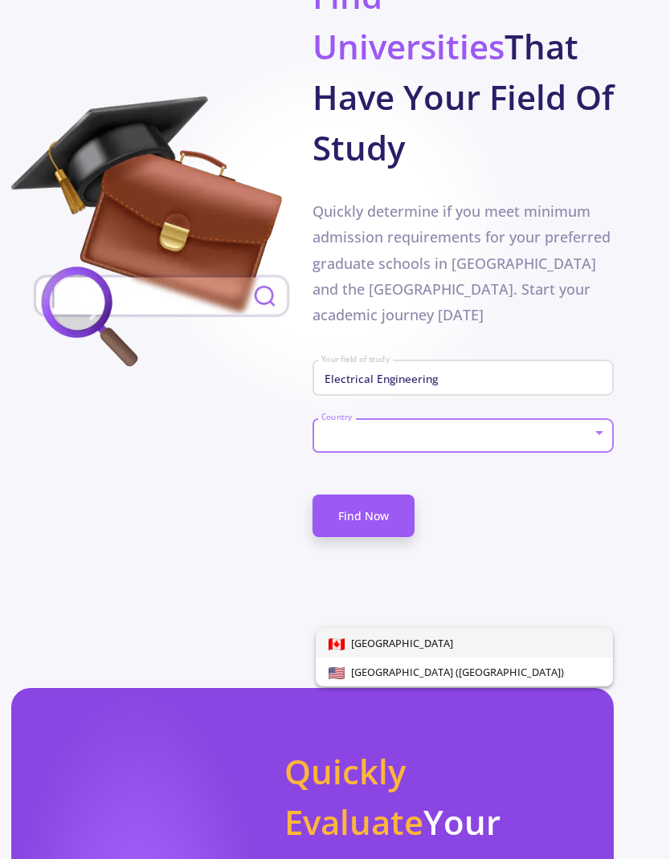
click at [404, 373] on div at bounding box center [335, 429] width 670 height 859
click at [403, 413] on div "Country" at bounding box center [463, 433] width 286 height 40
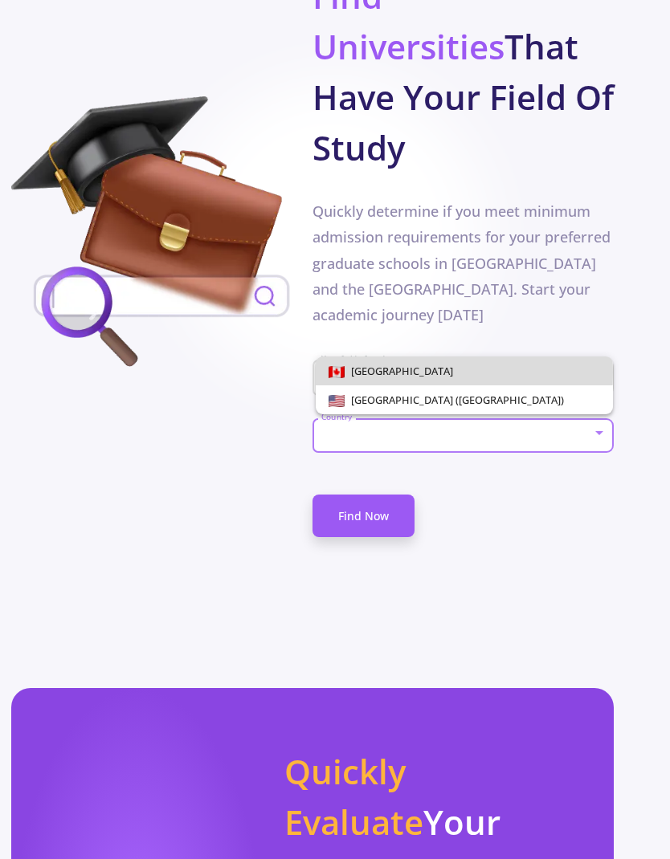
click at [380, 373] on span "[GEOGRAPHIC_DATA]" at bounding box center [399, 371] width 108 height 14
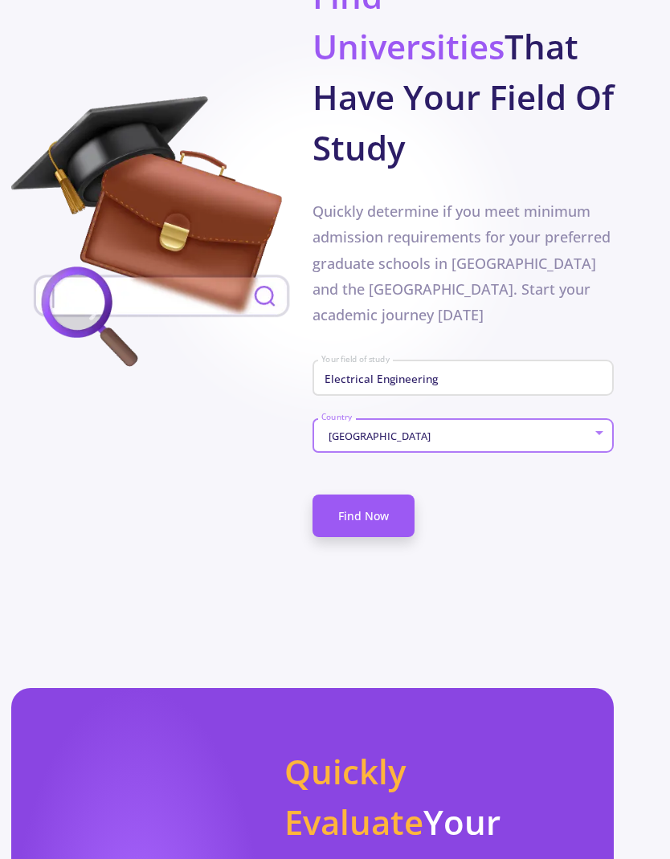
click at [354, 495] on link "Find Now" at bounding box center [363, 516] width 102 height 43
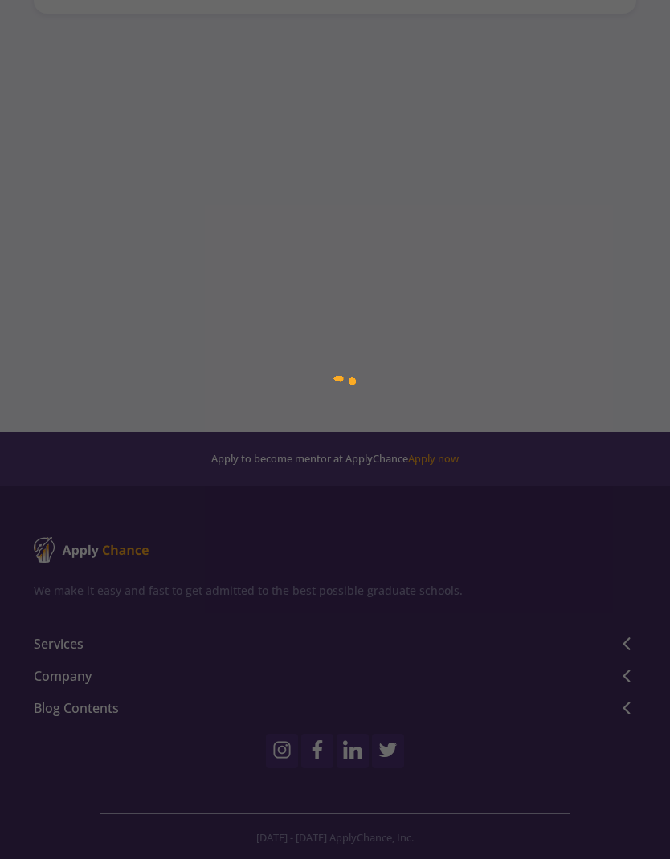
type input "Electrical Engineering"
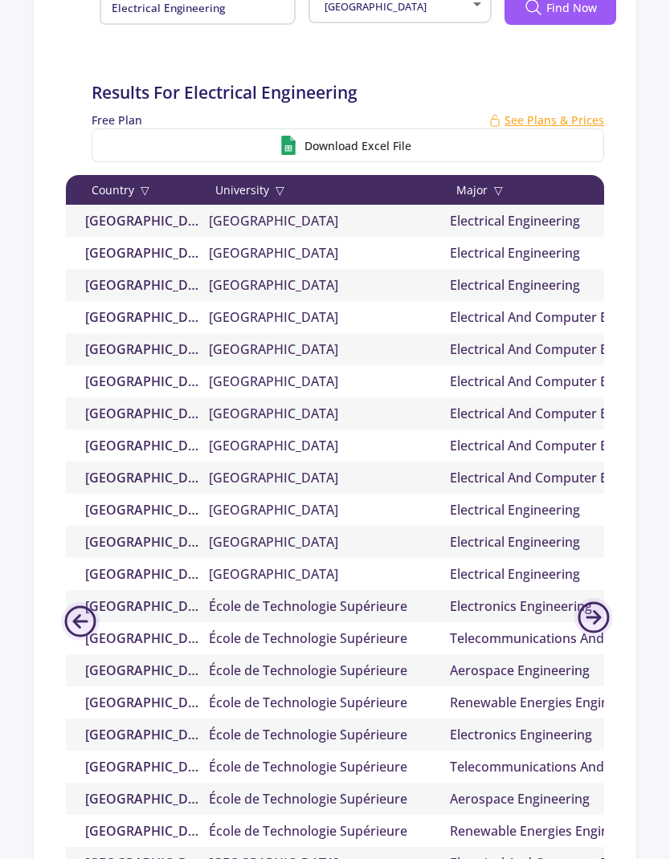
scroll to position [366, 0]
